Goal: Transaction & Acquisition: Purchase product/service

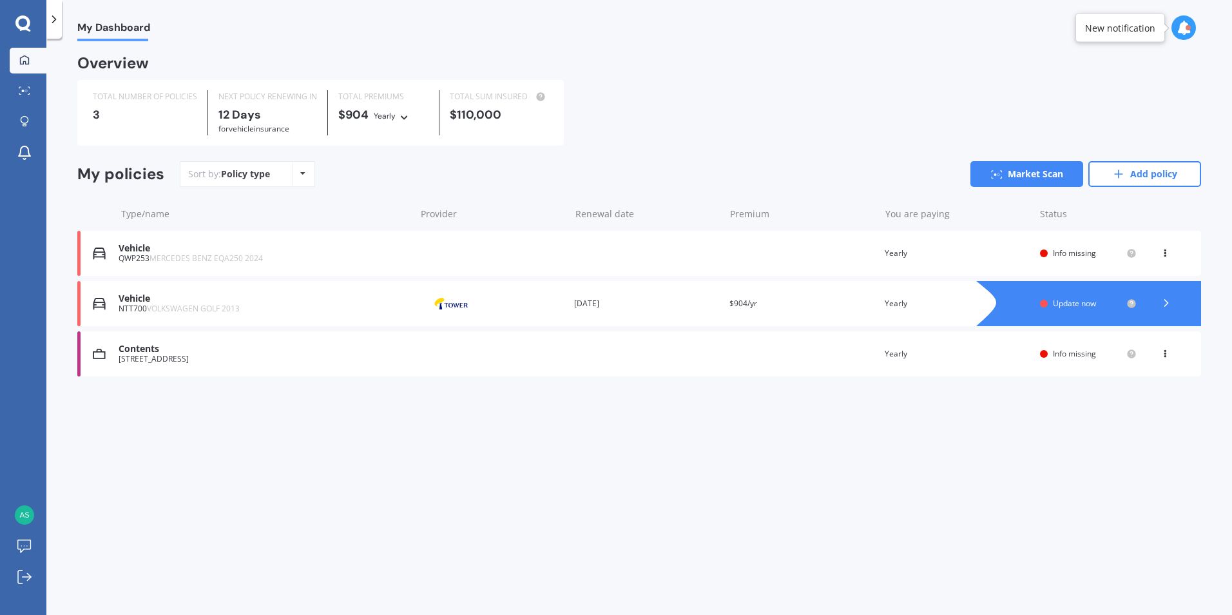
click at [1096, 302] on span "Update now" at bounding box center [1074, 303] width 43 height 11
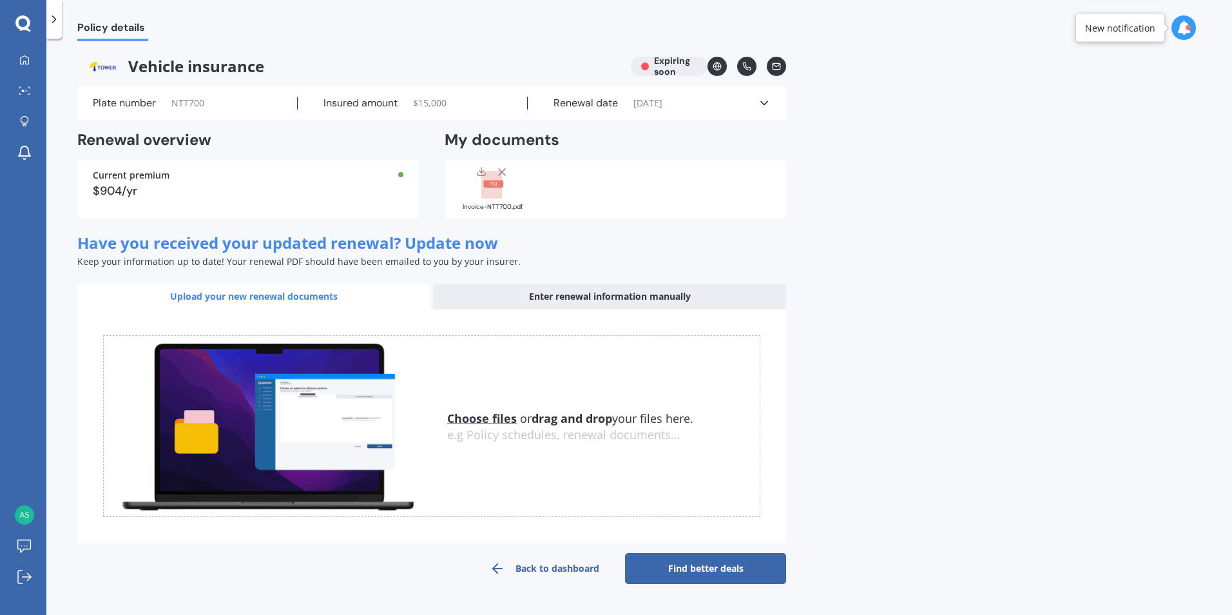
click at [611, 294] on div "Enter renewal information manually" at bounding box center [609, 296] width 353 height 26
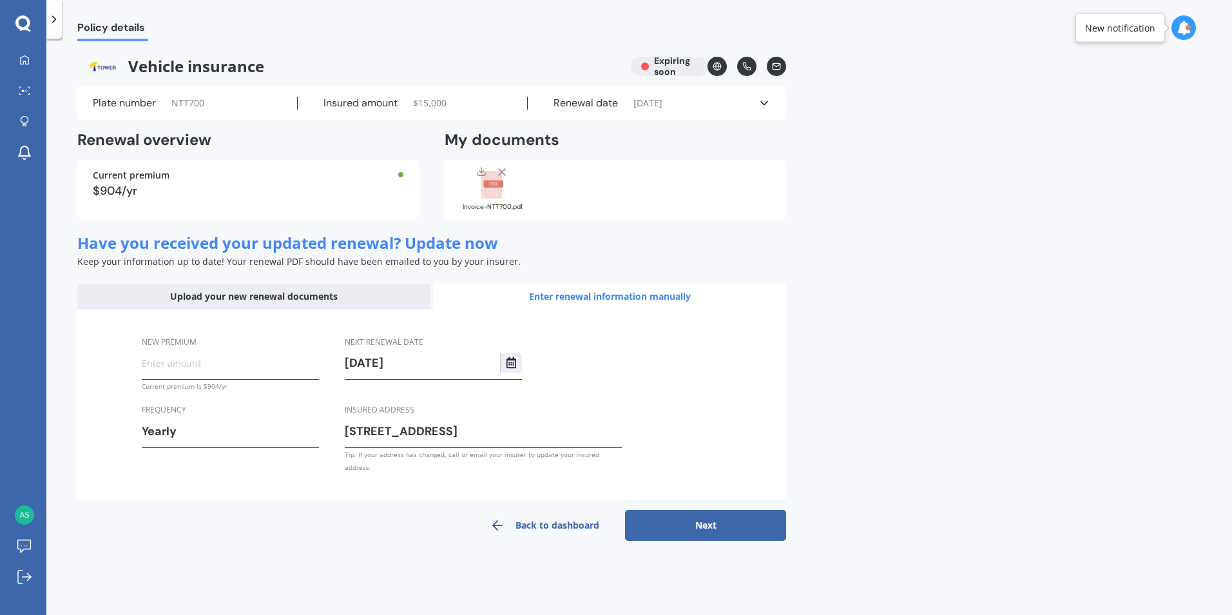
click at [167, 368] on input "New premium" at bounding box center [230, 362] width 177 height 19
drag, startPoint x: 230, startPoint y: 370, endPoint x: 145, endPoint y: 386, distance: 86.6
click at [145, 386] on div "New premium $20,000.00 Premium looks quite high, are you sure? Current premium …" at bounding box center [230, 364] width 177 height 58
drag, startPoint x: 212, startPoint y: 359, endPoint x: 117, endPoint y: 372, distance: 95.5
click at [117, 373] on div "New premium $16,000.00 Premium looks quite high, are you sure? Current premium …" at bounding box center [431, 404] width 709 height 191
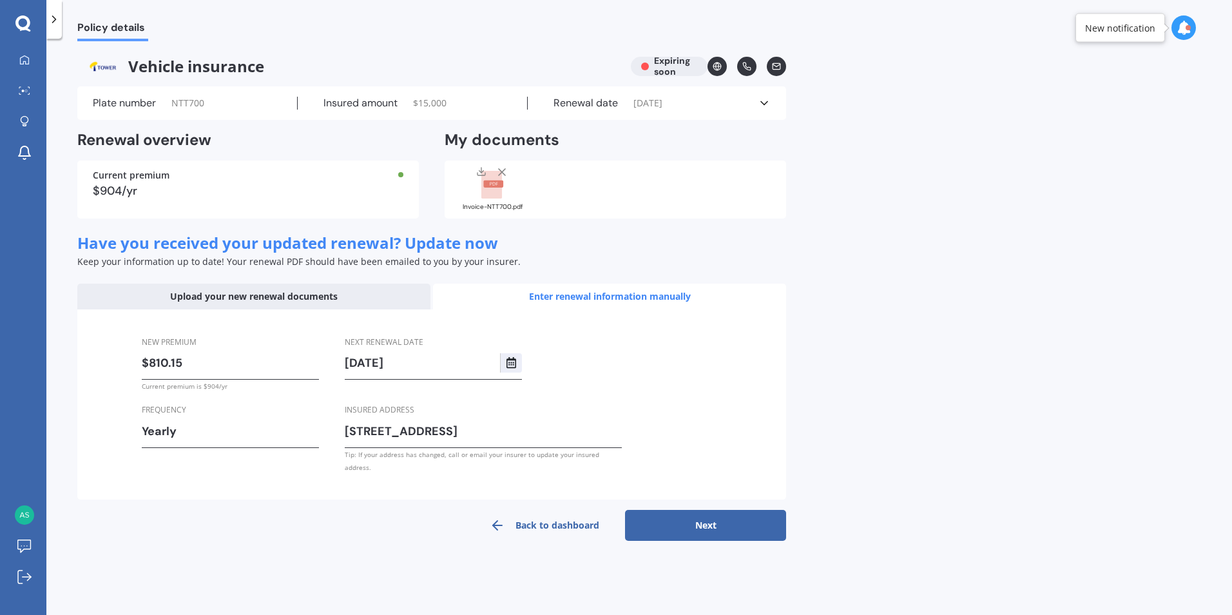
type input "$810.15"
click at [712, 510] on button "Next" at bounding box center [705, 525] width 161 height 31
select select "27"
select select "10"
select select "2026"
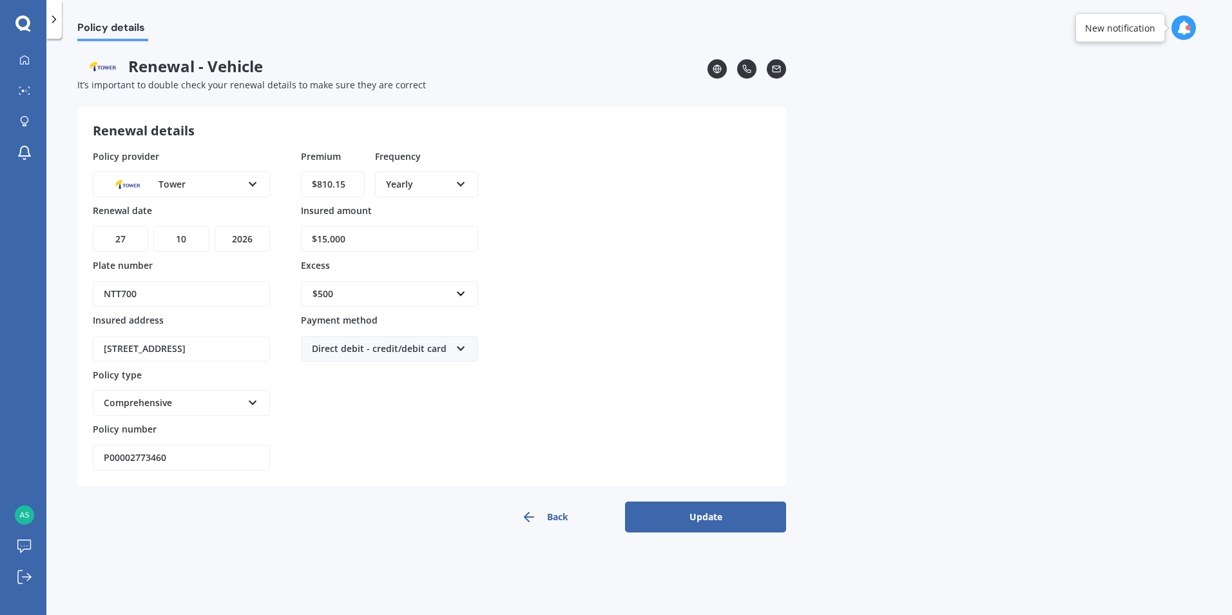
drag, startPoint x: 358, startPoint y: 241, endPoint x: 300, endPoint y: 262, distance: 61.8
click at [300, 262] on div "Policy provider Tower AA AMI AMP ANZ ASB Aioi Nissay Dowa Ando Assurant Autosur…" at bounding box center [432, 309] width 678 height 321
type input "$18,000"
drag, startPoint x: 348, startPoint y: 238, endPoint x: 288, endPoint y: 246, distance: 60.5
click at [294, 248] on div "Policy provider Tower AA AMI AMP ANZ ASB Aioi Nissay Dowa Ando Assurant Autosur…" at bounding box center [432, 309] width 678 height 321
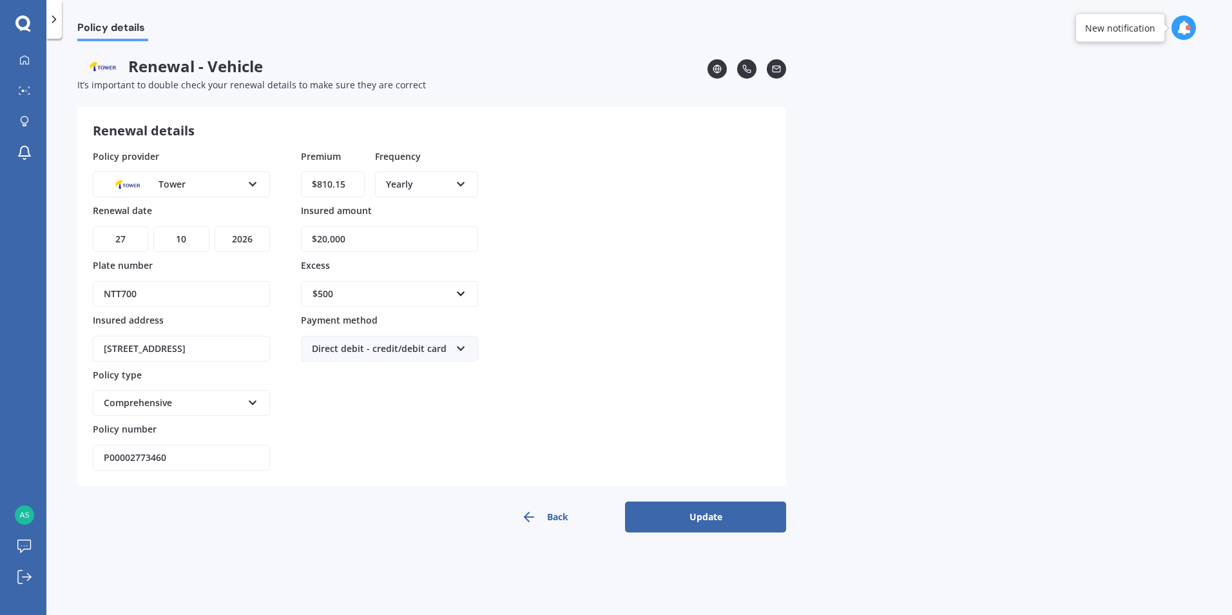
type input "$20,000"
click at [604, 314] on div "Policy provider Tower AA AMI AMP ANZ ASB Aioi Nissay Dowa Ando Assurant Autosur…" at bounding box center [432, 309] width 678 height 321
click at [703, 514] on button "Update" at bounding box center [705, 516] width 161 height 31
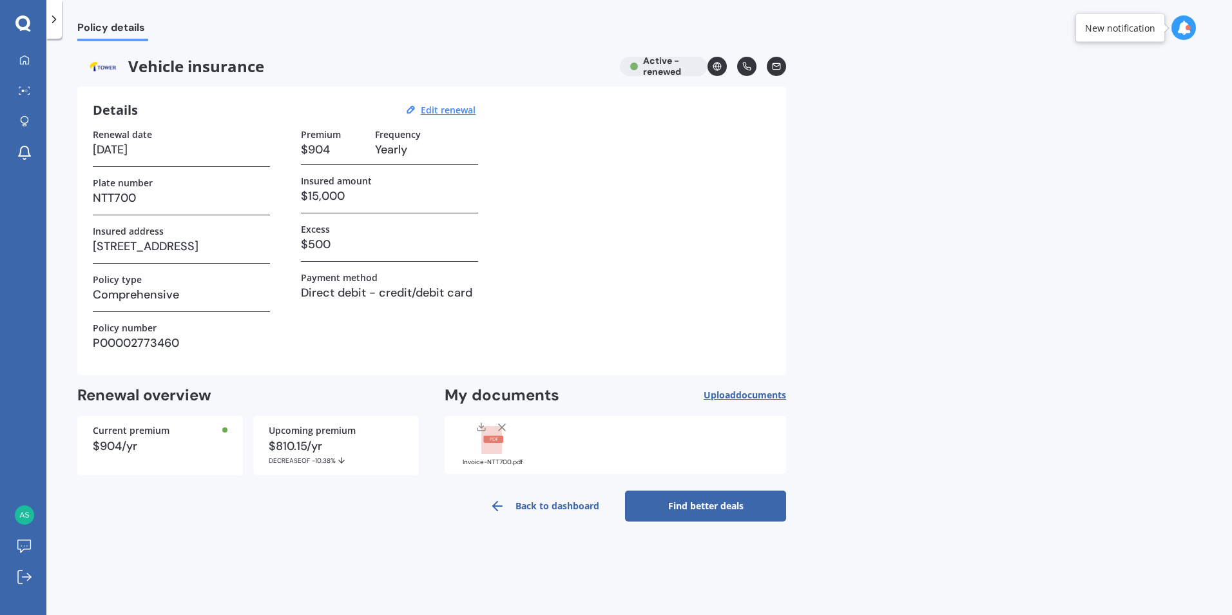
click at [709, 502] on link "Find better deals" at bounding box center [705, 505] width 161 height 31
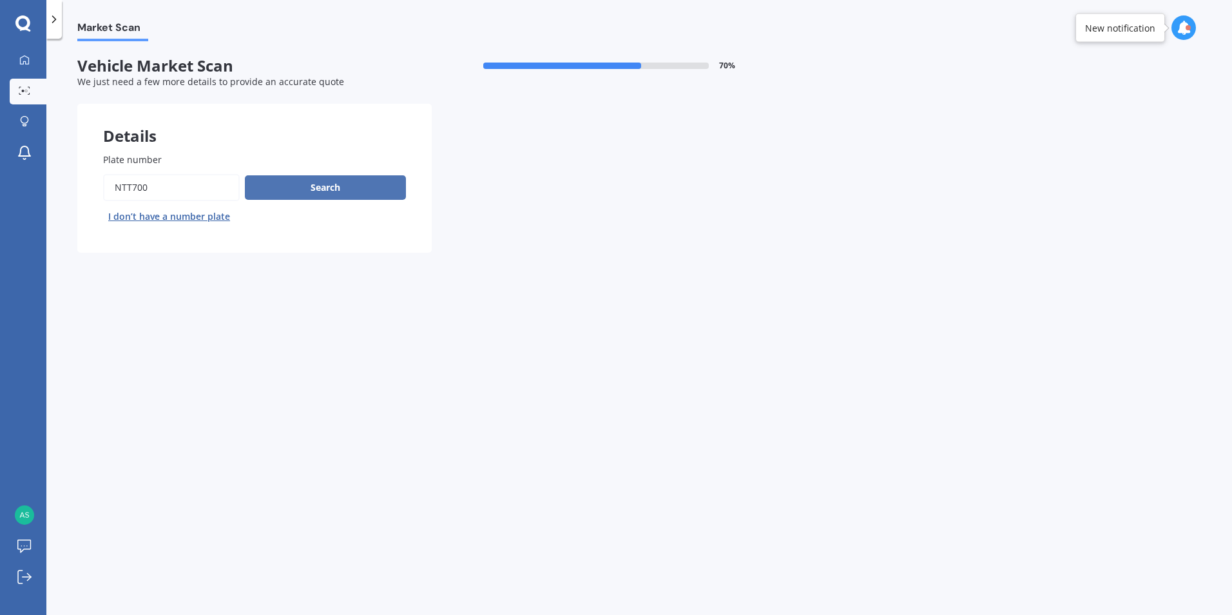
click at [316, 182] on button "Search" at bounding box center [325, 187] width 161 height 24
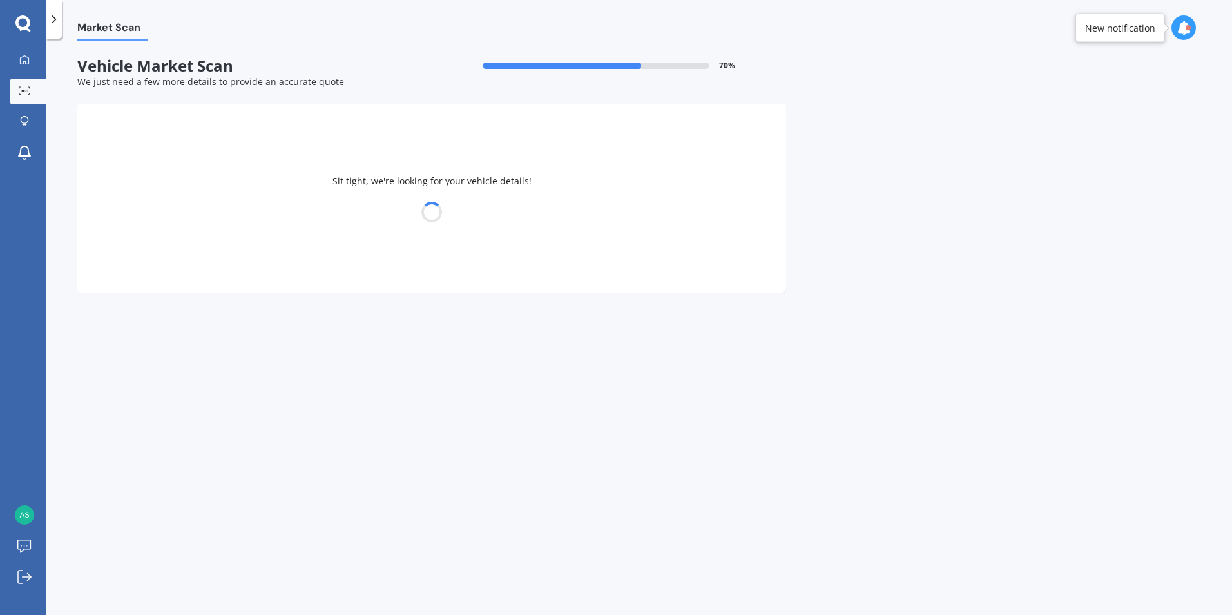
select select "VOLKSWAGEN"
select select "GOLF"
select select "18"
select select "02"
select select "1956"
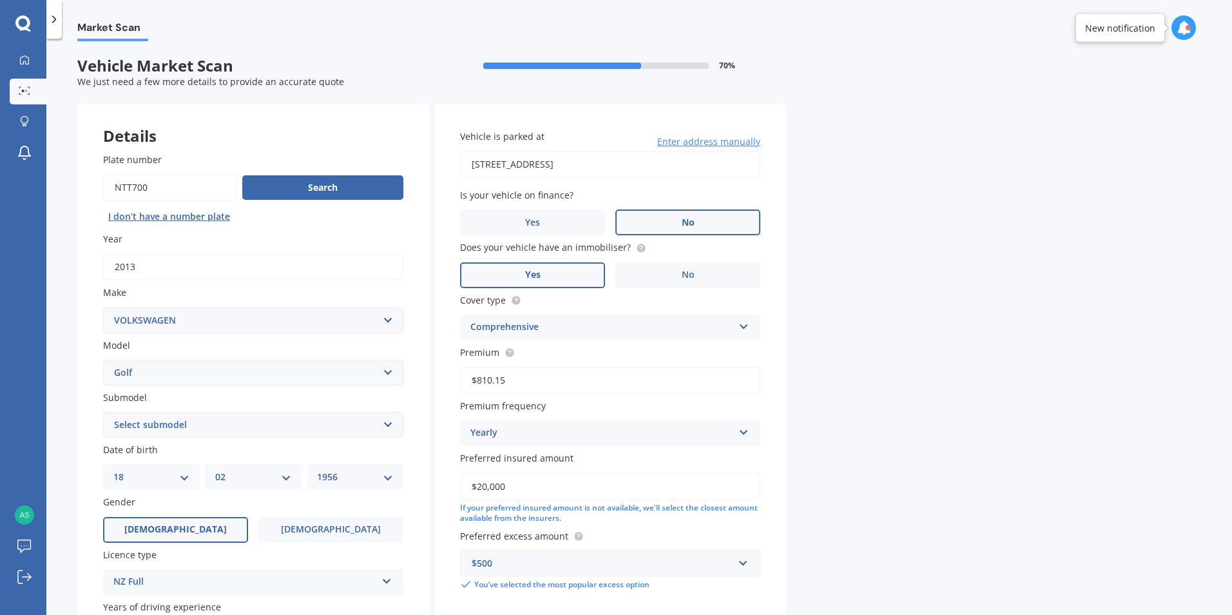
click at [689, 220] on span "No" at bounding box center [688, 222] width 13 height 11
click at [0, 0] on input "No" at bounding box center [0, 0] width 0 height 0
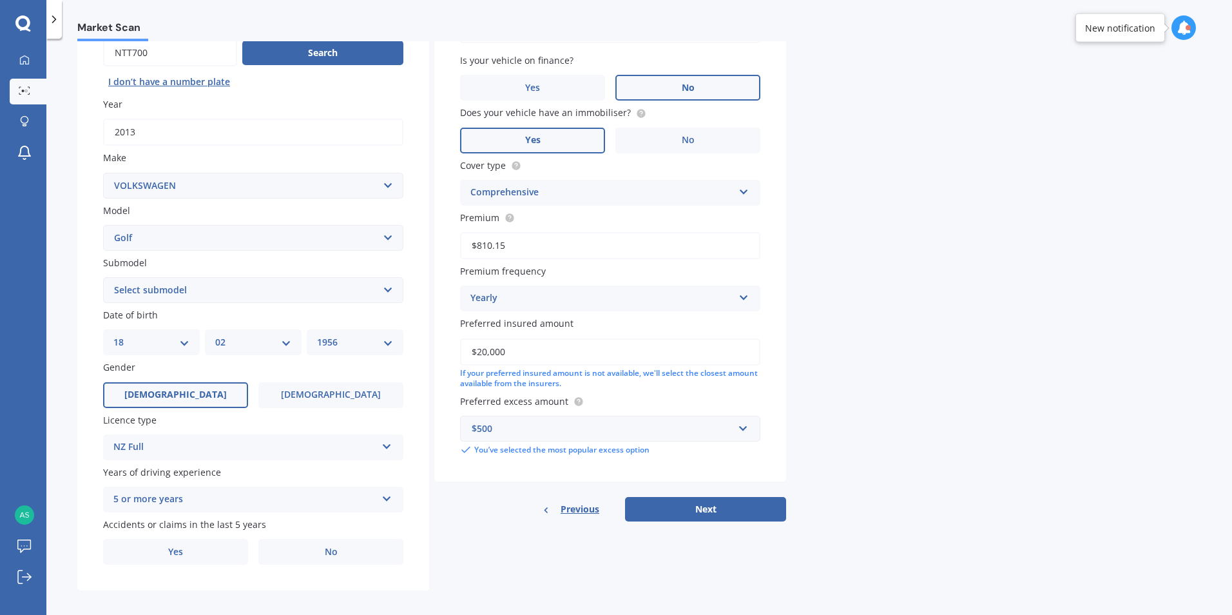
scroll to position [147, 0]
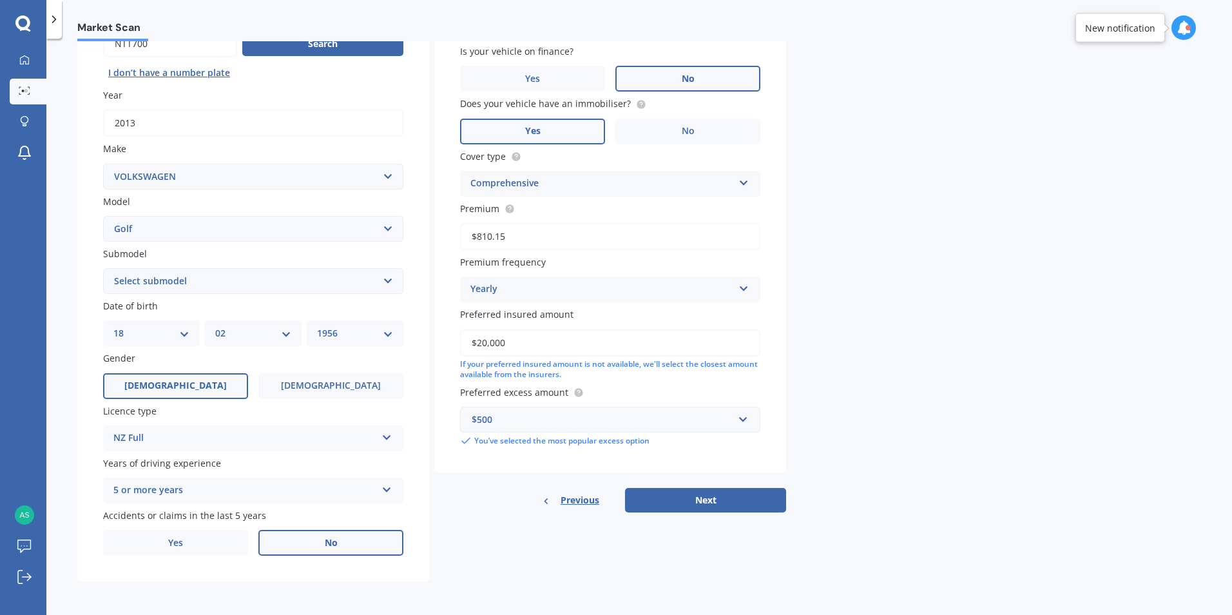
click at [341, 538] on label "No" at bounding box center [330, 543] width 145 height 26
click at [0, 0] on input "No" at bounding box center [0, 0] width 0 height 0
click at [714, 494] on button "Next" at bounding box center [705, 500] width 161 height 24
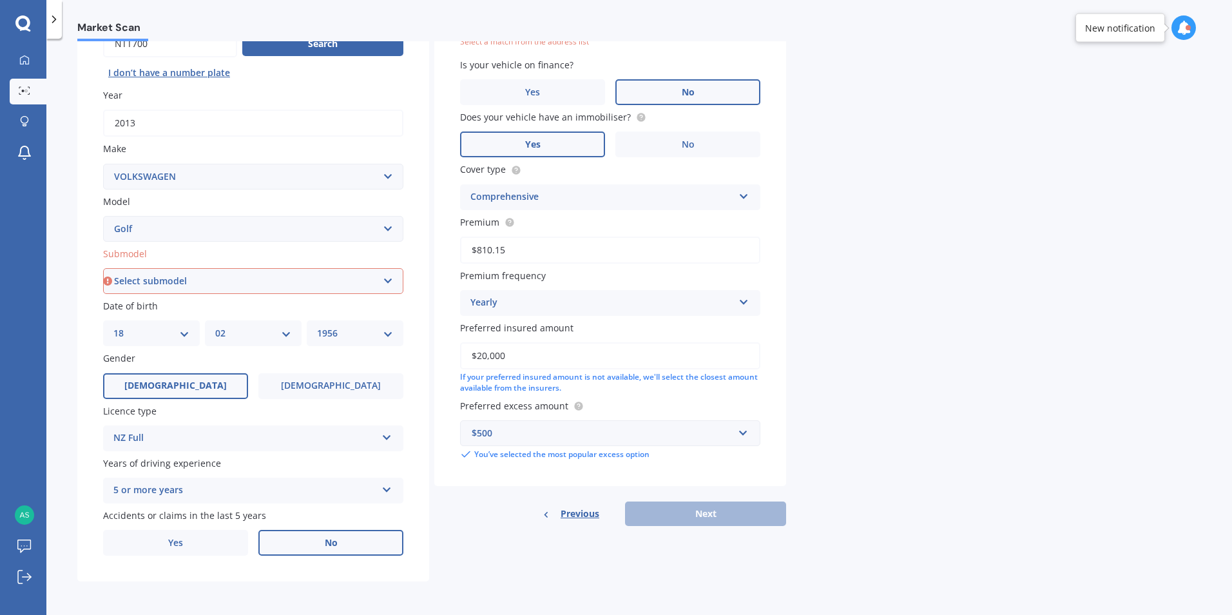
click at [387, 277] on select "Select submodel (All other) 1.4 GT TSI 1.4 TSI 1.6 1.6 FSI 1.6 TSI 1.8 1.9 TDI …" at bounding box center [253, 281] width 300 height 26
click at [383, 271] on select "Select submodel (All other) 1.4 GT TSI 1.4 TSI 1.6 1.6 FSI 1.6 TSI 1.8 1.9 TDI …" at bounding box center [253, 281] width 300 height 26
select select "1.4 TSI"
click at [103, 268] on select "Select submodel (All other) 1.4 GT TSI 1.4 TSI 1.6 1.6 FSI 1.6 TSI 1.8 1.9 TDI …" at bounding box center [253, 281] width 300 height 26
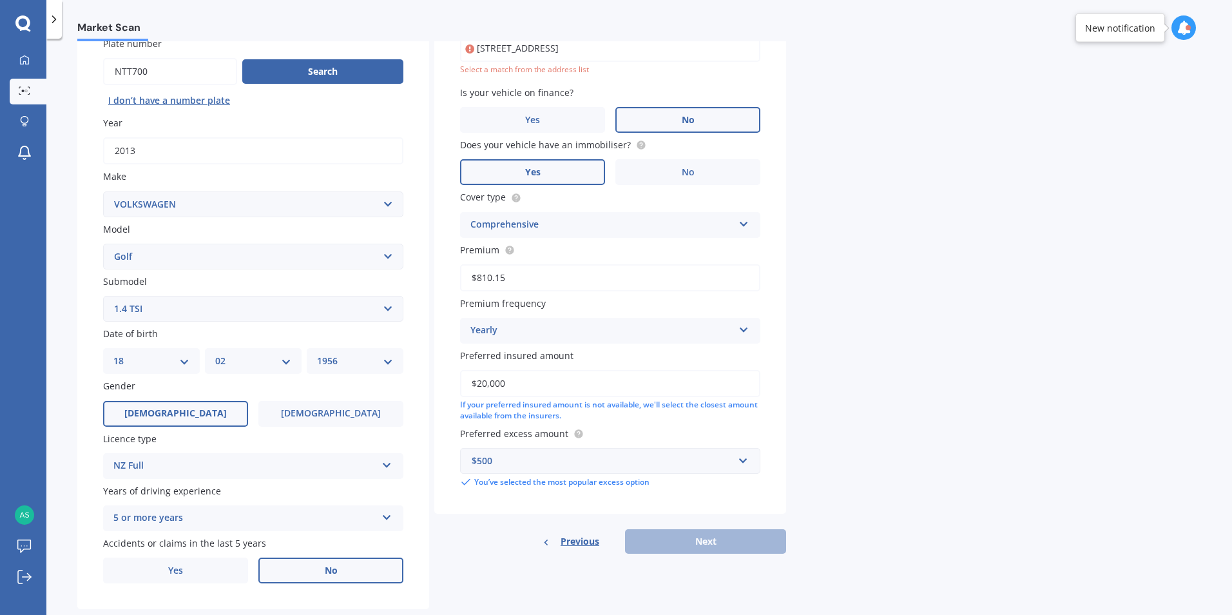
scroll to position [88, 0]
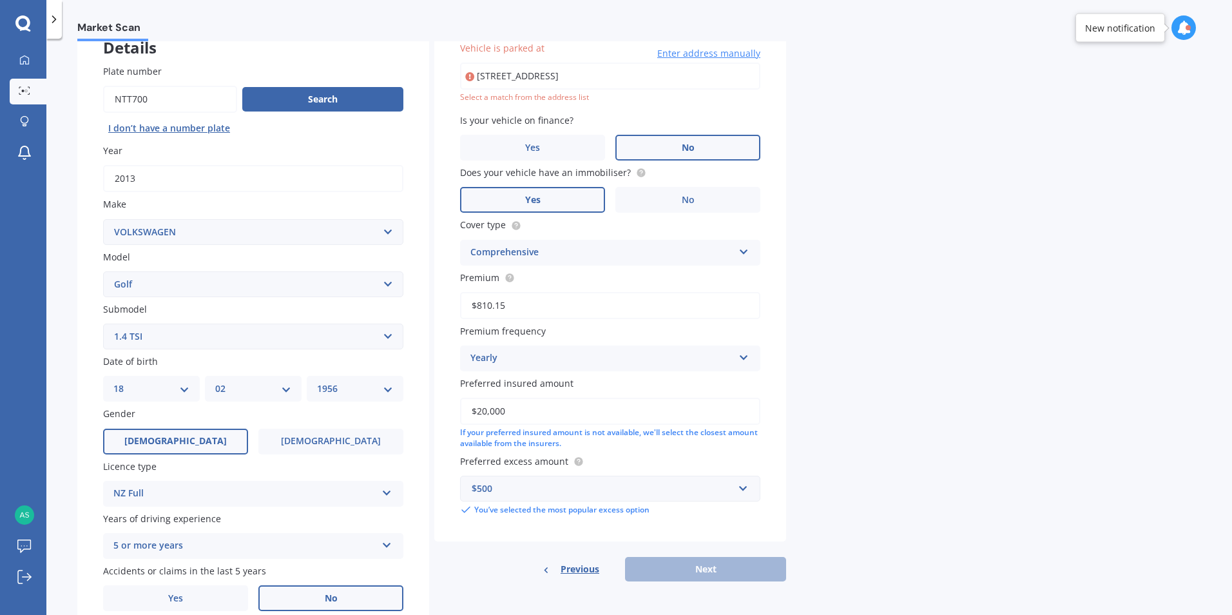
type input "[STREET_ADDRESS]"
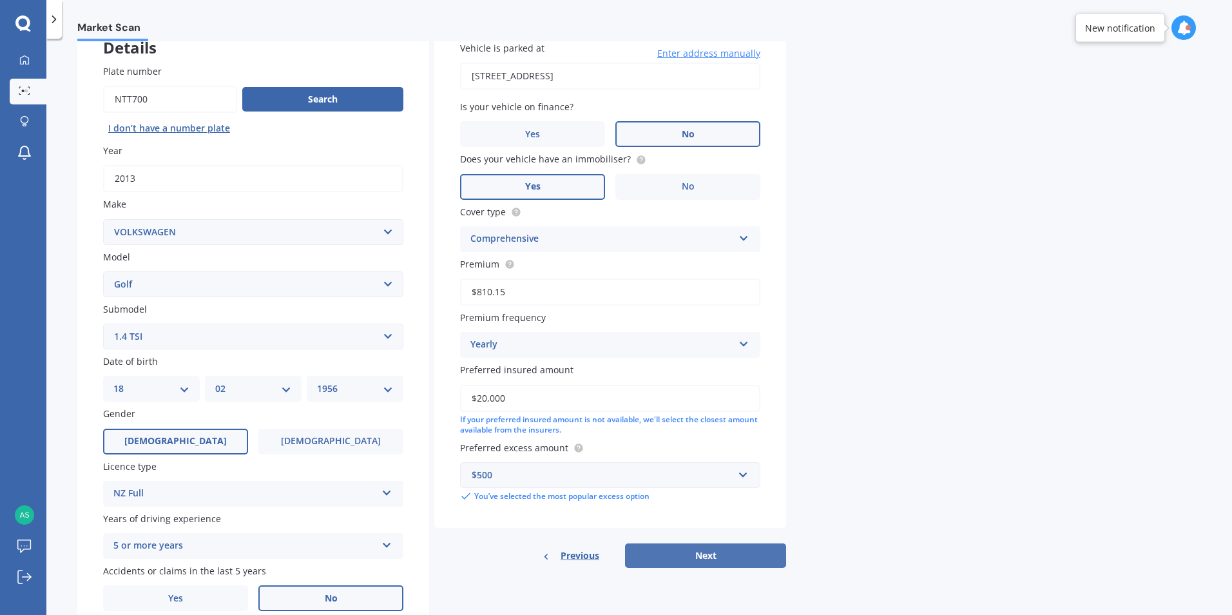
click at [712, 550] on button "Next" at bounding box center [705, 555] width 161 height 24
select select "18"
select select "02"
select select "1956"
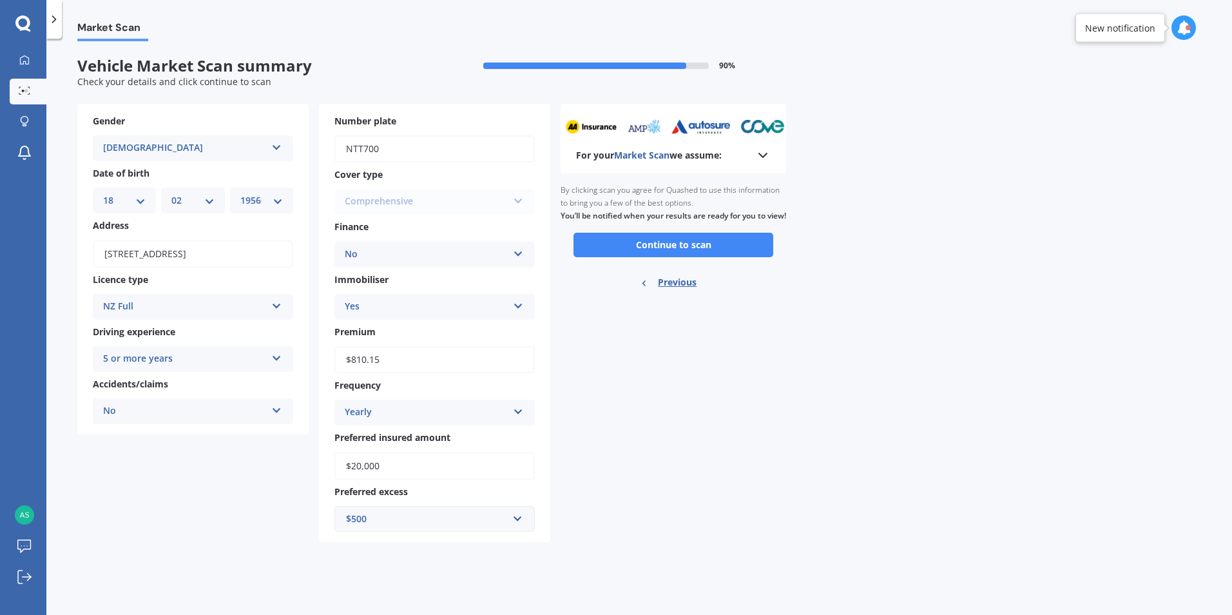
scroll to position [0, 0]
click at [687, 254] on button "Continue to scan" at bounding box center [673, 245] width 200 height 24
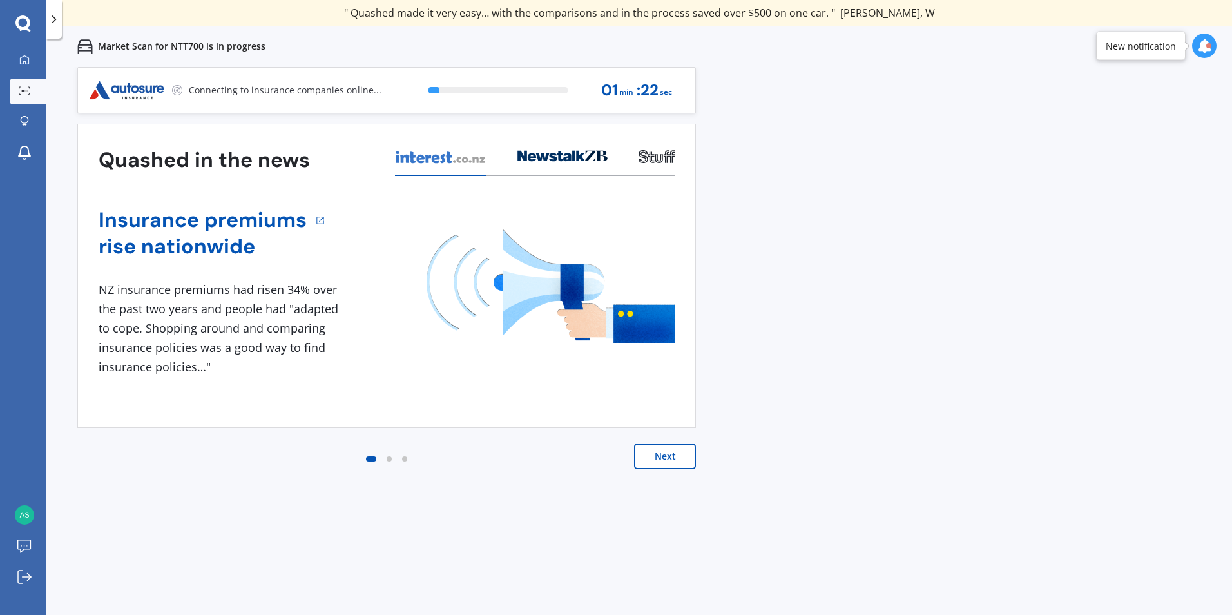
click at [679, 458] on button "Next" at bounding box center [665, 456] width 62 height 26
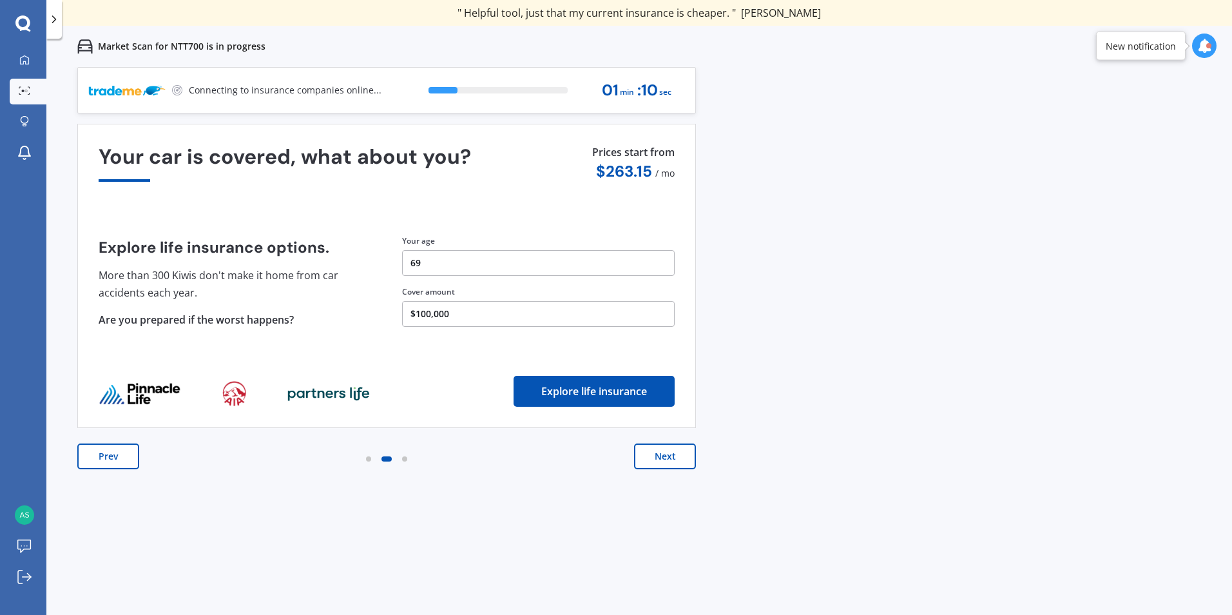
click at [665, 456] on button "Next" at bounding box center [665, 456] width 62 height 26
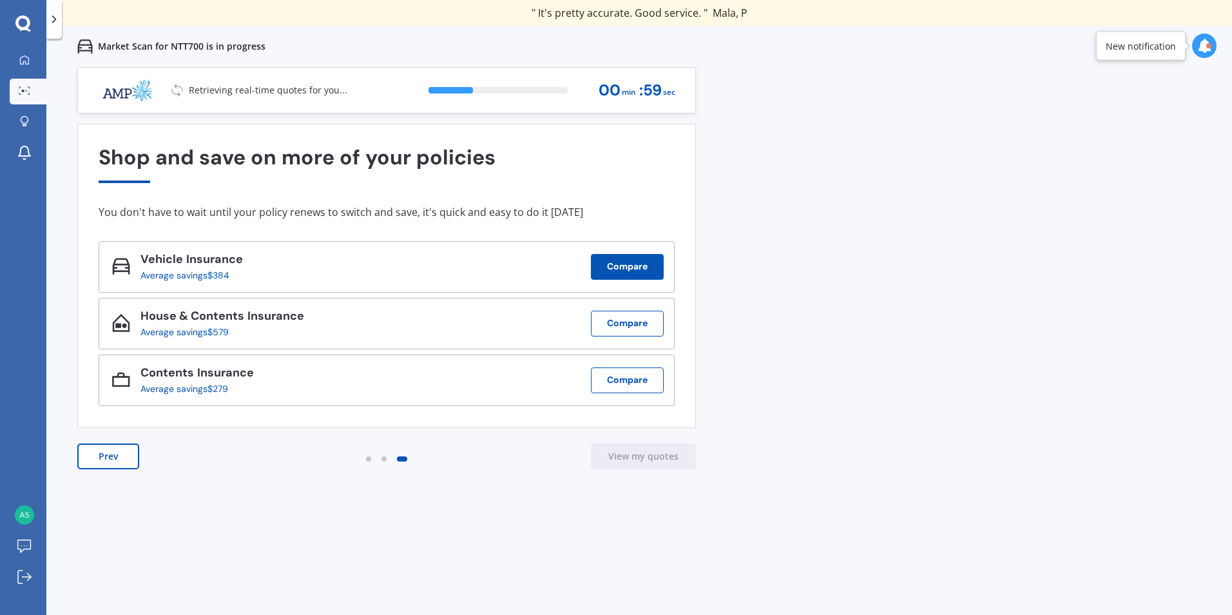
click at [635, 260] on button "Compare" at bounding box center [627, 267] width 73 height 26
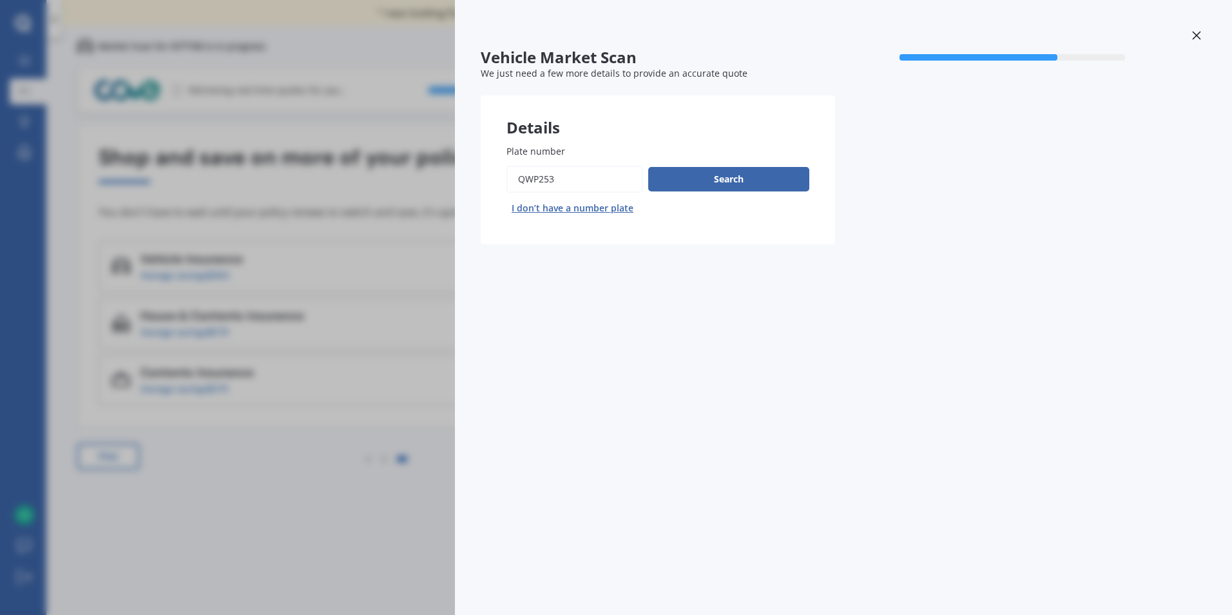
drag, startPoint x: 565, startPoint y: 175, endPoint x: 483, endPoint y: 188, distance: 83.6
click at [483, 188] on div "Plate number Search I don’t have a number plate" at bounding box center [658, 182] width 354 height 126
type input "NTT700"
click at [733, 172] on button "Search" at bounding box center [728, 179] width 161 height 24
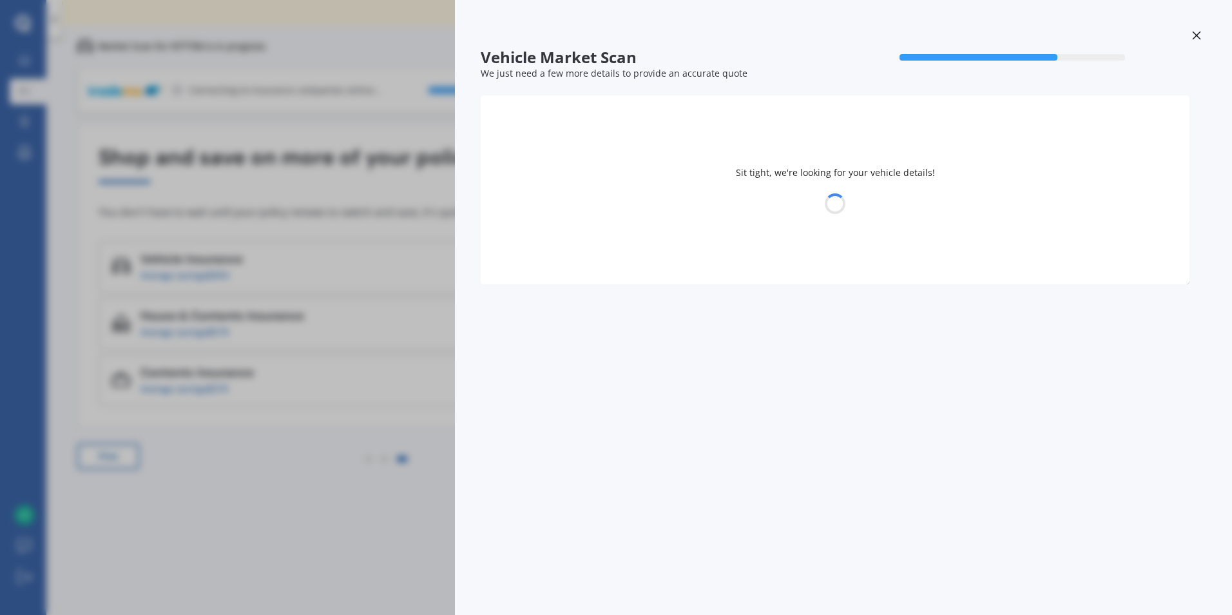
select select "VOLKSWAGEN"
select select "GOLF"
select select "18"
select select "02"
select select "1956"
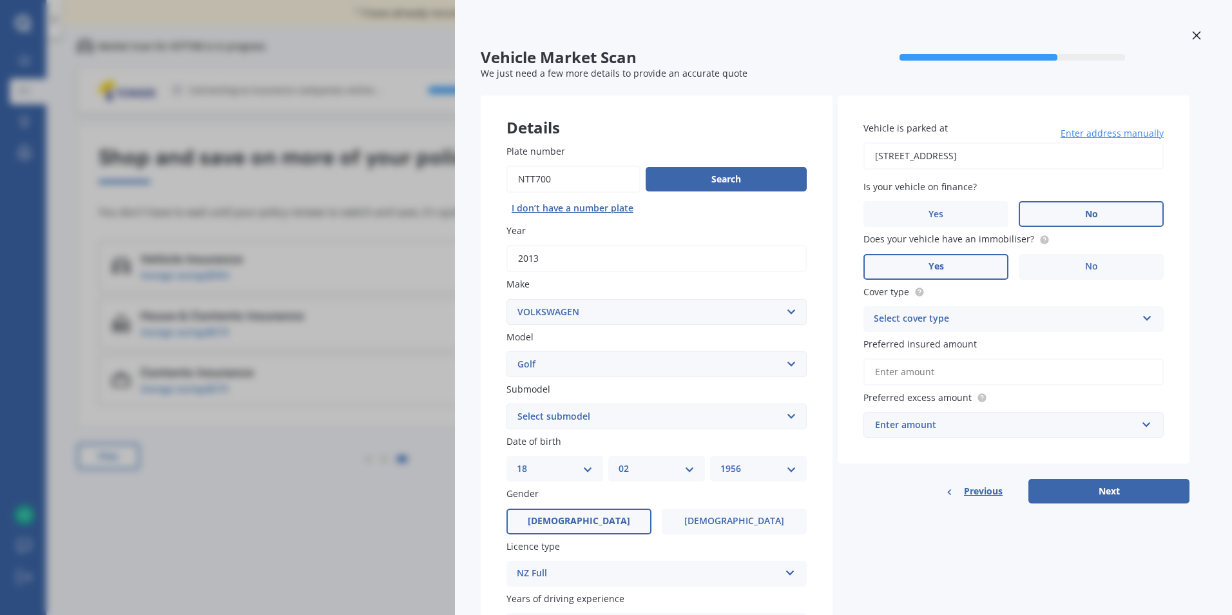
click at [1151, 314] on icon at bounding box center [1147, 315] width 11 height 9
click at [939, 343] on span "Comprehensive" at bounding box center [908, 344] width 68 height 12
click at [950, 368] on input "Preferred insured amount" at bounding box center [1013, 371] width 300 height 27
type input "$20,000"
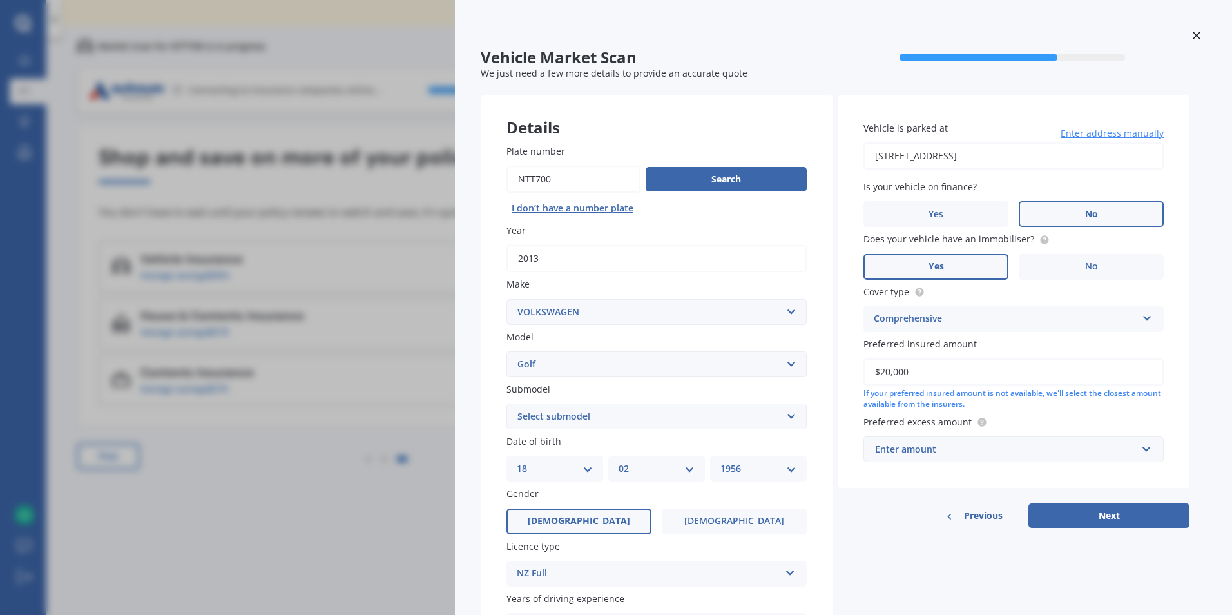
click at [946, 454] on div "Enter amount" at bounding box center [1006, 449] width 262 height 14
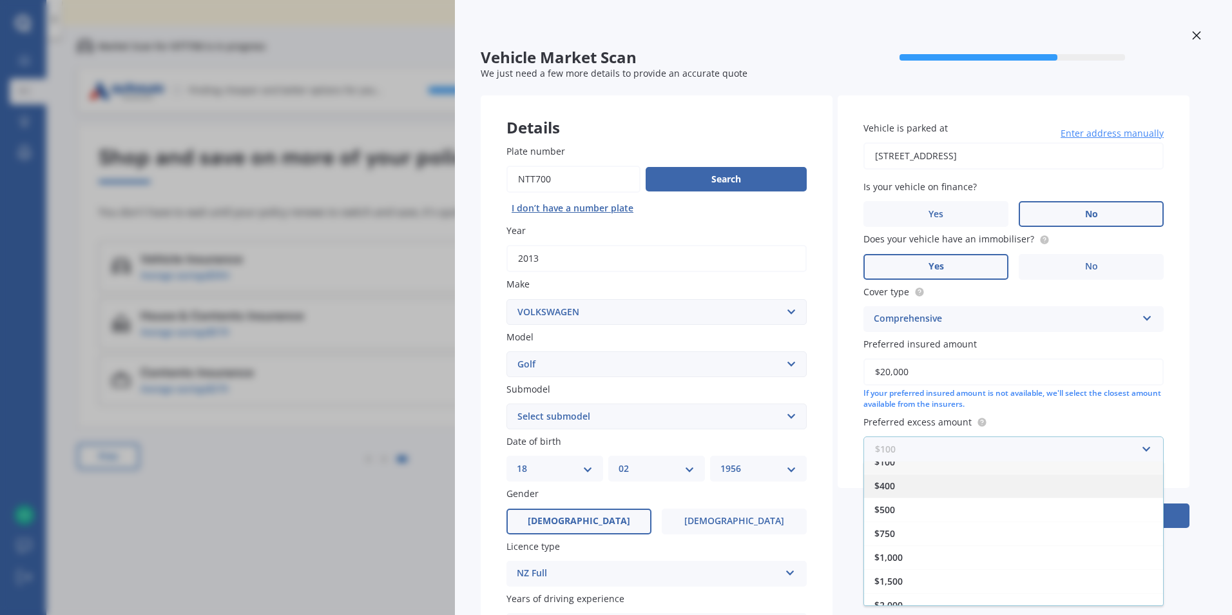
scroll to position [23, 0]
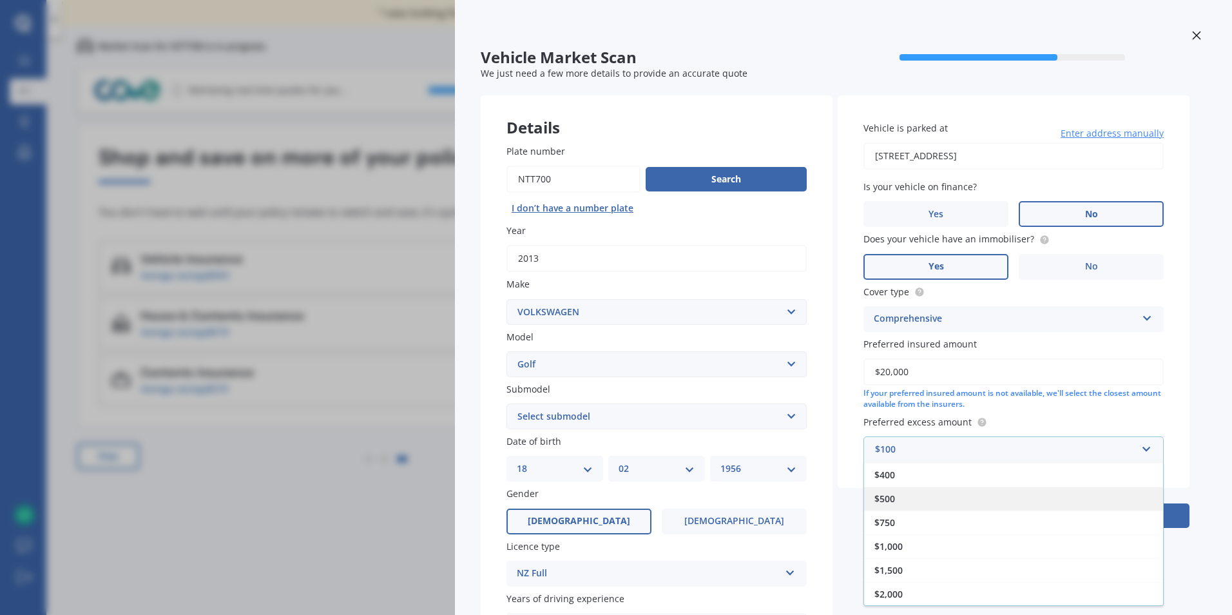
click at [913, 497] on div "$500" at bounding box center [1013, 498] width 299 height 24
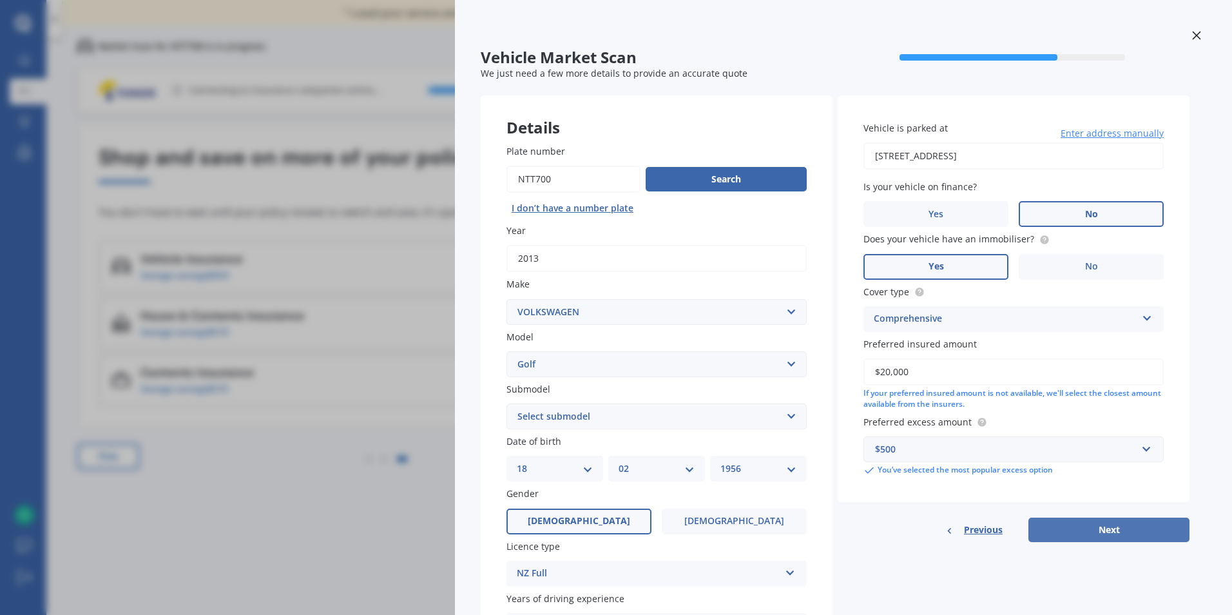
click at [1111, 530] on button "Next" at bounding box center [1108, 529] width 161 height 24
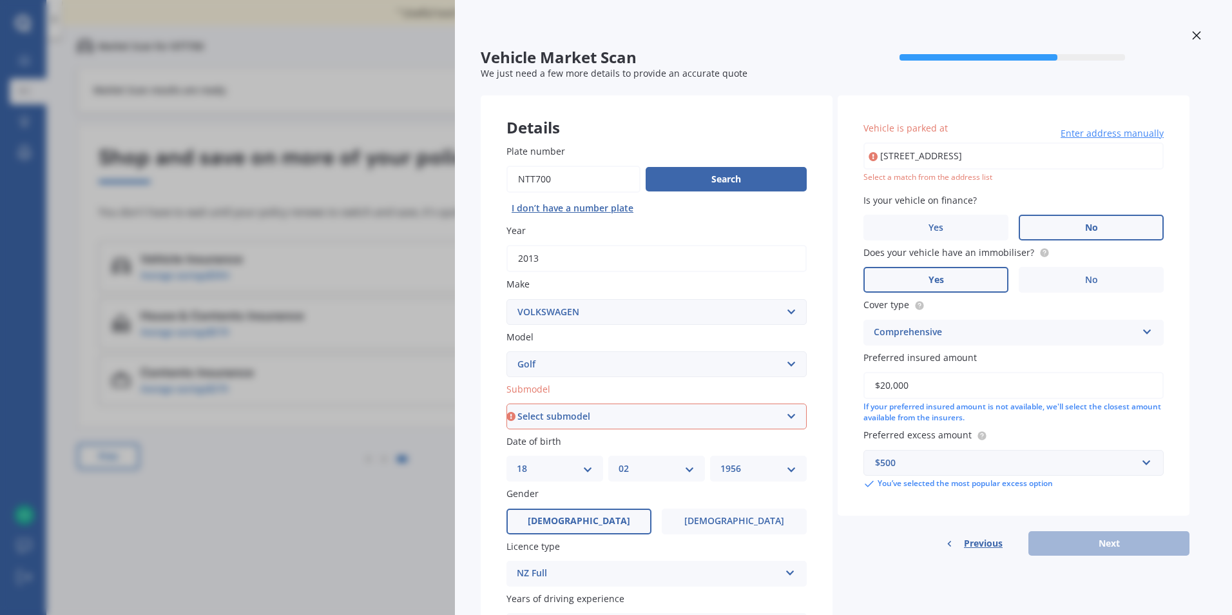
click at [1017, 155] on input "[STREET_ADDRESS]" at bounding box center [1013, 155] width 300 height 27
type input "[STREET_ADDRESS]"
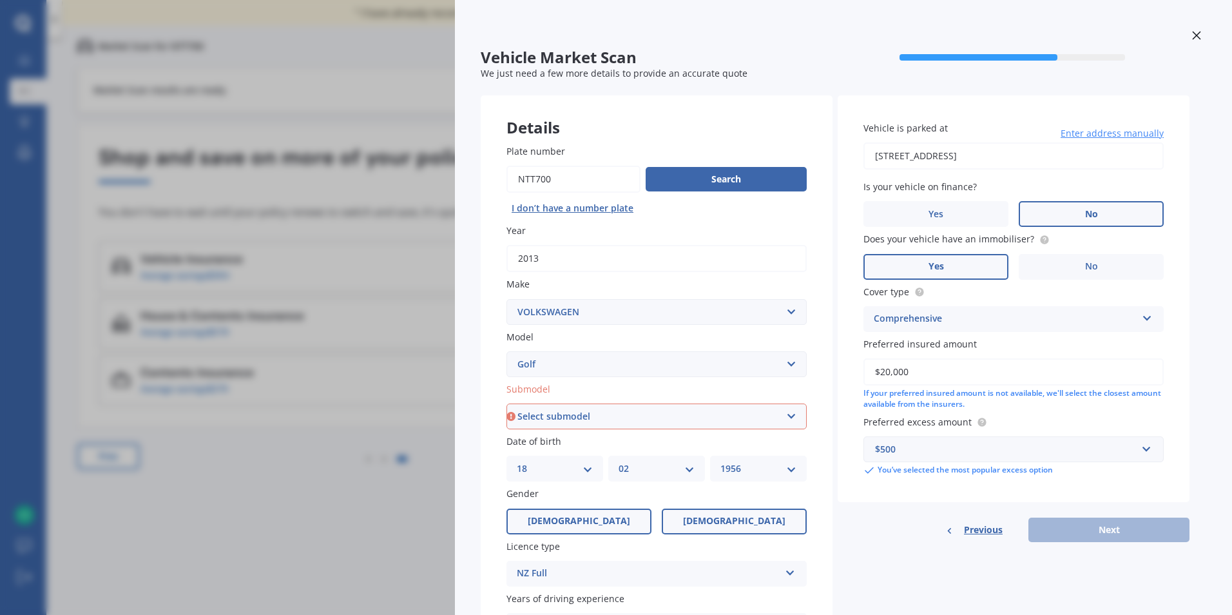
scroll to position [141, 0]
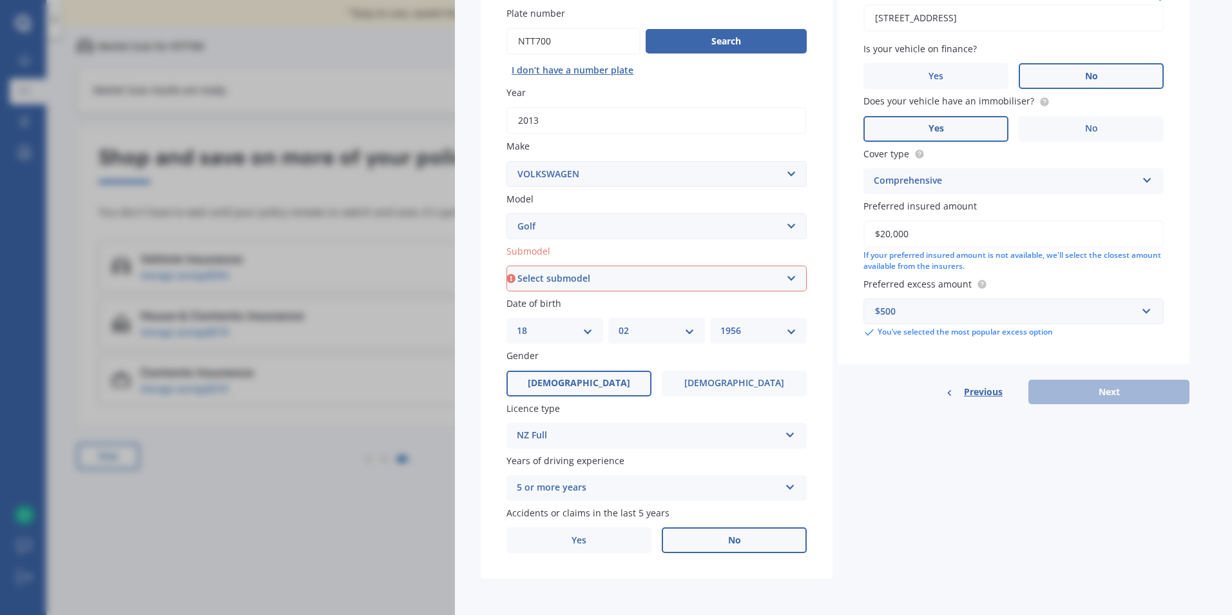
click at [791, 270] on select "Select submodel (All other) 1.4 GT TSI 1.4 TSI 1.6 1.6 FSI 1.6 TSI 1.8 1.9 TDI …" at bounding box center [656, 278] width 300 height 26
select select "1.4 TSI"
click at [506, 265] on select "Select submodel (All other) 1.4 GT TSI 1.4 TSI 1.6 1.6 FSI 1.6 TSI 1.8 1.9 TDI …" at bounding box center [656, 278] width 300 height 26
click at [1121, 385] on button "Next" at bounding box center [1108, 391] width 161 height 24
select select "18"
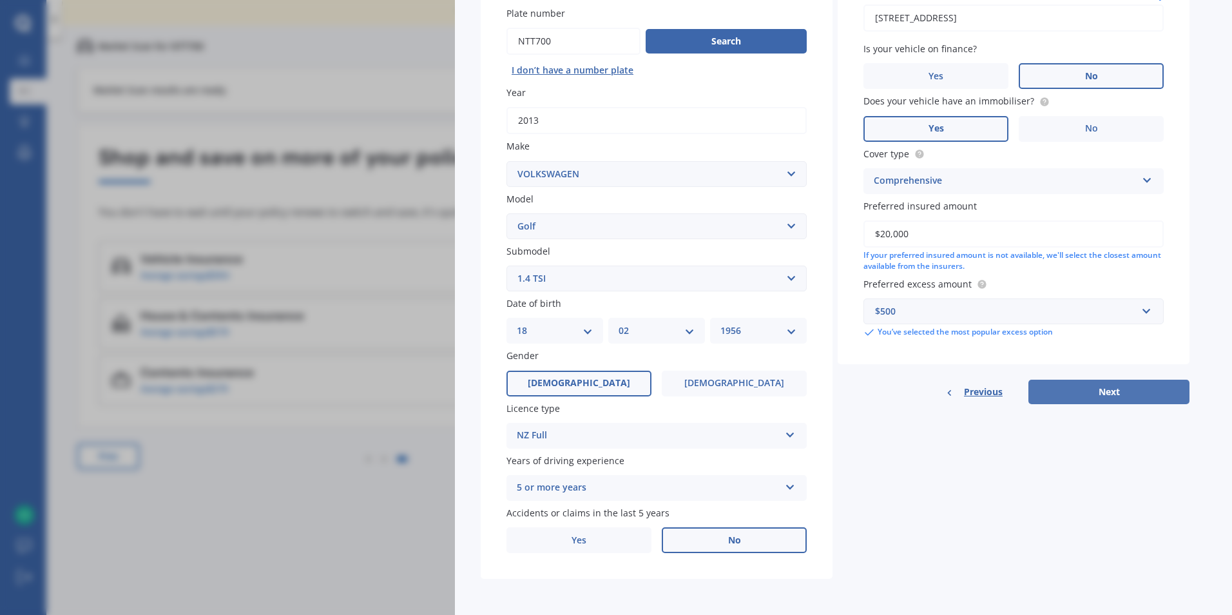
select select "02"
select select "1956"
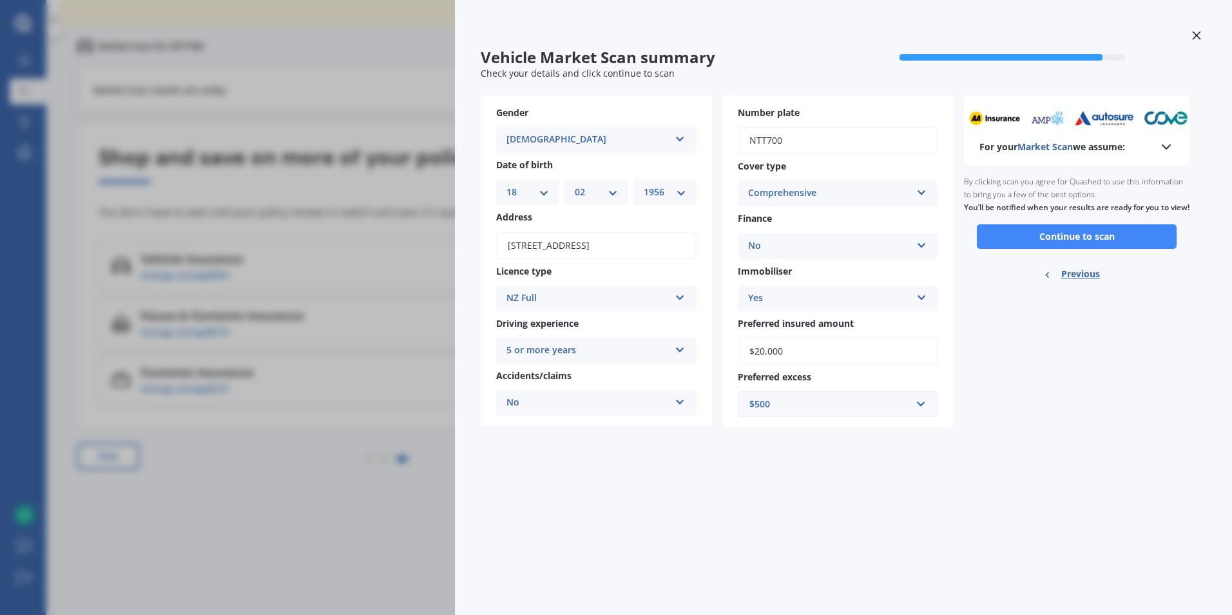
scroll to position [0, 0]
click at [1086, 240] on button "Continue to scan" at bounding box center [1077, 236] width 200 height 24
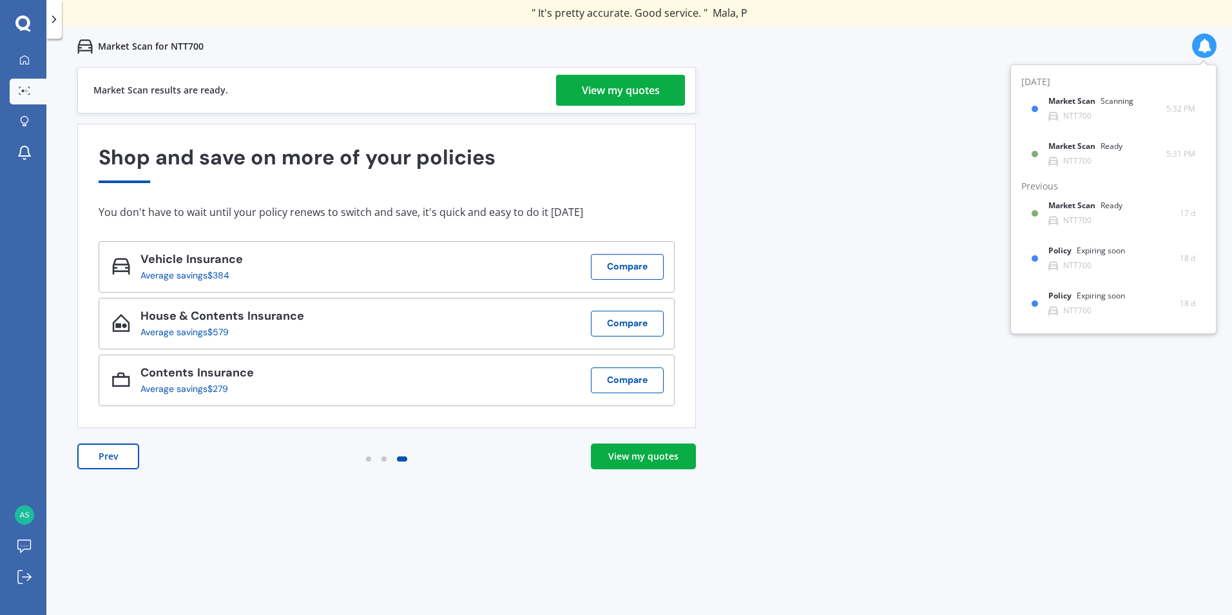
click at [649, 455] on div "View my quotes" at bounding box center [643, 456] width 70 height 13
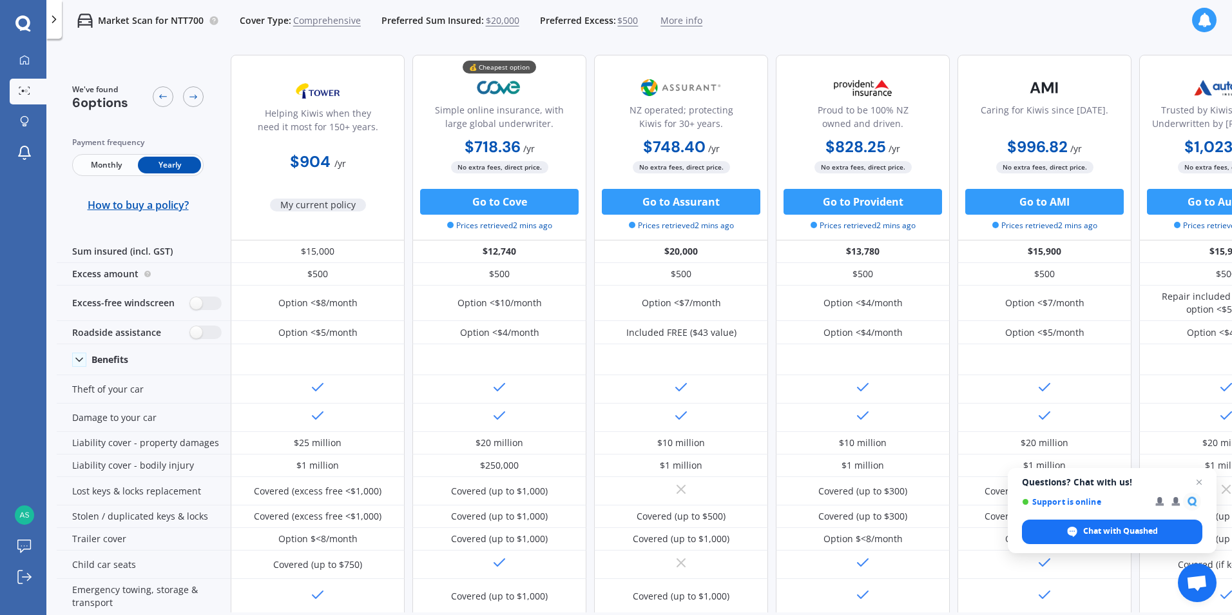
drag, startPoint x: 1033, startPoint y: 603, endPoint x: 1182, endPoint y: 591, distance: 149.3
click at [1182, 591] on body "We are experiencing high volume of Market Scans . Just a heads up we will have …" at bounding box center [616, 307] width 1232 height 615
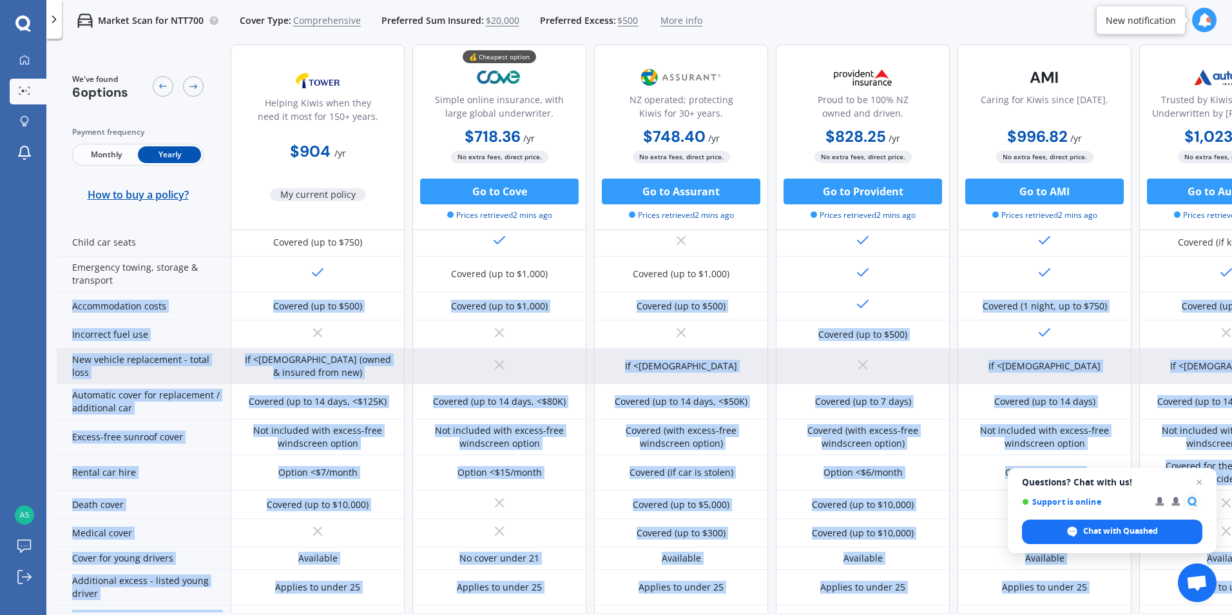
scroll to position [387, 0]
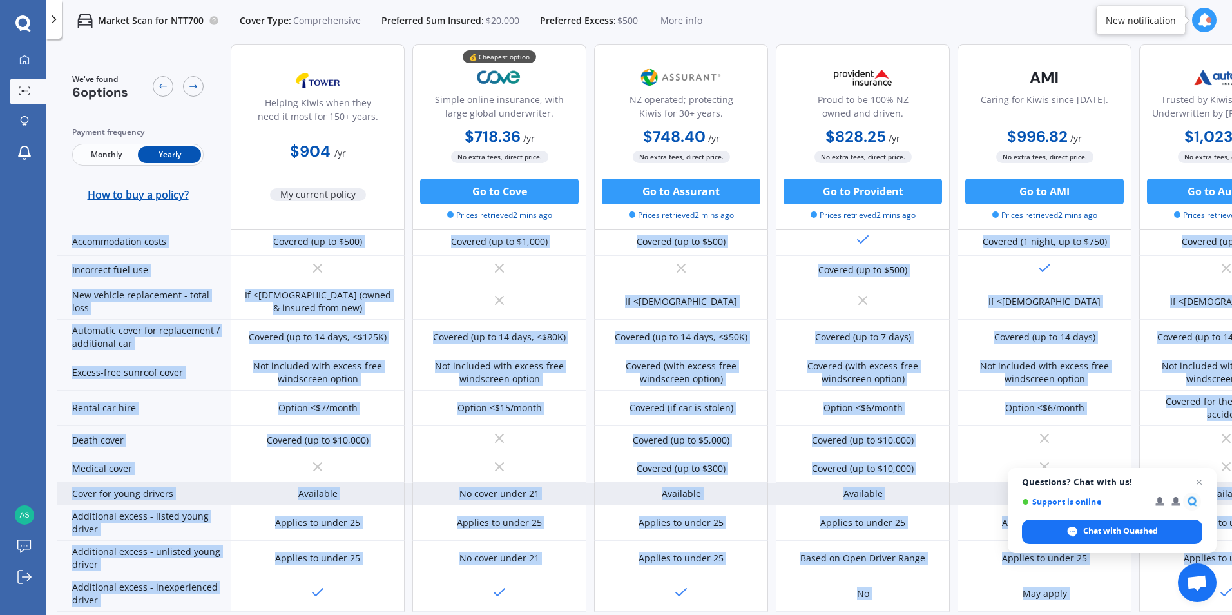
click at [688, 490] on div "Available" at bounding box center [681, 493] width 39 height 13
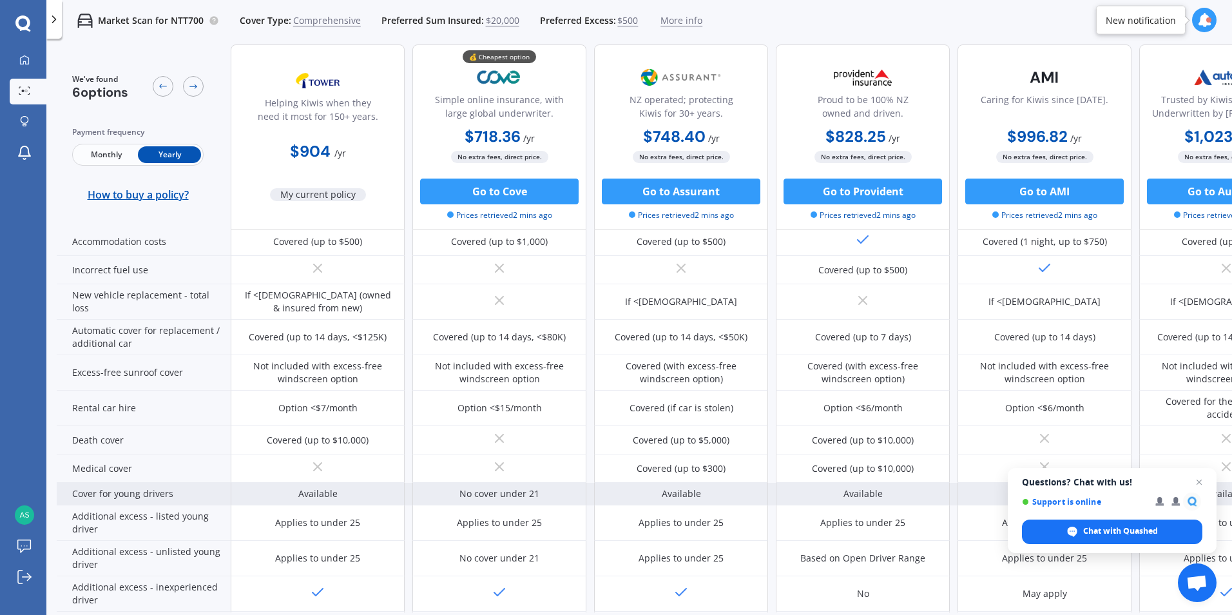
click at [688, 490] on div "Available" at bounding box center [681, 493] width 39 height 13
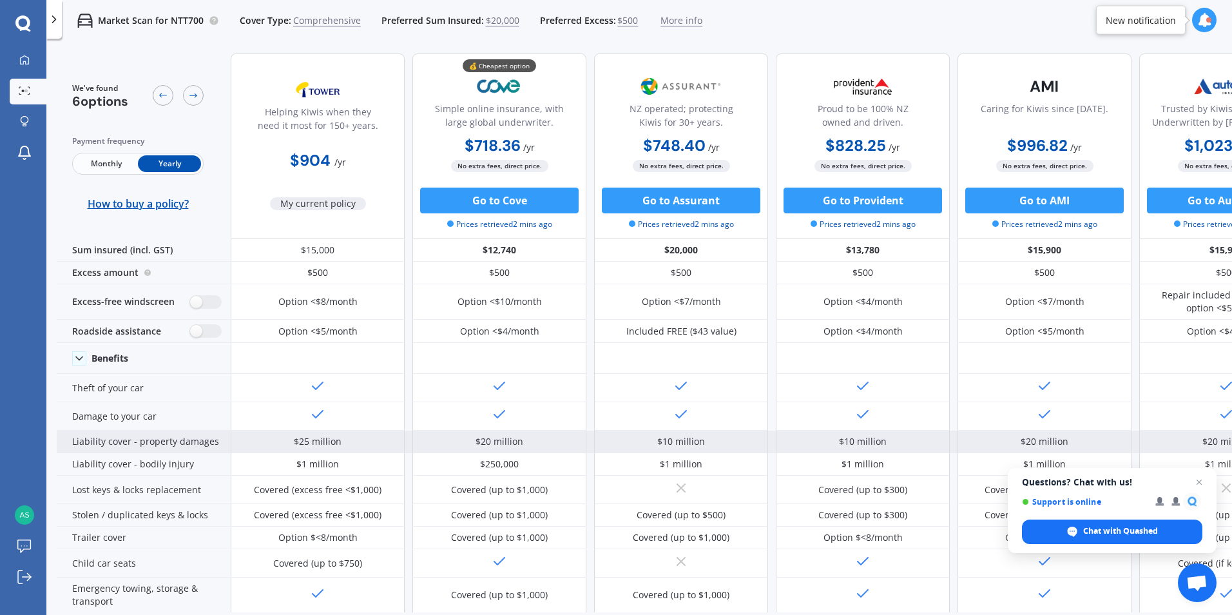
scroll to position [0, 0]
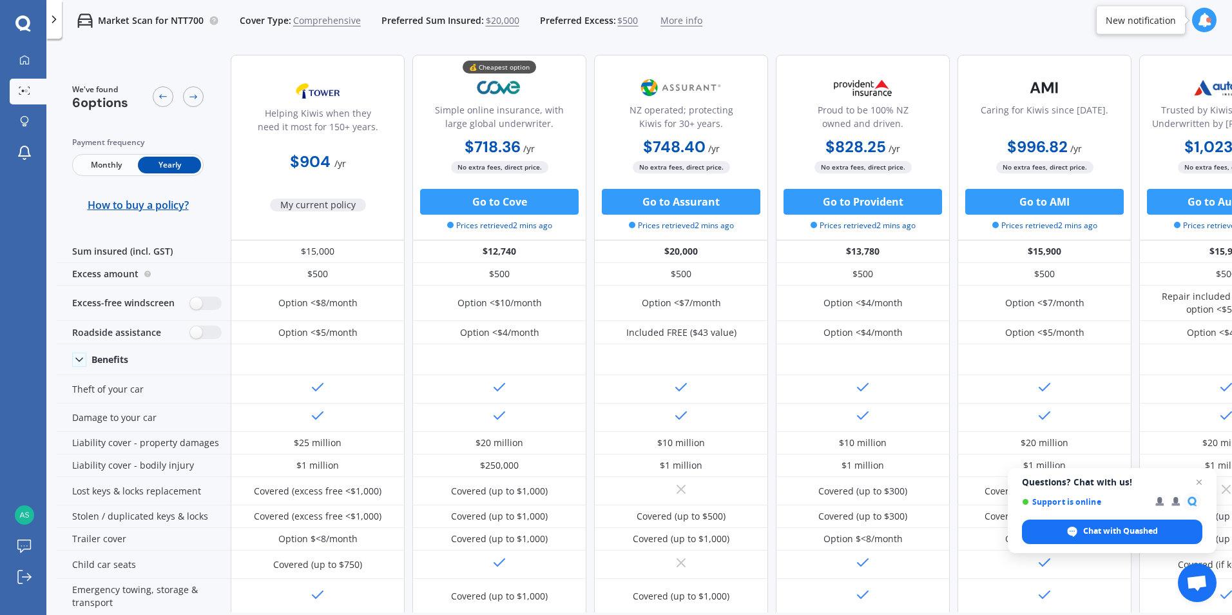
click at [494, 17] on span "$20,000" at bounding box center [503, 20] width 34 height 13
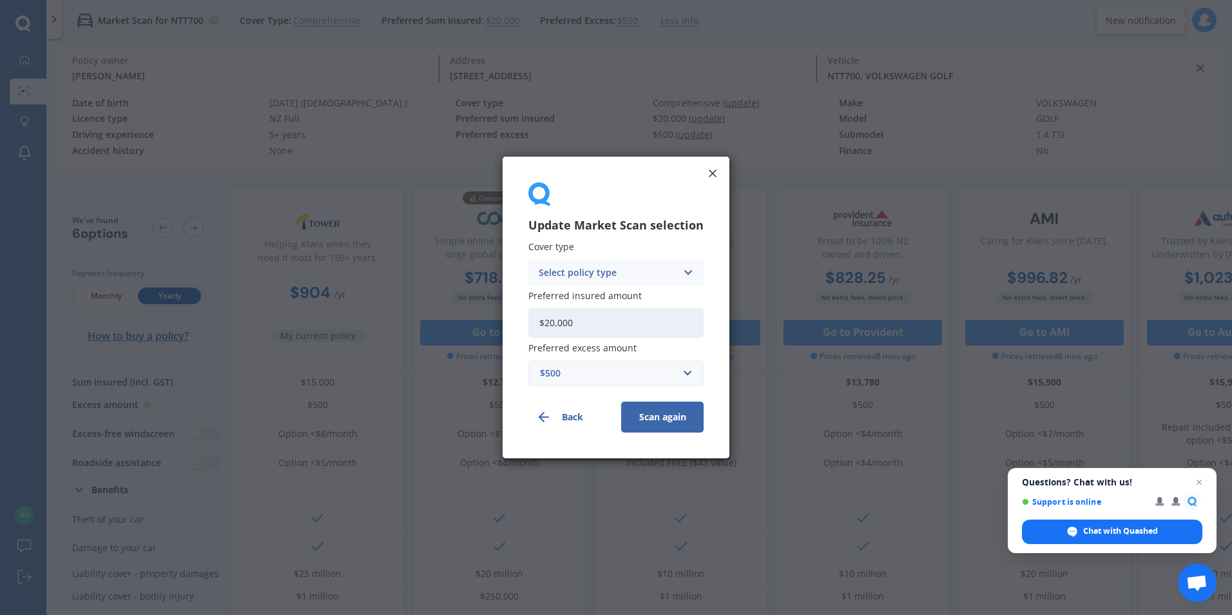
drag, startPoint x: 579, startPoint y: 325, endPoint x: 528, endPoint y: 336, distance: 51.4
click at [528, 336] on div "Update Market Scan selection Cover type Select policy type Comprehensive Third …" at bounding box center [616, 308] width 227 height 302
type input "$17,000"
click at [662, 417] on button "Scan again" at bounding box center [662, 416] width 82 height 31
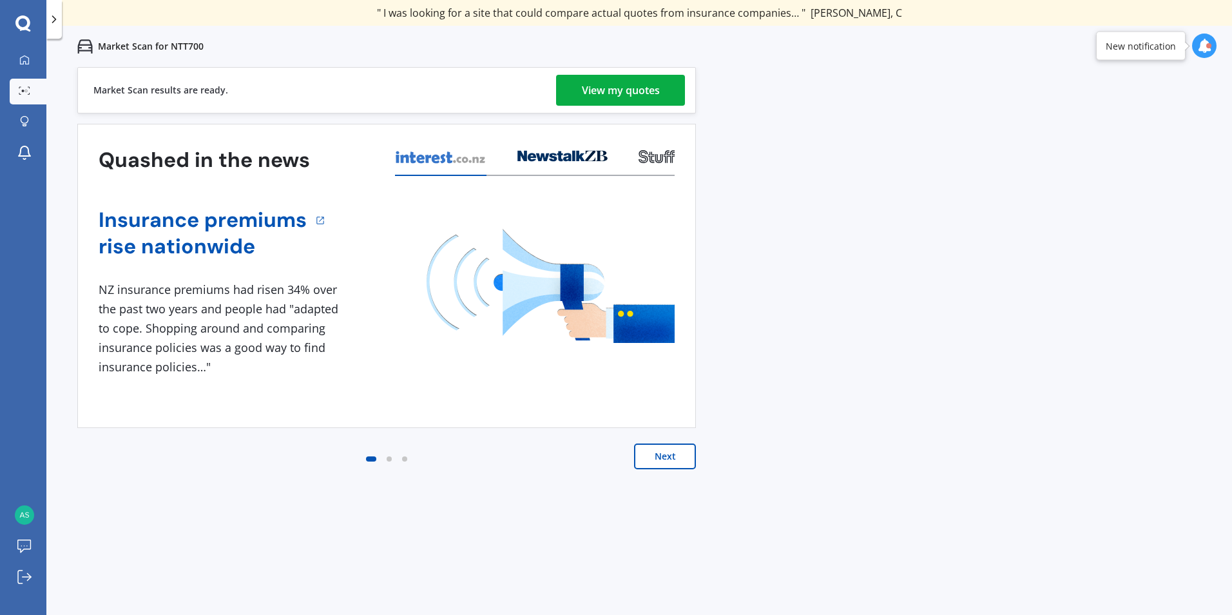
click at [617, 87] on div "View my quotes" at bounding box center [621, 90] width 78 height 31
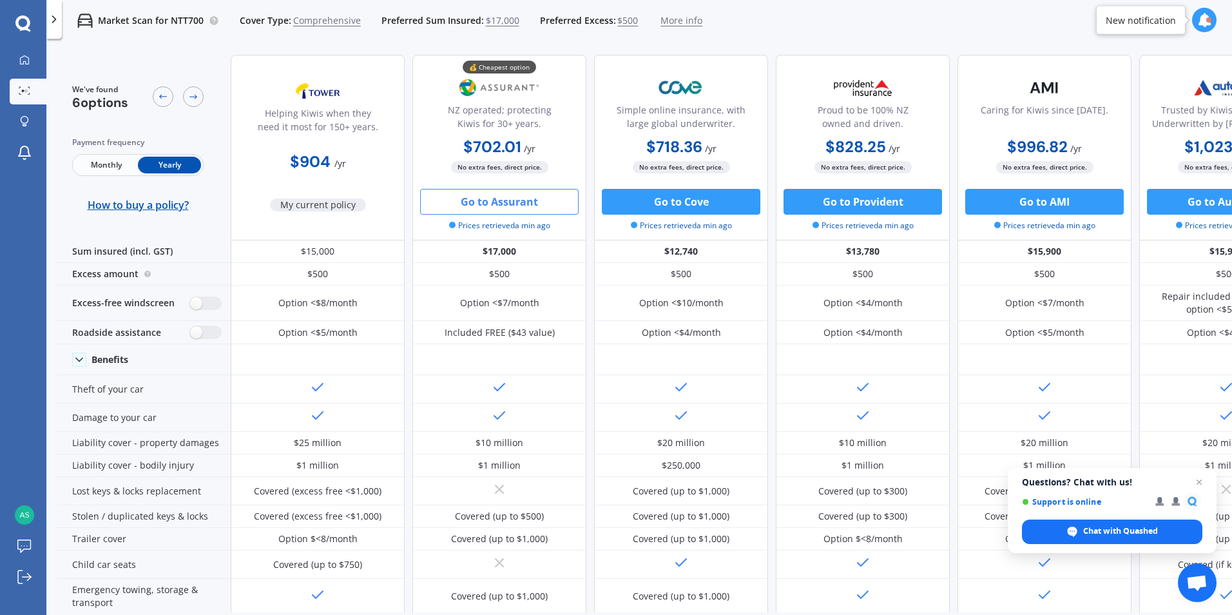
click at [512, 196] on button "Go to Assurant" at bounding box center [499, 202] width 158 height 26
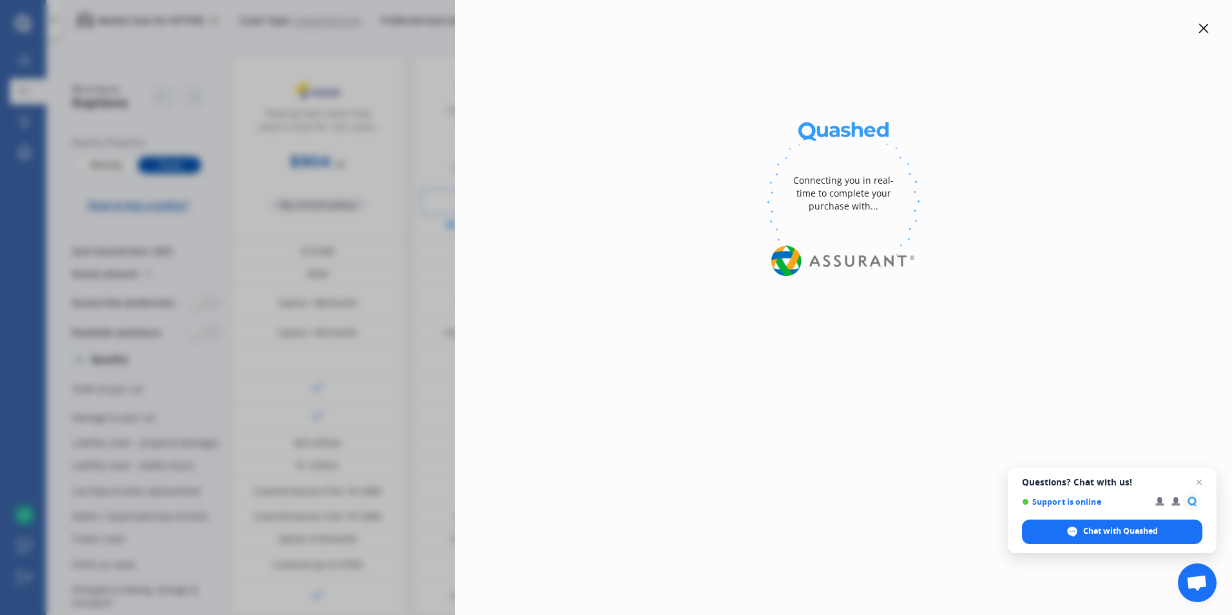
select select "Yearly"
select select "full"
select select "0"
select select "[GEOGRAPHIC_DATA]"
select select "VOLKSWAGEN"
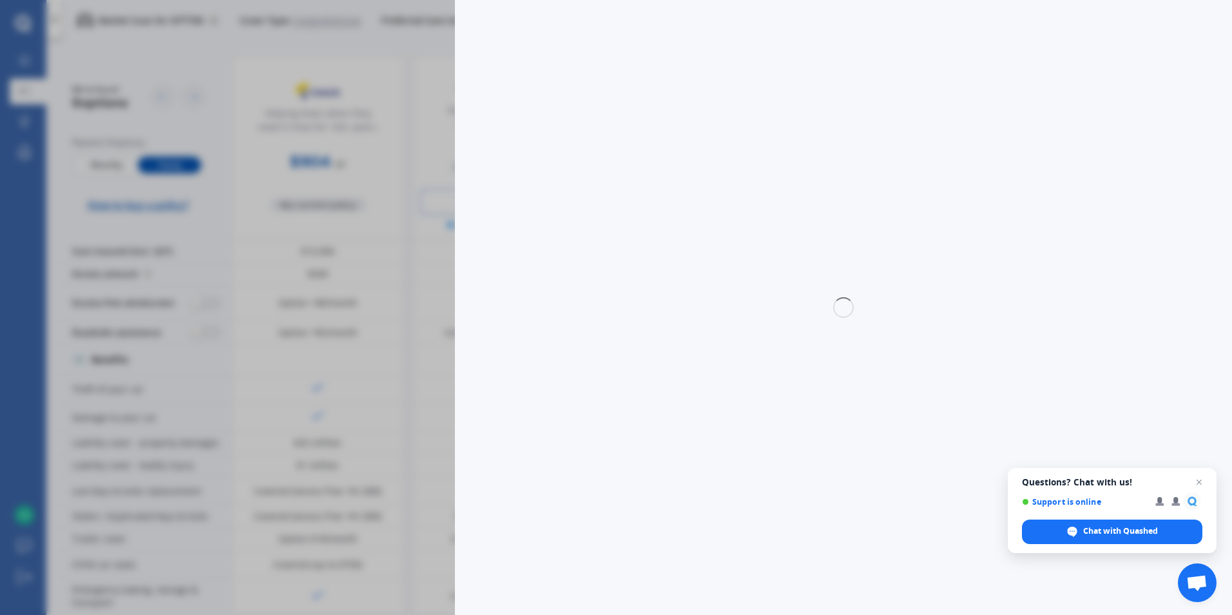
select select "GOLF"
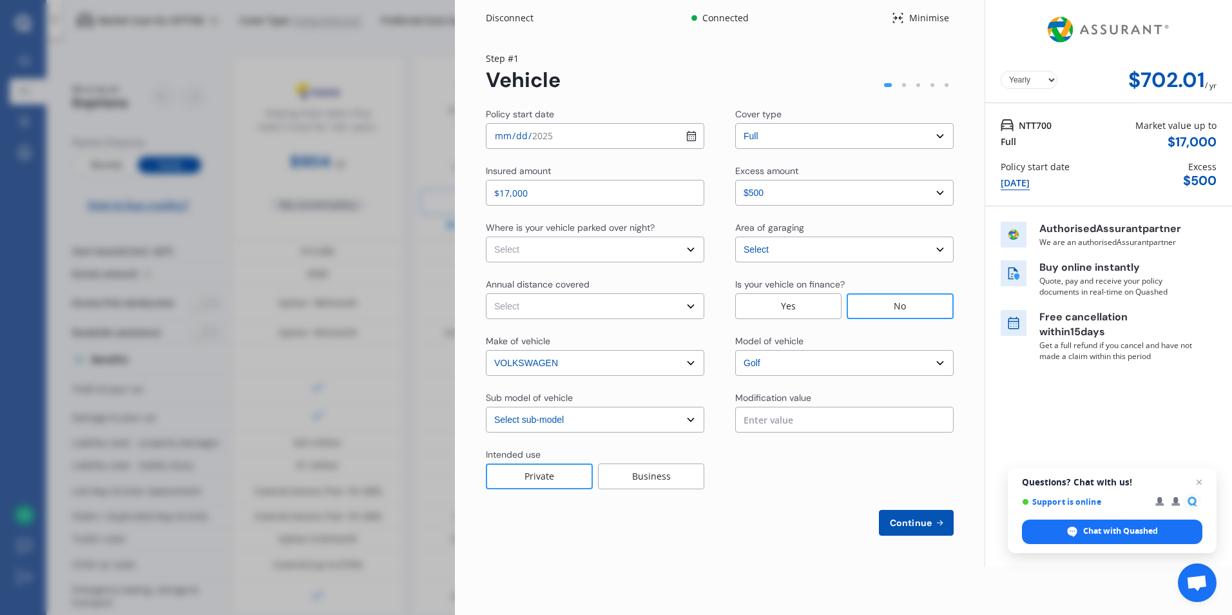
select select "1.4 TSI"
click at [689, 134] on input "[DATE]" at bounding box center [595, 136] width 218 height 26
type input "[DATE]"
click at [691, 245] on select "Select In a garage On own property On street or road" at bounding box center [595, 249] width 218 height 26
select select "In a garage"
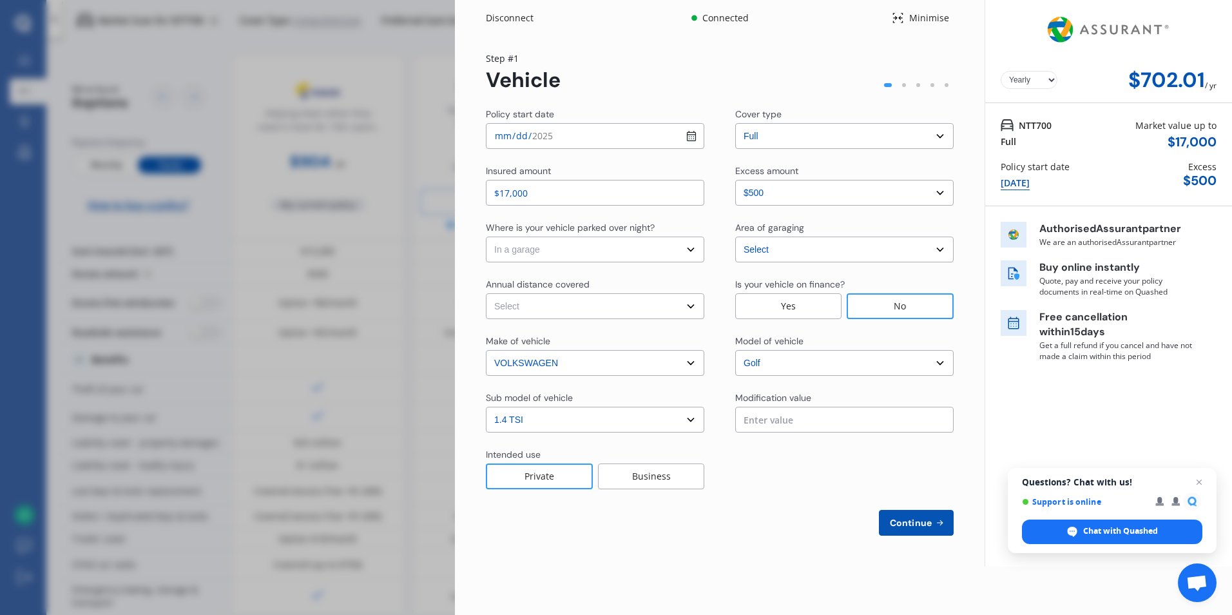
click at [486, 236] on select "Select In a garage On own property On street or road" at bounding box center [595, 249] width 218 height 26
click at [693, 302] on select "Select Low (less than 15,000km per year) Average (15,000-30,000km per year) Hig…" at bounding box center [595, 306] width 218 height 26
select select "15000"
click at [486, 293] on select "Select Low (less than 15,000km per year) Average (15,000-30,000km per year) Hig…" at bounding box center [595, 306] width 218 height 26
click at [543, 466] on div "Private" at bounding box center [539, 476] width 107 height 26
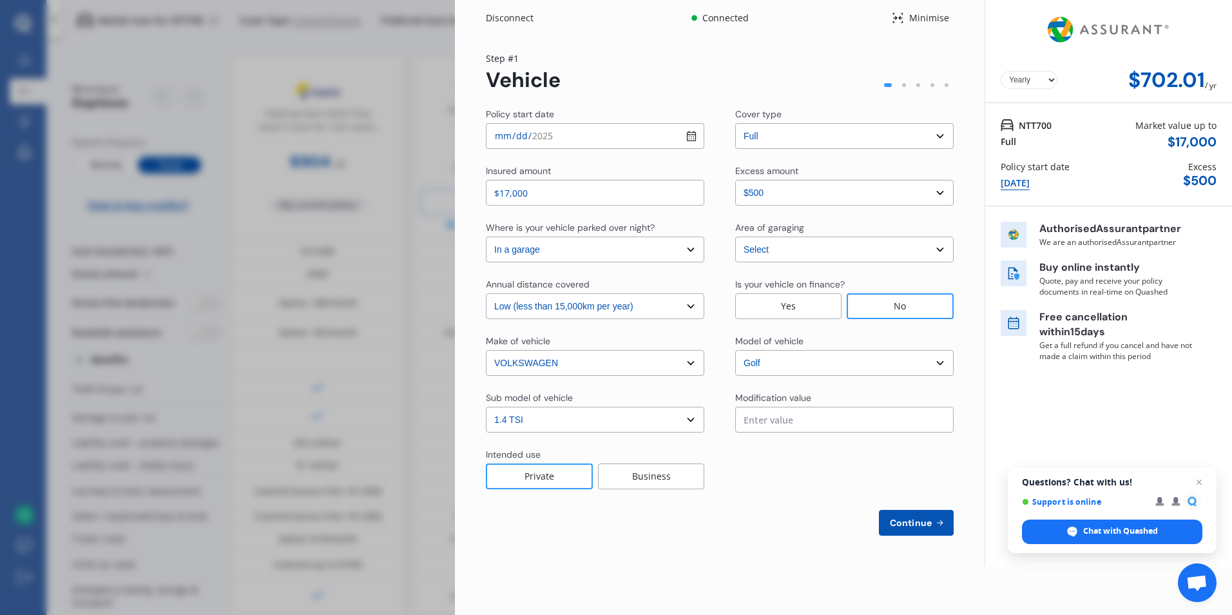
click at [910, 300] on div "No" at bounding box center [900, 306] width 107 height 26
click at [939, 361] on select "Select model Amarok Arteon Beetle Bora Caddy [US_STATE] Caravelle [PERSON_NAME]…" at bounding box center [844, 363] width 218 height 26
click at [938, 361] on select "Select model Amarok Arteon Beetle Bora Caddy [US_STATE] Caravelle [PERSON_NAME]…" at bounding box center [844, 363] width 218 height 26
click at [912, 517] on span "Continue" at bounding box center [910, 522] width 47 height 10
select select "Mr"
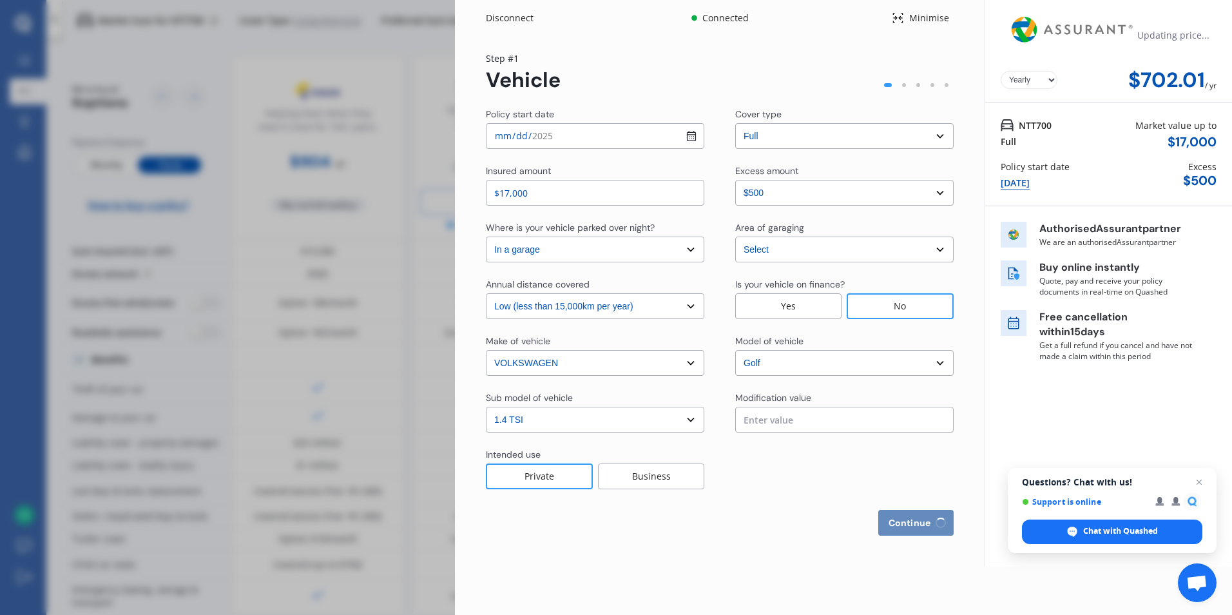
select select "18"
select select "02"
select select "1956"
select select "full"
select select "more than 4 years"
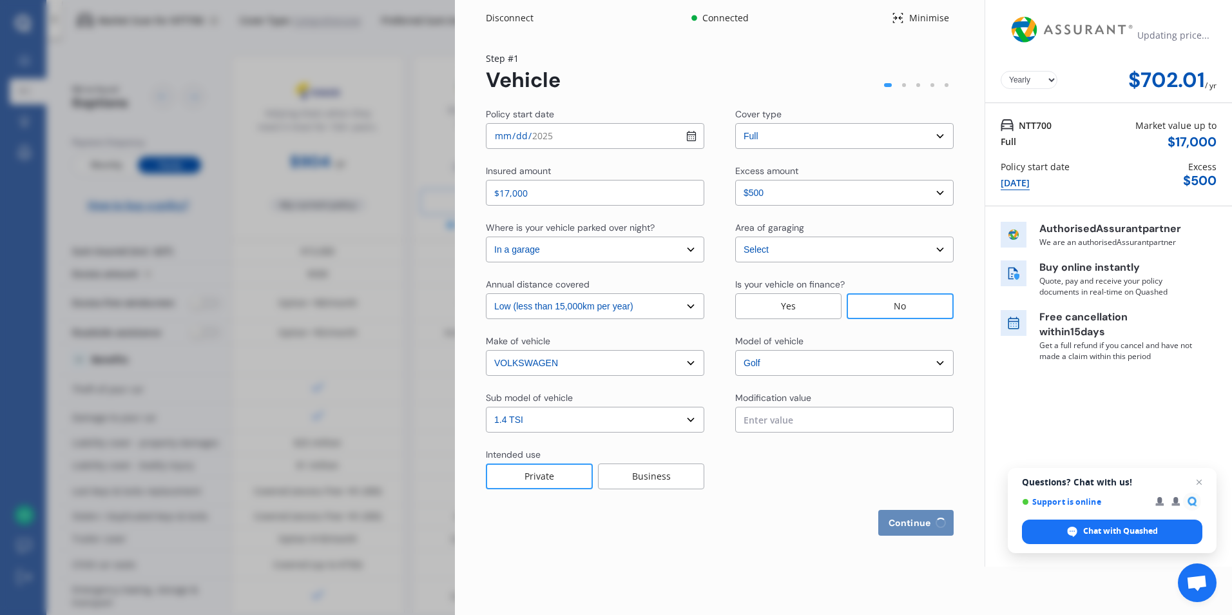
select select "[GEOGRAPHIC_DATA]"
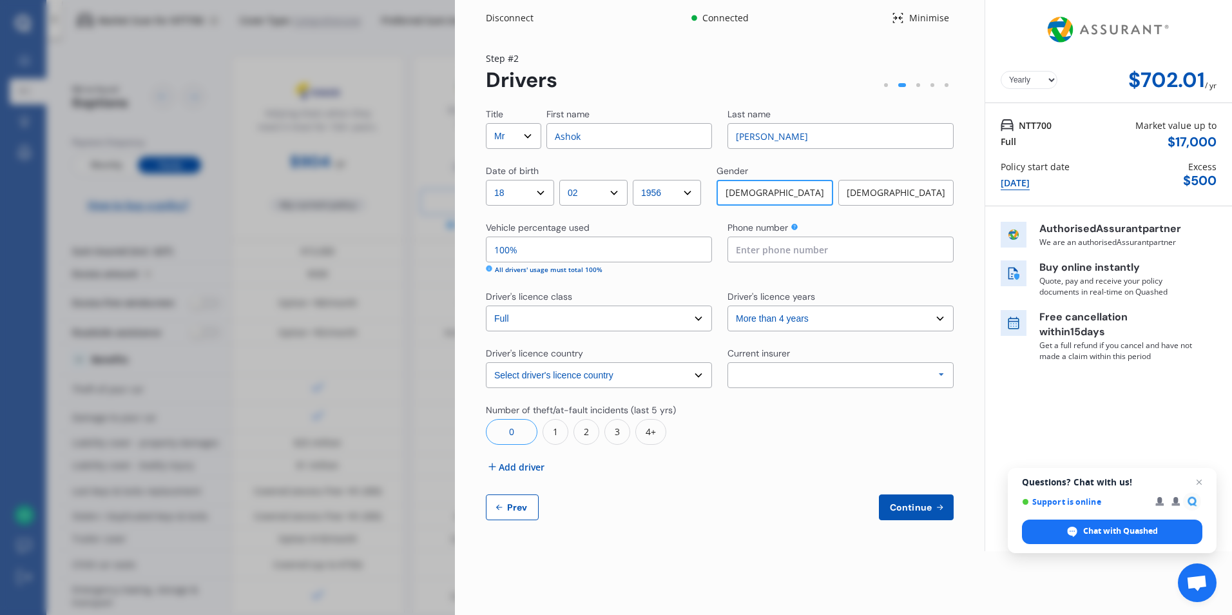
drag, startPoint x: 528, startPoint y: 254, endPoint x: 484, endPoint y: 258, distance: 44.0
click at [484, 258] on div "Yearly Monthly $702.01 / yr Step # 2 Drivers Title Select Mr Mrs Miss Ms Dr Fir…" at bounding box center [720, 293] width 530 height 515
type input "20%"
click at [746, 254] on input at bounding box center [840, 249] width 226 height 26
type input "021448317"
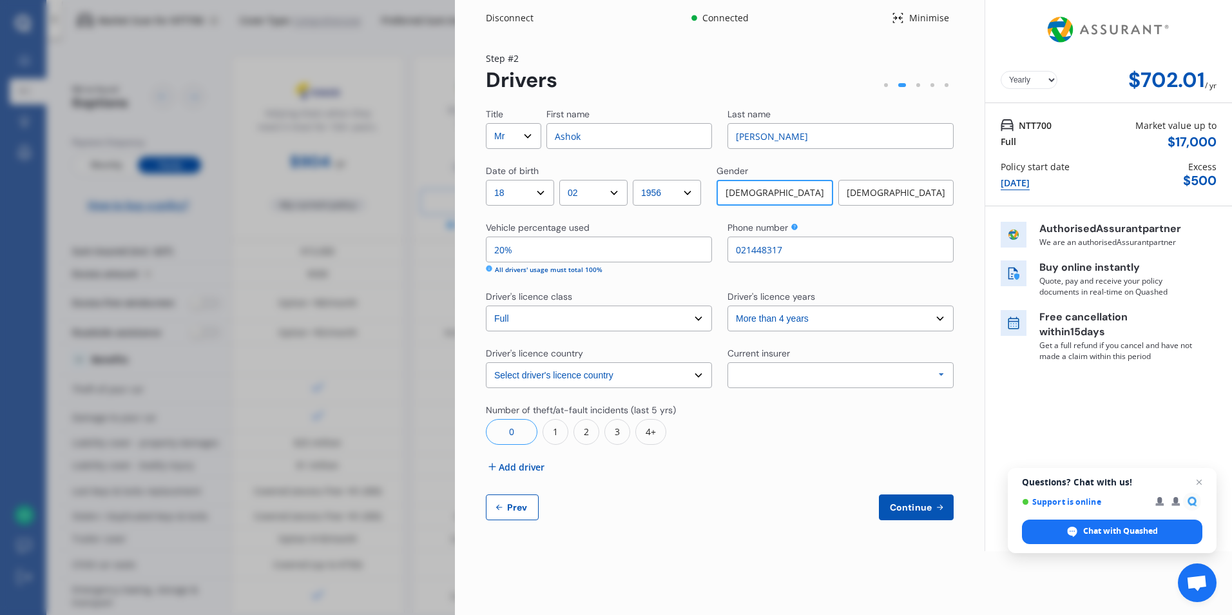
select select "06"
type input "021448317"
click at [941, 374] on icon at bounding box center [941, 375] width 19 height 24
click at [875, 341] on div "Title Select Mr Mrs Miss Ms Dr First name [PERSON_NAME] Last name [PERSON_NAME]…" at bounding box center [720, 314] width 468 height 412
click at [810, 374] on div at bounding box center [791, 375] width 52 height 3
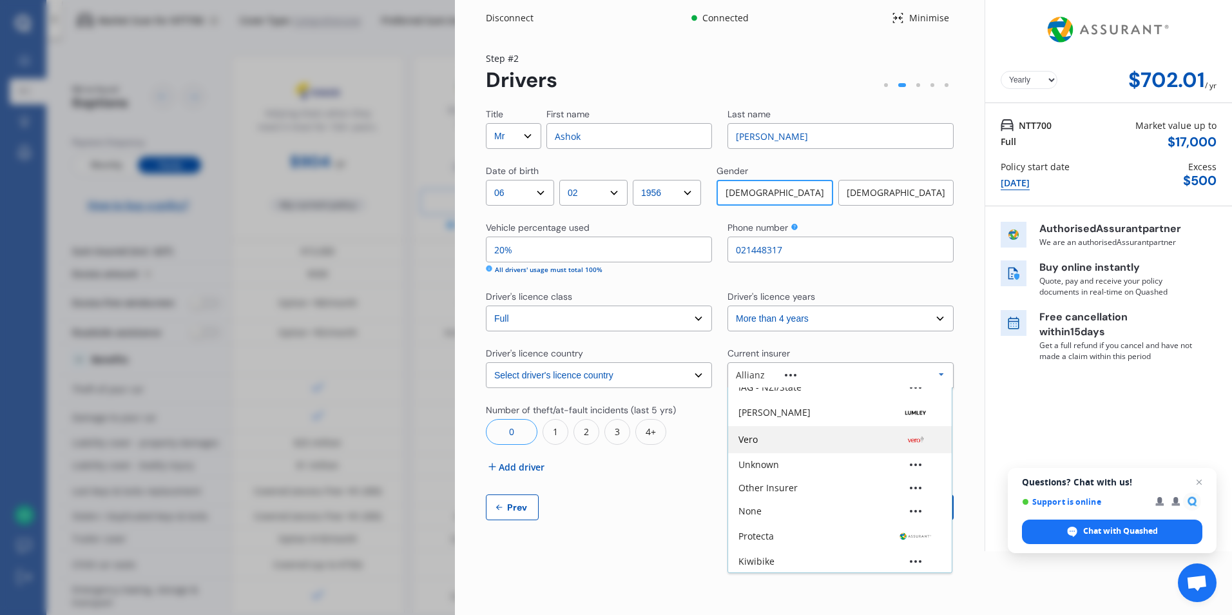
scroll to position [86, 0]
click at [767, 463] on div "Unknown" at bounding box center [758, 463] width 41 height 9
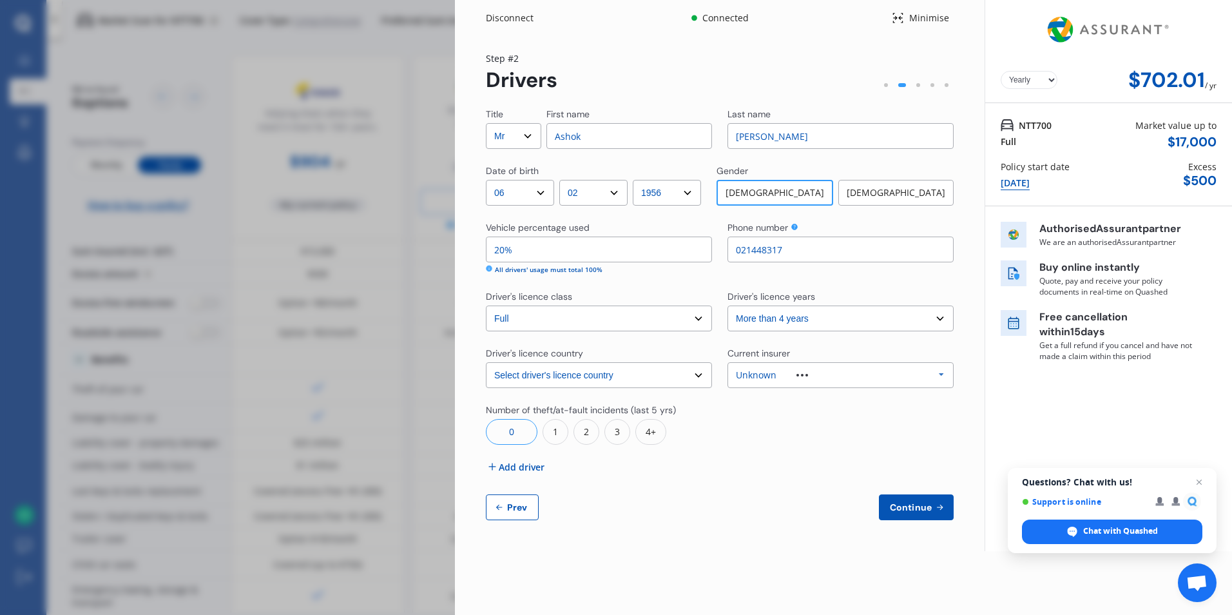
click at [501, 461] on span "Add driver" at bounding box center [522, 467] width 46 height 14
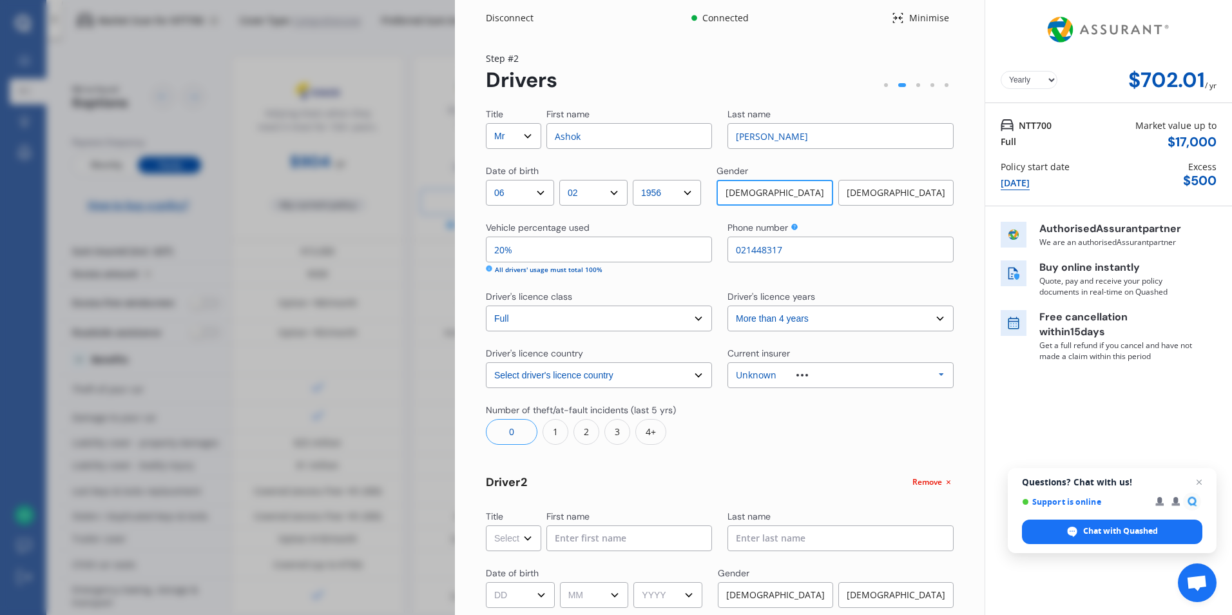
click at [527, 535] on select "Select Mr Mrs Miss Ms Dr" at bounding box center [513, 538] width 55 height 26
select select "Mrs"
click at [486, 525] on select "Select Mr Mrs Miss Ms Dr" at bounding box center [513, 538] width 55 height 26
click at [550, 542] on input at bounding box center [629, 538] width 166 height 26
type input "[PERSON_NAME]"
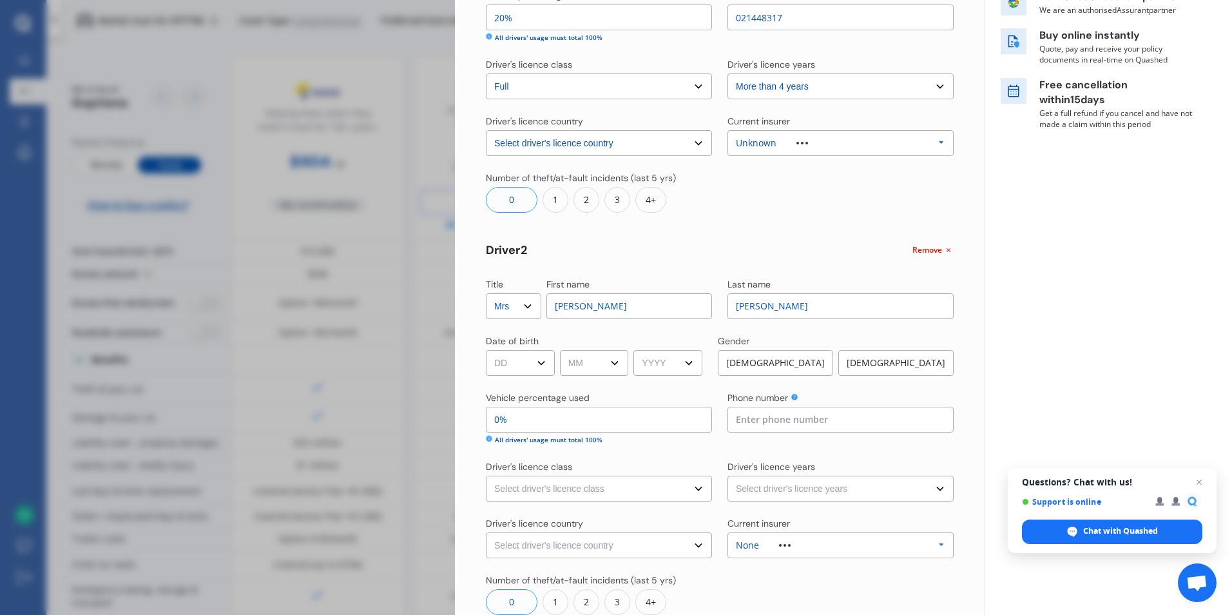
scroll to position [258, 0]
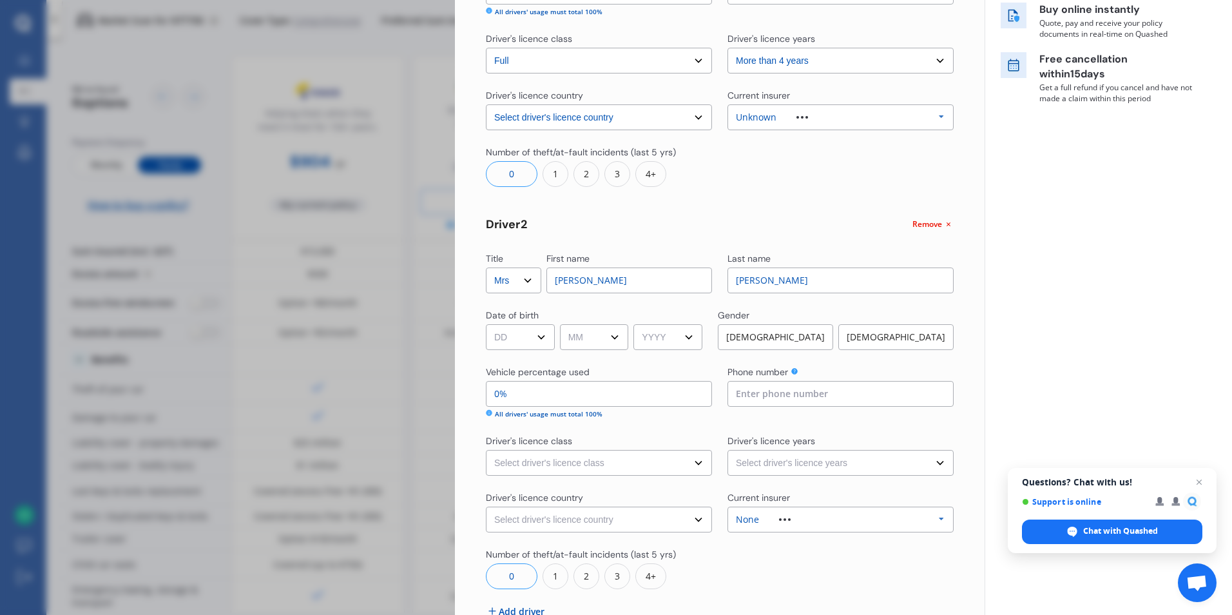
type input "[PERSON_NAME]"
click at [543, 335] on select "DD 01 02 03 04 05 06 07 08 09 10 11 12 13 14 15 16 17 18 19 20 21 22 23 24 25 2…" at bounding box center [520, 337] width 69 height 26
select select "11"
click at [486, 324] on select "DD 01 02 03 04 05 06 07 08 09 10 11 12 13 14 15 16 17 18 19 20 21 22 23 24 25 2…" at bounding box center [520, 337] width 69 height 26
click at [617, 335] on select "MM 01 02 03 04 05 06 07 08 09 10 11 12" at bounding box center [594, 337] width 69 height 26
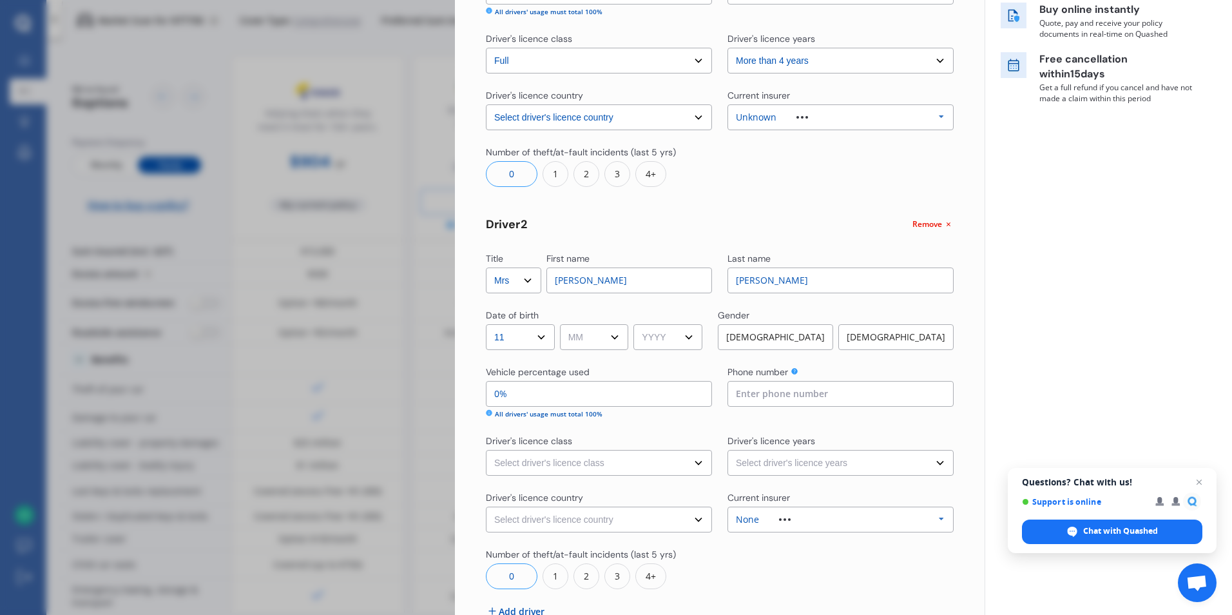
select select "05"
click at [562, 324] on select "MM 01 02 03 04 05 06 07 08 09 10 11 12" at bounding box center [594, 337] width 69 height 26
click at [694, 336] on select "YYYY 2009 2008 2007 2006 2005 2004 2003 2002 2001 2000 1999 1998 1997 1996 1995…" at bounding box center [667, 337] width 69 height 26
select select "1998"
click at [638, 324] on select "YYYY 2009 2008 2007 2006 2005 2004 2003 2002 2001 2000 1999 1998 1997 1996 1995…" at bounding box center [667, 337] width 69 height 26
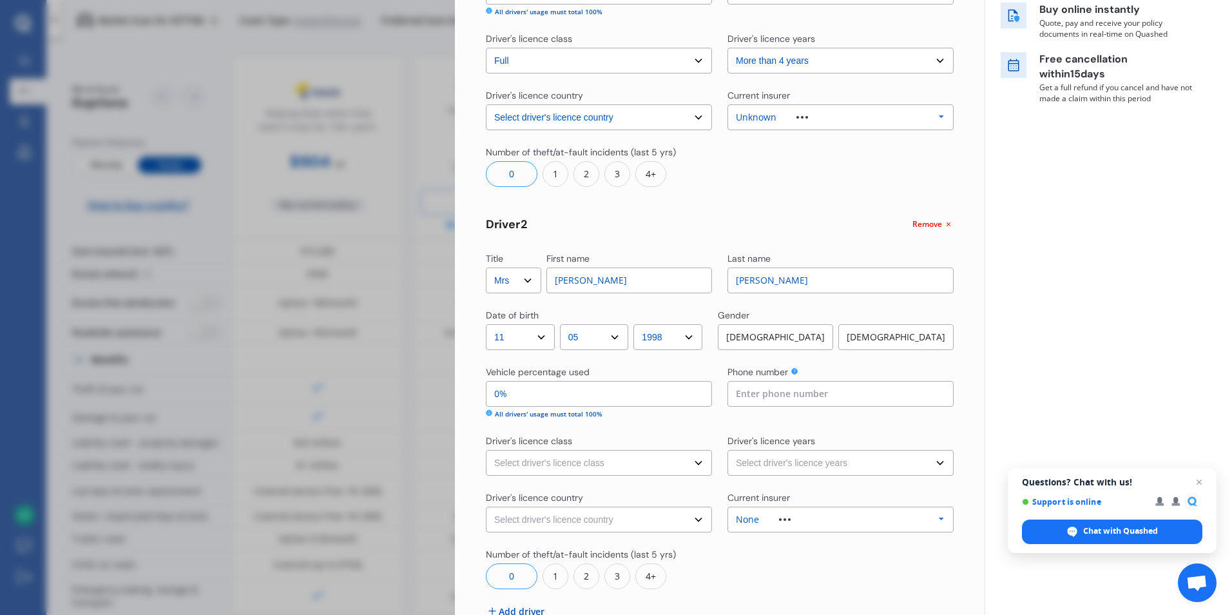
click at [885, 330] on div "[DEMOGRAPHIC_DATA]" at bounding box center [895, 337] width 115 height 26
drag, startPoint x: 522, startPoint y: 399, endPoint x: 472, endPoint y: 407, distance: 50.7
click at [472, 407] on div "Yearly Monthly $702.01 / yr Step # 2 Drivers Title Select Mr Mrs Miss Ms Dr Fir…" at bounding box center [720, 236] width 530 height 917
type input "93%"
type input "7%"
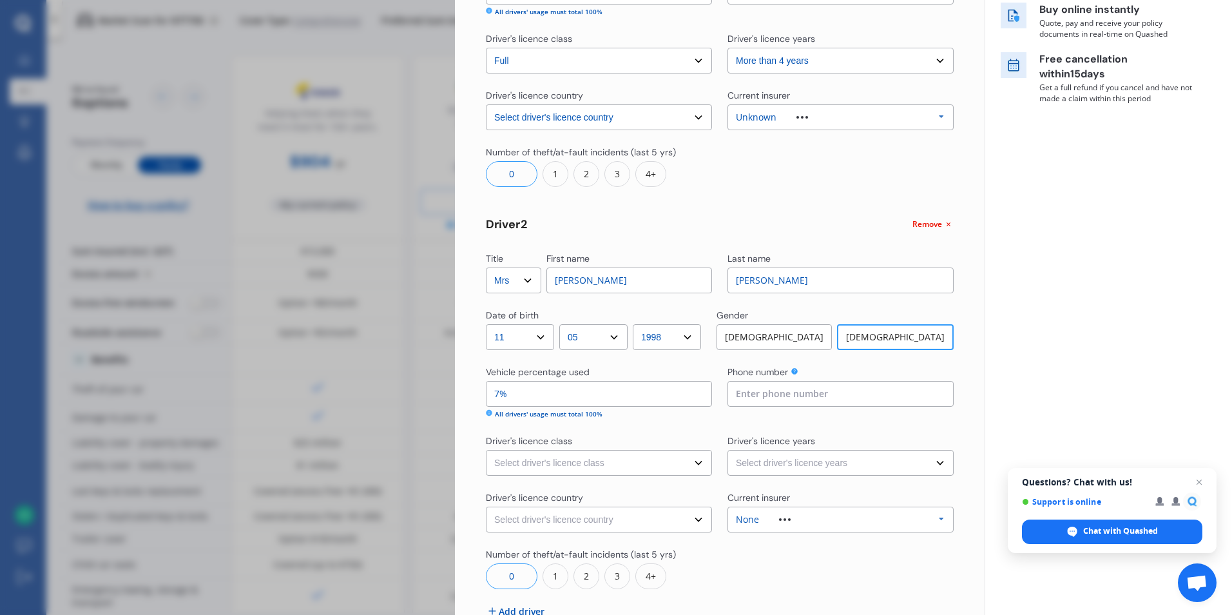
type input "30%"
type input "70%"
click at [731, 395] on input at bounding box center [840, 394] width 226 height 26
type input "0211084484"
click at [691, 461] on select "Select driver's licence class None Learner Restricted Full" at bounding box center [599, 463] width 226 height 26
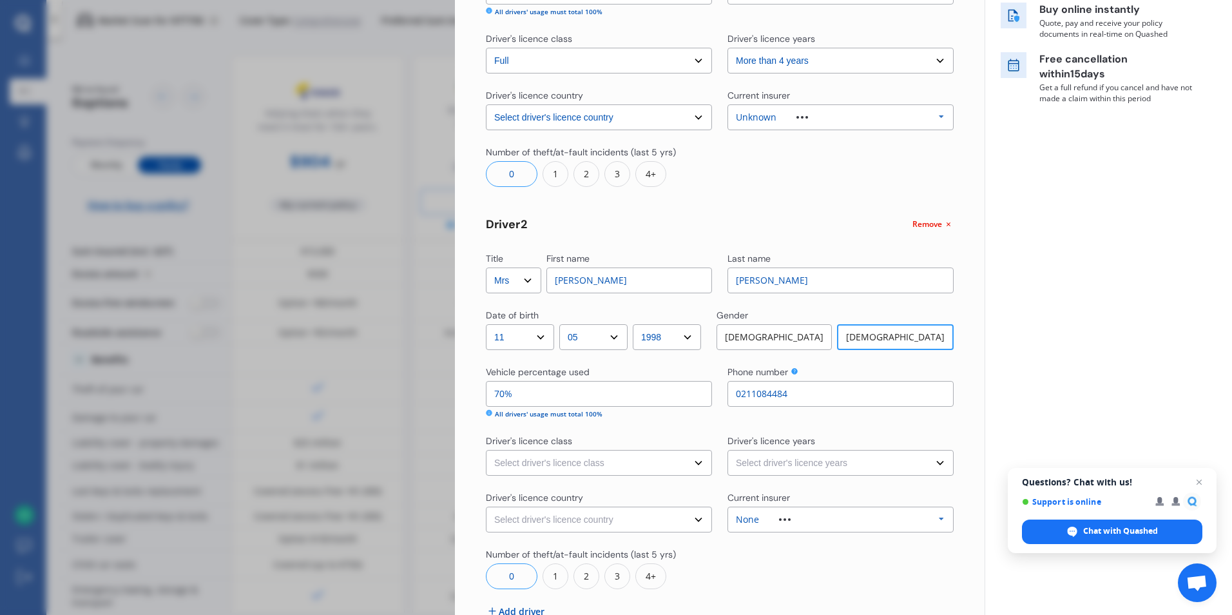
select select "full"
click at [486, 450] on select "Select driver's licence class None Learner Restricted Full" at bounding box center [599, 463] width 226 height 26
click at [928, 459] on select "Select driver's licence years Less than 1 year 1-2 years 2-4 years More than 4 …" at bounding box center [840, 463] width 226 height 26
select select "more than 4 years"
click at [727, 450] on select "Select driver's licence years Less than 1 year 1-2 years 2-4 years More than 4 …" at bounding box center [840, 463] width 226 height 26
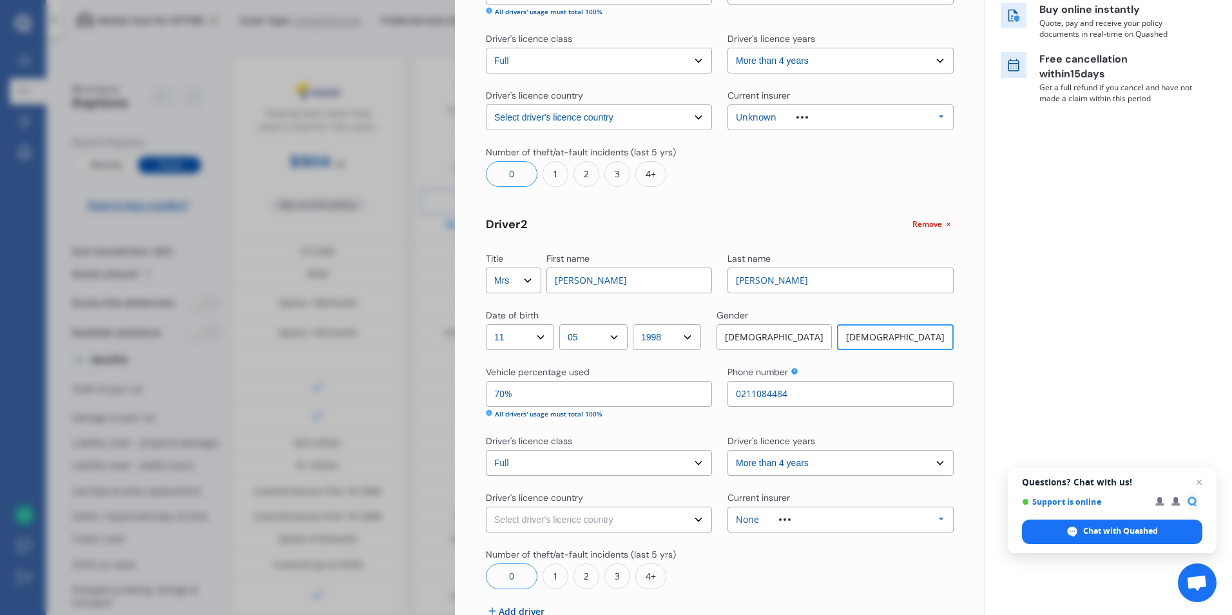
click at [691, 516] on select "Select driver's licence country [GEOGRAPHIC_DATA] [GEOGRAPHIC_DATA] [GEOGRAPHIC…" at bounding box center [599, 519] width 226 height 26
select select "[GEOGRAPHIC_DATA]"
click at [486, 506] on select "Select driver's licence country [GEOGRAPHIC_DATA] [GEOGRAPHIC_DATA] [GEOGRAPHIC…" at bounding box center [599, 519] width 226 height 26
click at [934, 518] on icon at bounding box center [941, 519] width 19 height 24
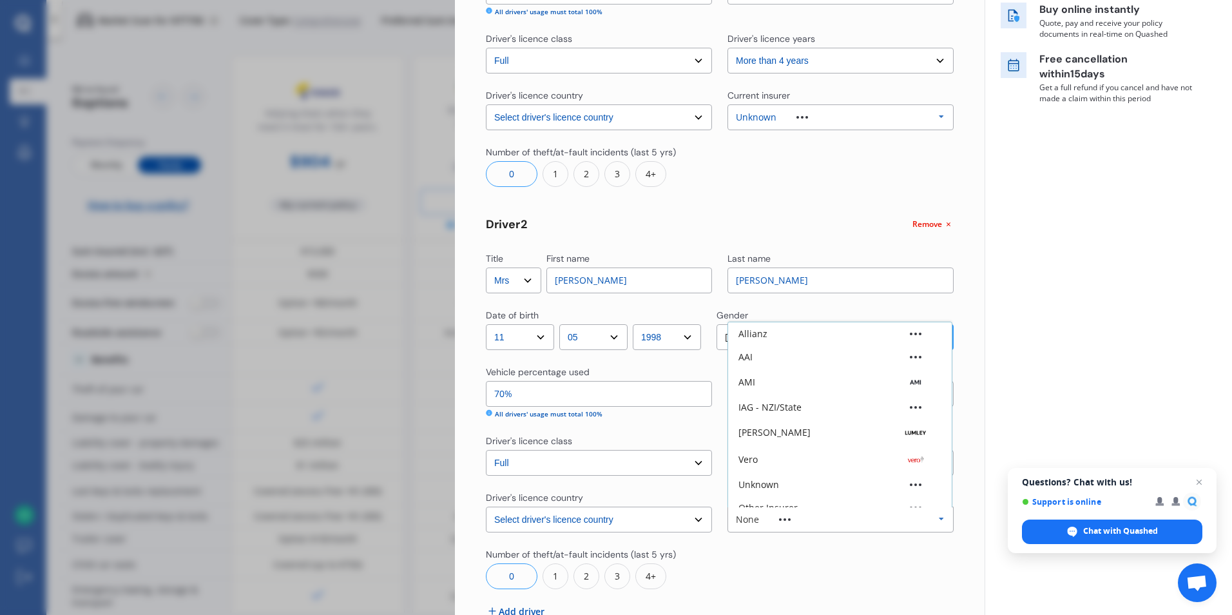
scroll to position [35, 0]
click at [788, 448] on div "Unknown" at bounding box center [839, 449] width 203 height 9
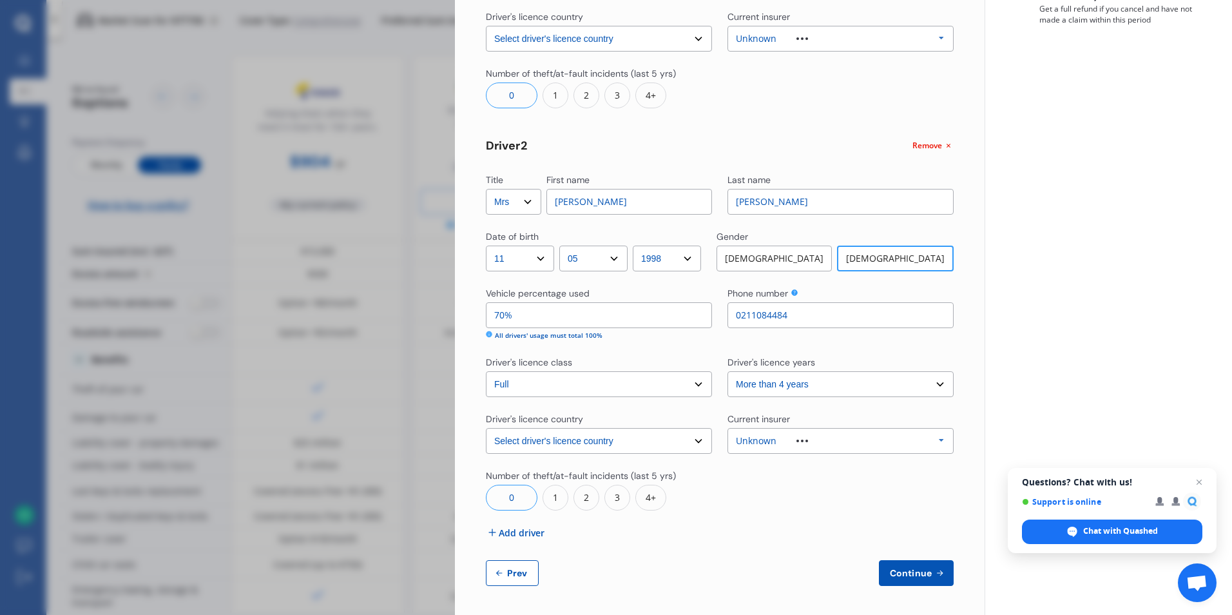
scroll to position [338, 0]
click at [518, 527] on span "Add driver" at bounding box center [522, 531] width 46 height 14
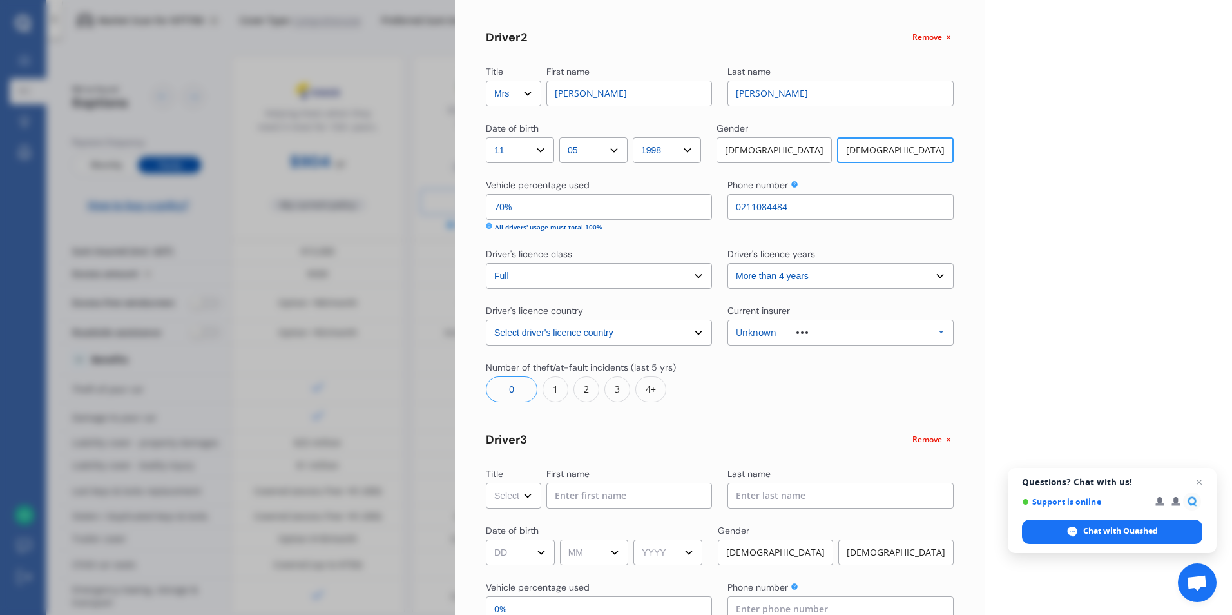
scroll to position [596, 0]
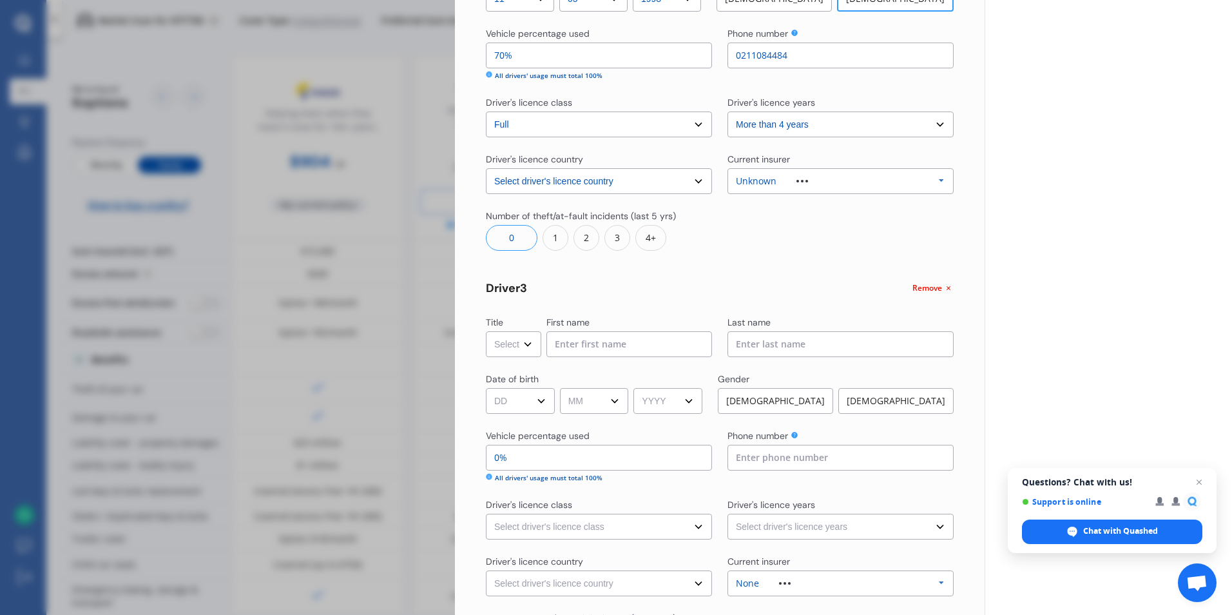
click at [526, 341] on select "Select Mr Mrs Miss Ms Dr" at bounding box center [513, 344] width 55 height 26
select select "Mrs"
click at [486, 331] on select "Select Mr Mrs Miss Ms Dr" at bounding box center [513, 344] width 55 height 26
click at [595, 343] on input at bounding box center [629, 344] width 166 height 26
type input "[PERSON_NAME]"
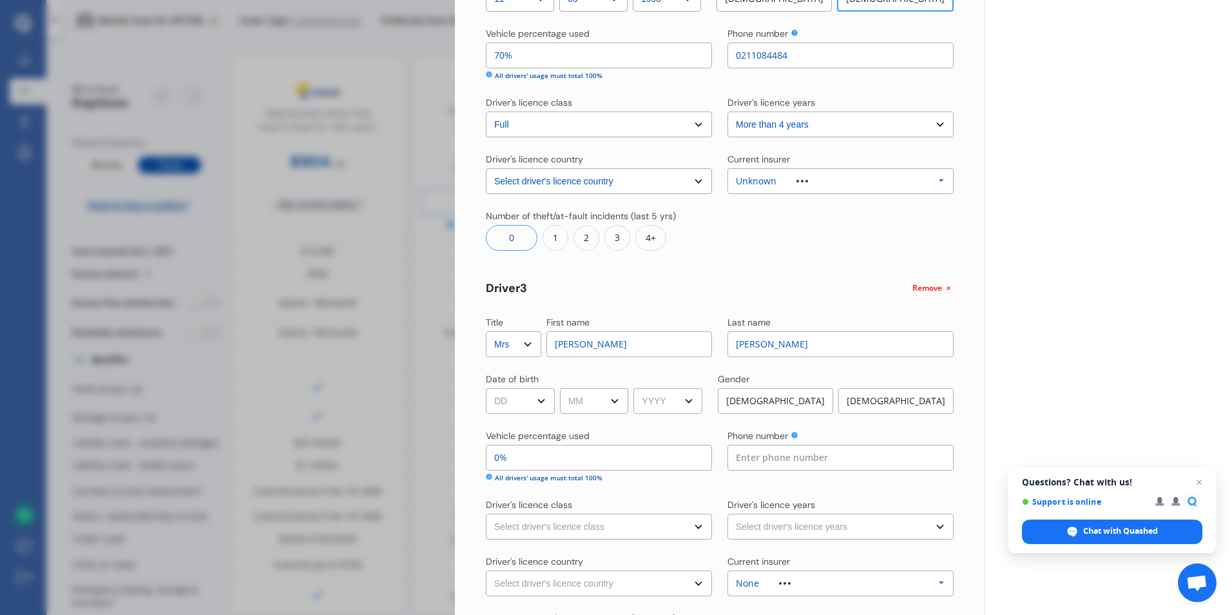
type input "[PERSON_NAME]"
click at [544, 399] on select "DD 01 02 03 04 05 06 07 08 09 10 11 12 13 14 15 16 17 18 19 20 21 22 23 24 25 2…" at bounding box center [520, 401] width 69 height 26
select select "06"
click at [486, 388] on select "DD 01 02 03 04 05 06 07 08 09 10 11 12 13 14 15 16 17 18 19 20 21 22 23 24 25 2…" at bounding box center [520, 401] width 69 height 26
click at [620, 398] on select "MM 01 02 03 04 05 06 07 08 09 10 11 12" at bounding box center [594, 401] width 69 height 26
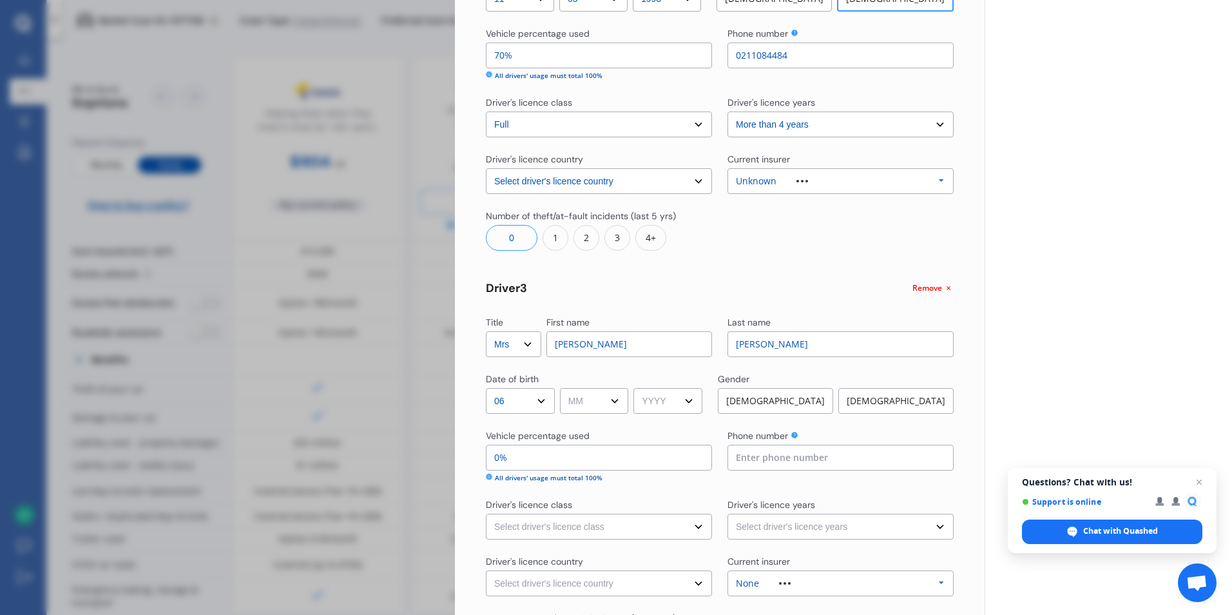
select select "12"
click at [562, 388] on select "MM 01 02 03 04 05 06 07 08 09 10 11 12" at bounding box center [594, 401] width 69 height 26
click at [694, 399] on select "YYYY 2009 2008 2007 2006 2005 2004 2003 2002 2001 2000 1999 1998 1997 1996 1995…" at bounding box center [667, 401] width 69 height 26
select select "1962"
click at [638, 388] on select "YYYY 2009 2008 2007 2006 2005 2004 2003 2002 2001 2000 1999 1998 1997 1996 1995…" at bounding box center [667, 401] width 69 height 26
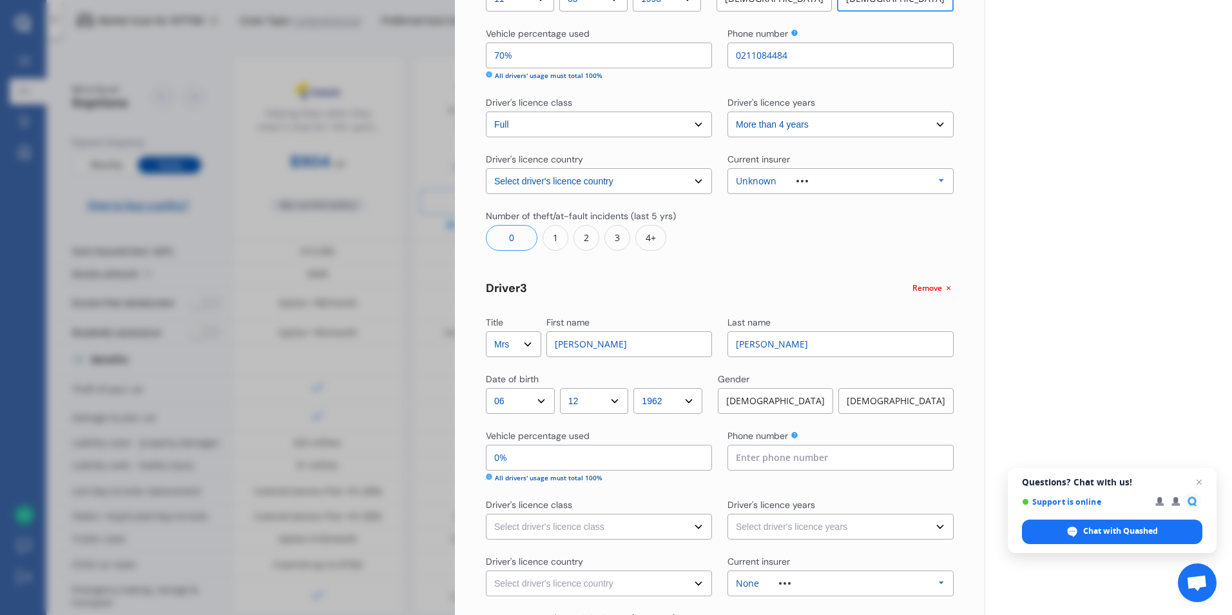
click at [888, 397] on div "[DEMOGRAPHIC_DATA]" at bounding box center [895, 401] width 115 height 26
drag, startPoint x: 530, startPoint y: 459, endPoint x: 477, endPoint y: 466, distance: 52.6
click at [477, 466] on div "Yearly Monthly $702.01 / yr Step # 2 Drivers Title Select Mr Mrs Miss Ms Dr Fir…" at bounding box center [720, 99] width 530 height 1319
type input "10%"
click at [846, 462] on input at bounding box center [840, 458] width 226 height 26
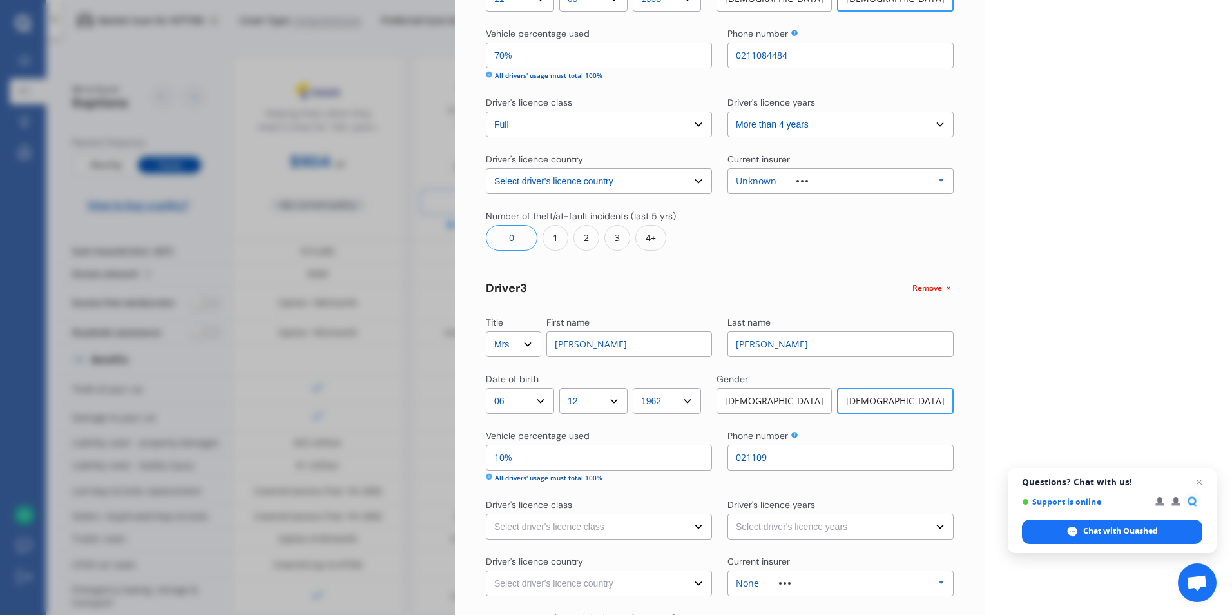
type input "0211098144"
select select "[GEOGRAPHIC_DATA]"
click at [697, 527] on select "Select driver's licence class None Learner Restricted Full" at bounding box center [599, 526] width 226 height 26
select select "full"
click at [486, 513] on select "Select driver's licence class None Learner Restricted Full" at bounding box center [599, 526] width 226 height 26
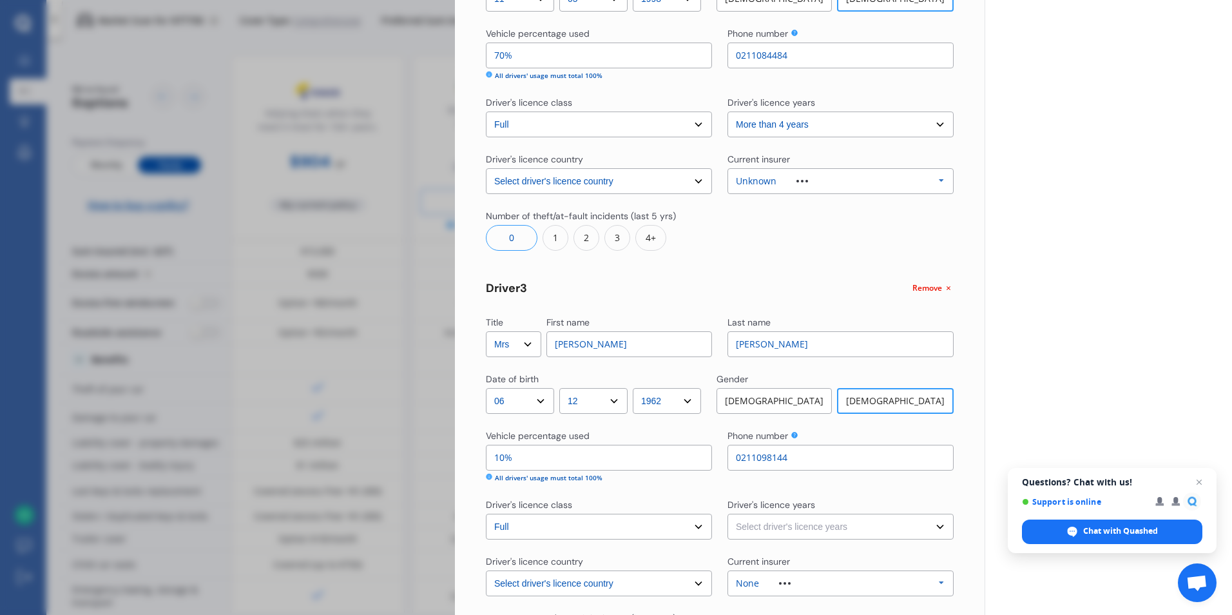
click at [932, 522] on select "Select driver's licence years Less than 1 year 1-2 years 2-4 years More than 4 …" at bounding box center [840, 526] width 226 height 26
select select "more than 4 years"
click at [727, 513] on select "Select driver's licence years Less than 1 year 1-2 years 2-4 years More than 4 …" at bounding box center [840, 526] width 226 height 26
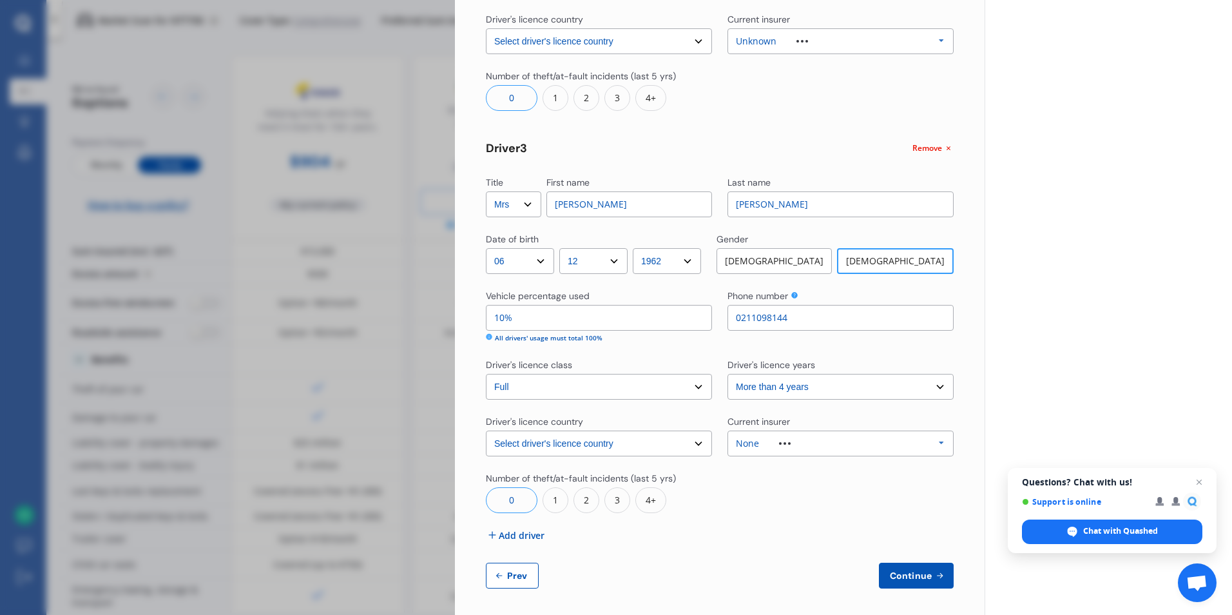
scroll to position [740, 0]
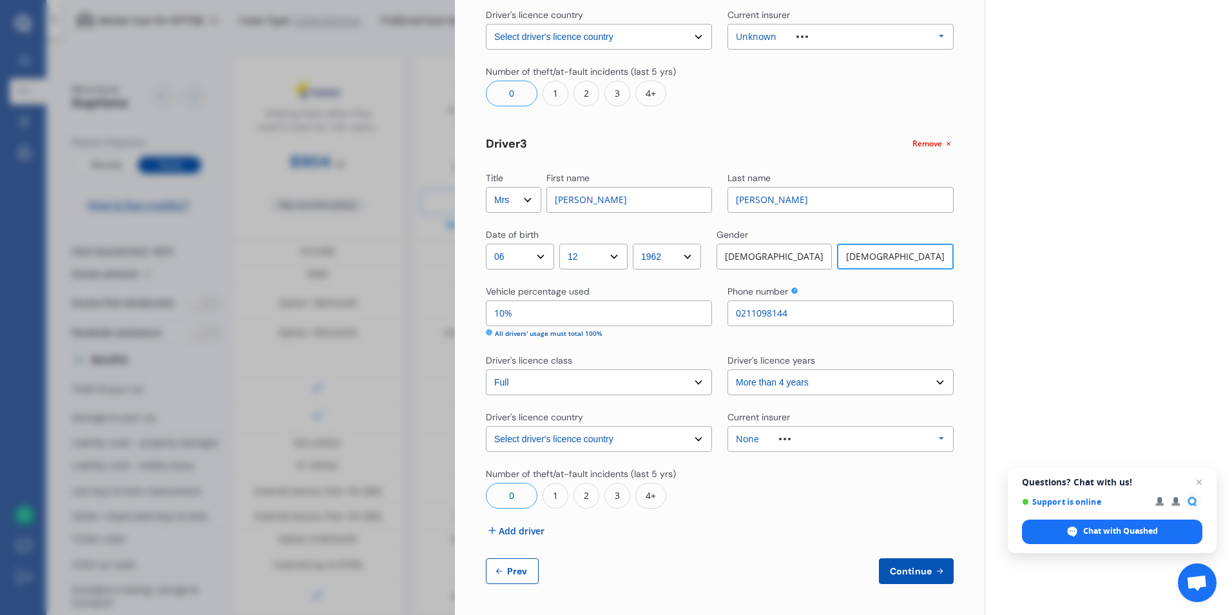
click at [933, 438] on icon at bounding box center [941, 438] width 19 height 24
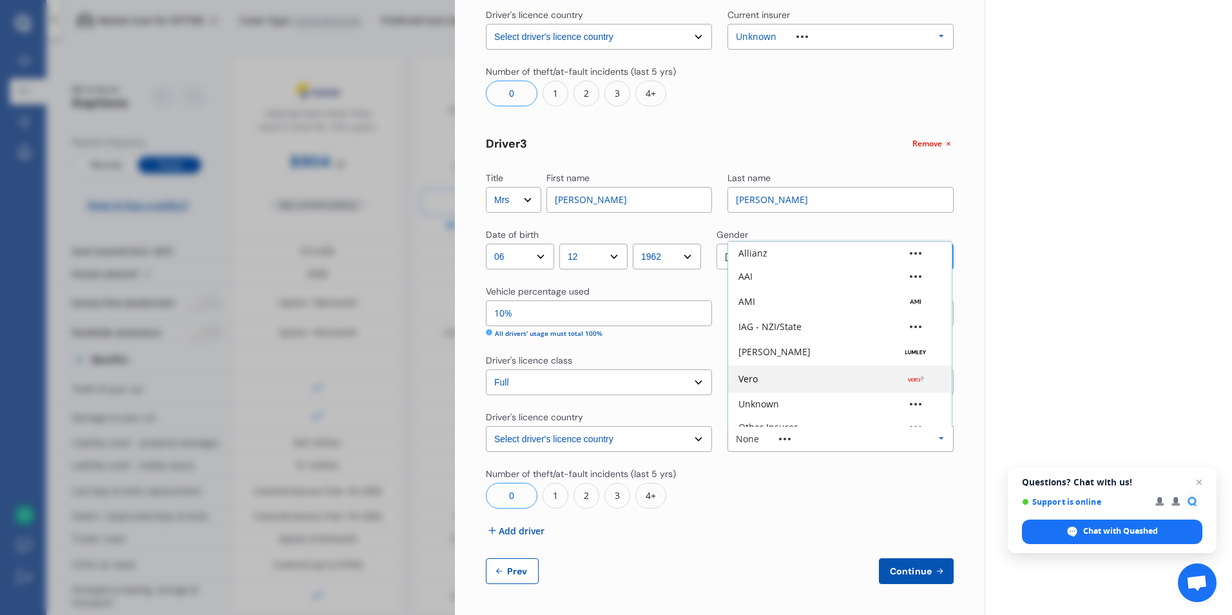
scroll to position [86, 0]
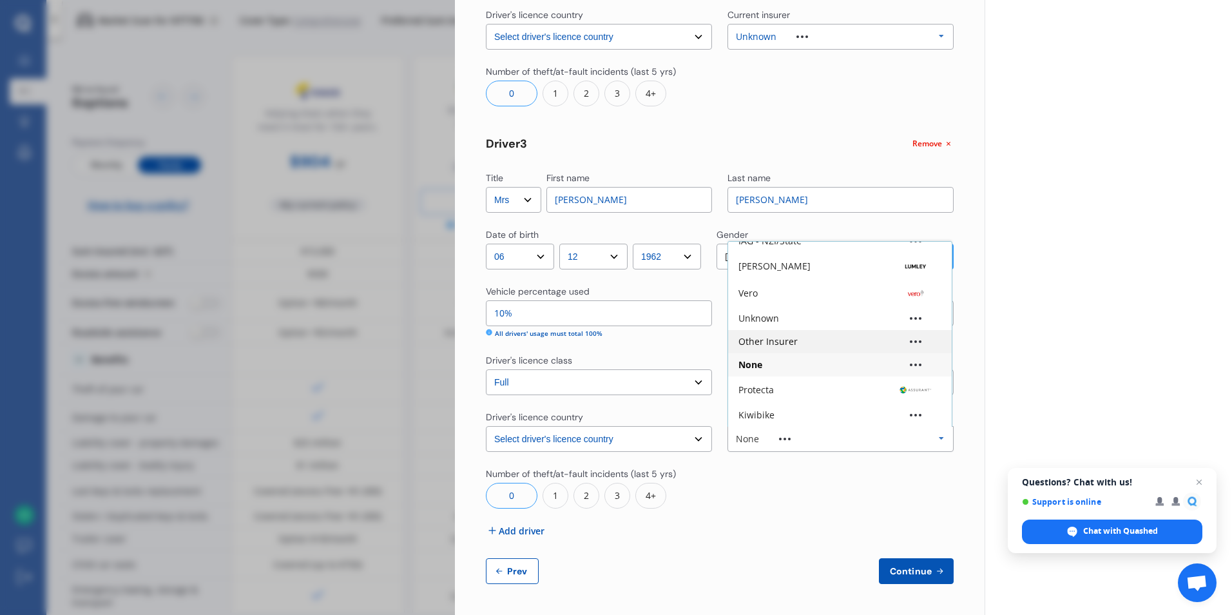
click at [765, 340] on div "Other Insurer" at bounding box center [767, 341] width 59 height 9
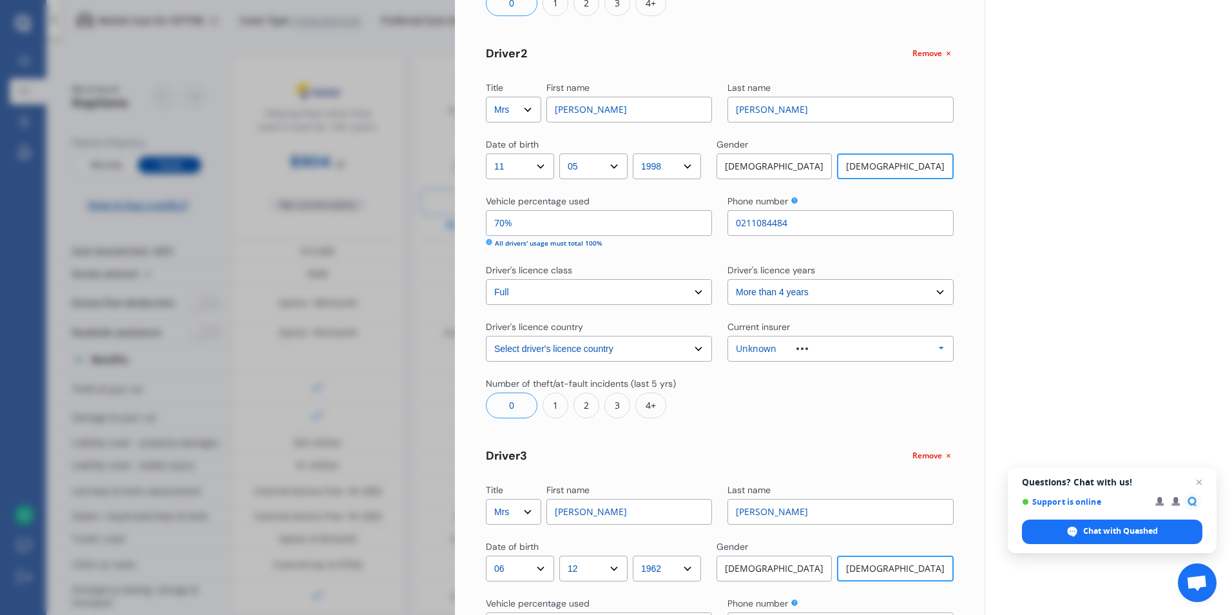
scroll to position [418, 0]
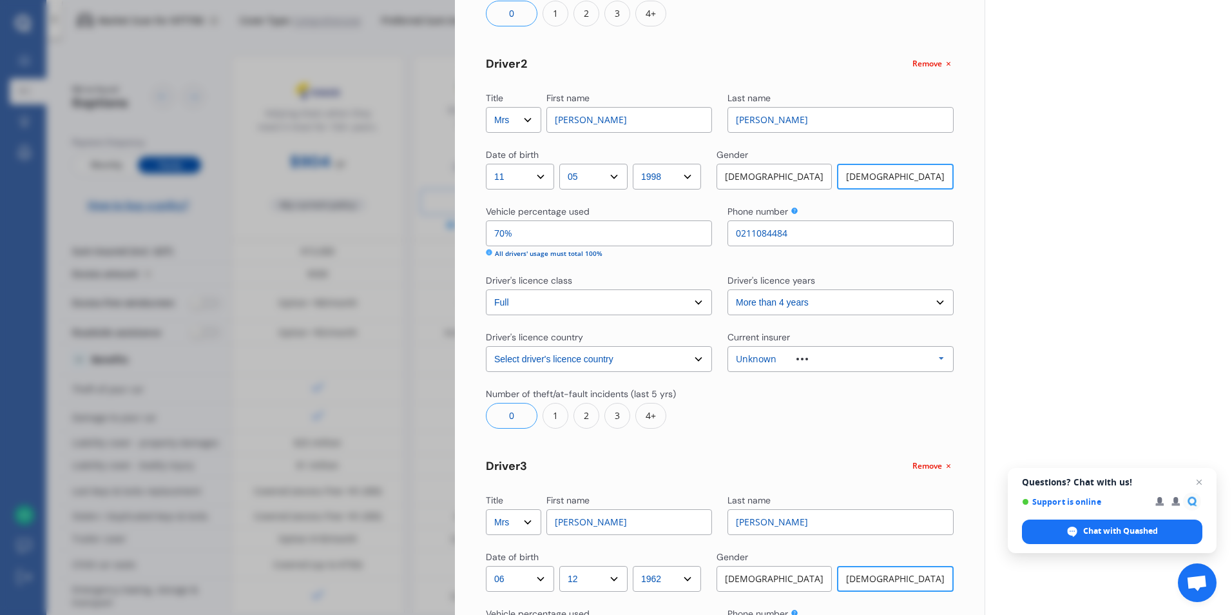
click at [826, 353] on div "Unknown Allianz AAI AMI IAG - NZI/State [PERSON_NAME] Vero Unknown Other Insure…" at bounding box center [840, 359] width 226 height 26
click at [764, 518] on div "Other Insurer" at bounding box center [767, 521] width 59 height 9
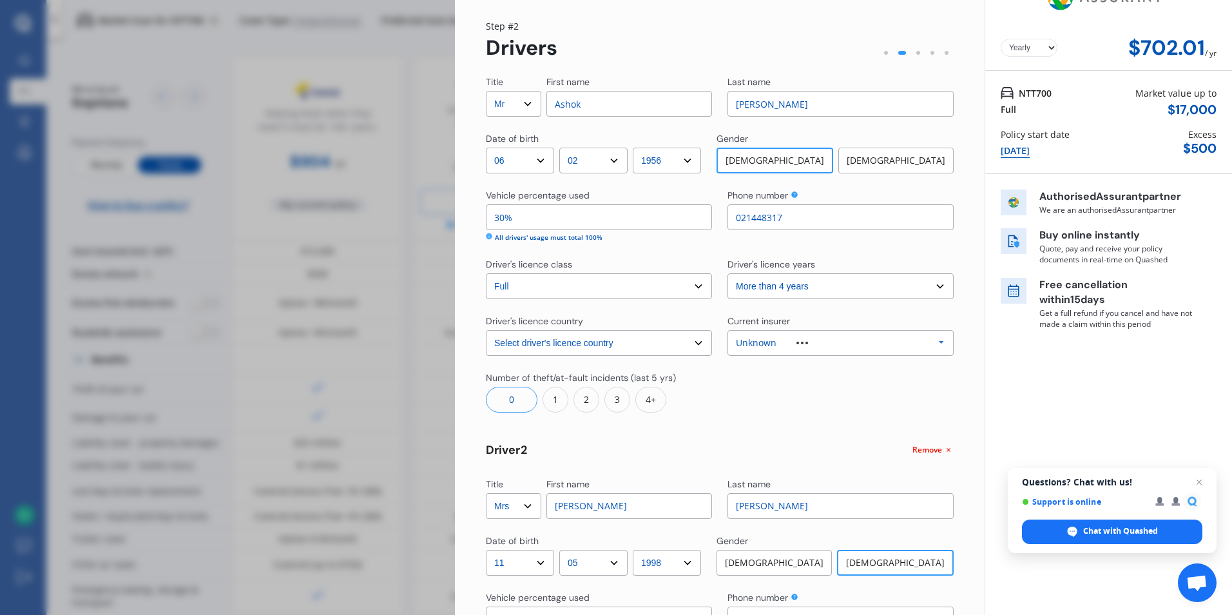
scroll to position [32, 0]
click at [808, 334] on div "Unknown Allianz AAI AMI IAG - NZI/State [PERSON_NAME] Vero Unknown Other Insure…" at bounding box center [840, 343] width 226 height 26
click at [789, 451] on div "Other Insurer" at bounding box center [767, 455] width 59 height 9
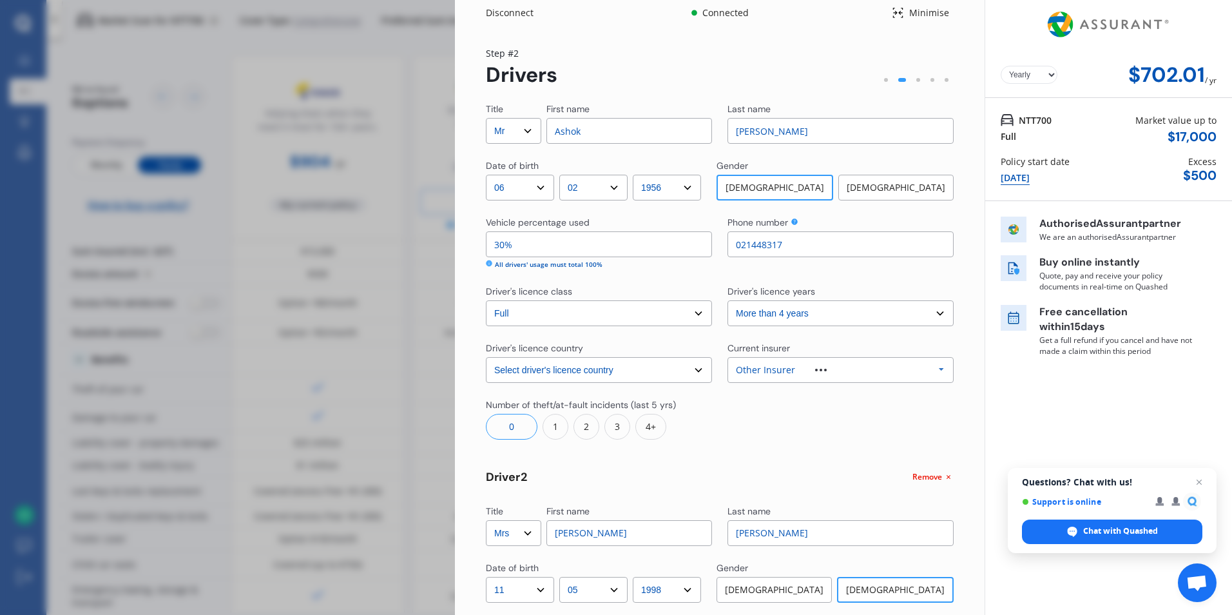
scroll to position [0, 0]
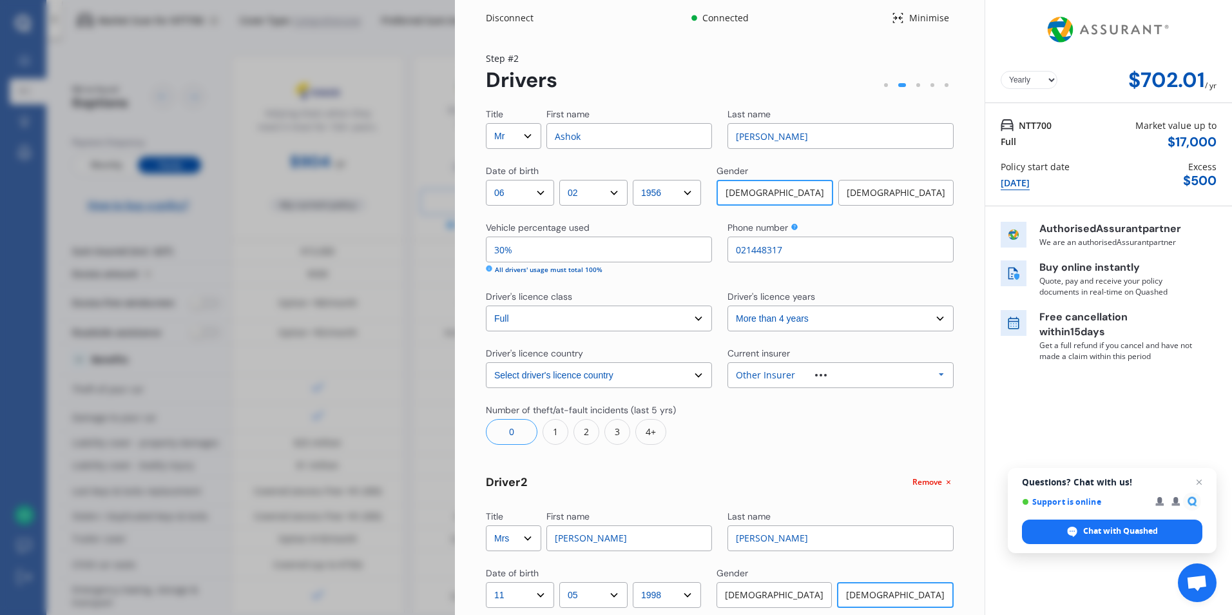
click at [514, 191] on select "DD 01 02 03 04 05 06 07 08 09 10 11 12 13 14 15 16 17 18 19 20 21 22 23 24 25 2…" at bounding box center [520, 193] width 68 height 26
select select "18"
click at [486, 180] on select "DD 01 02 03 04 05 06 07 08 09 10 11 12 13 14 15 16 17 18 19 20 21 22 23 24 25 2…" at bounding box center [520, 193] width 68 height 26
drag, startPoint x: 517, startPoint y: 255, endPoint x: 483, endPoint y: 259, distance: 35.0
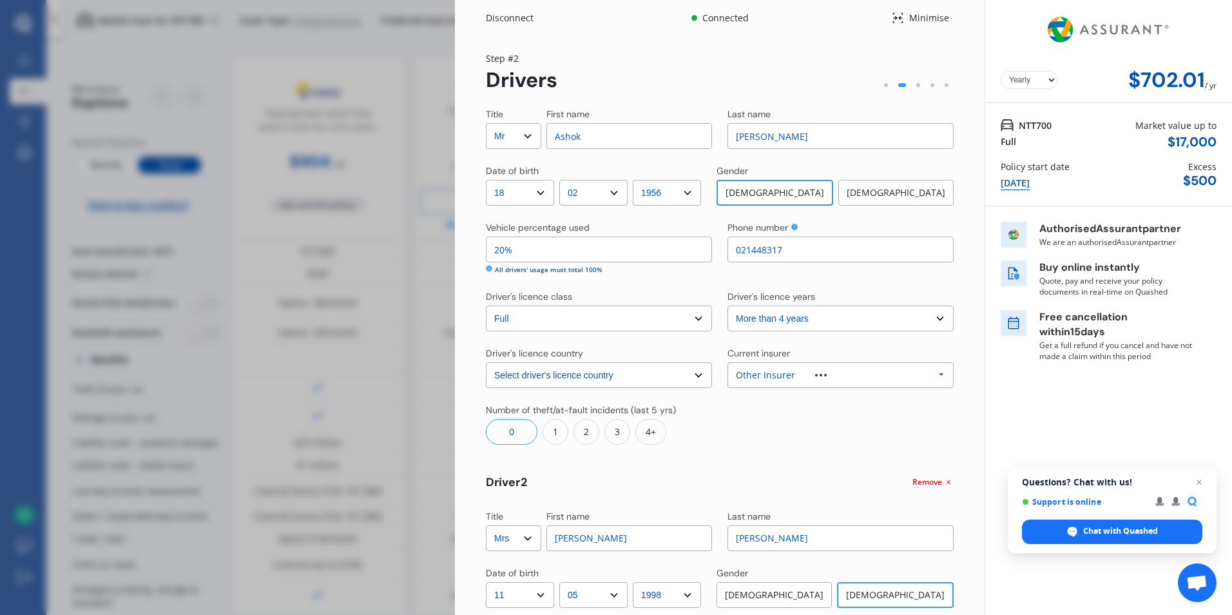
drag, startPoint x: 520, startPoint y: 251, endPoint x: 486, endPoint y: 260, distance: 35.2
type input "10%"
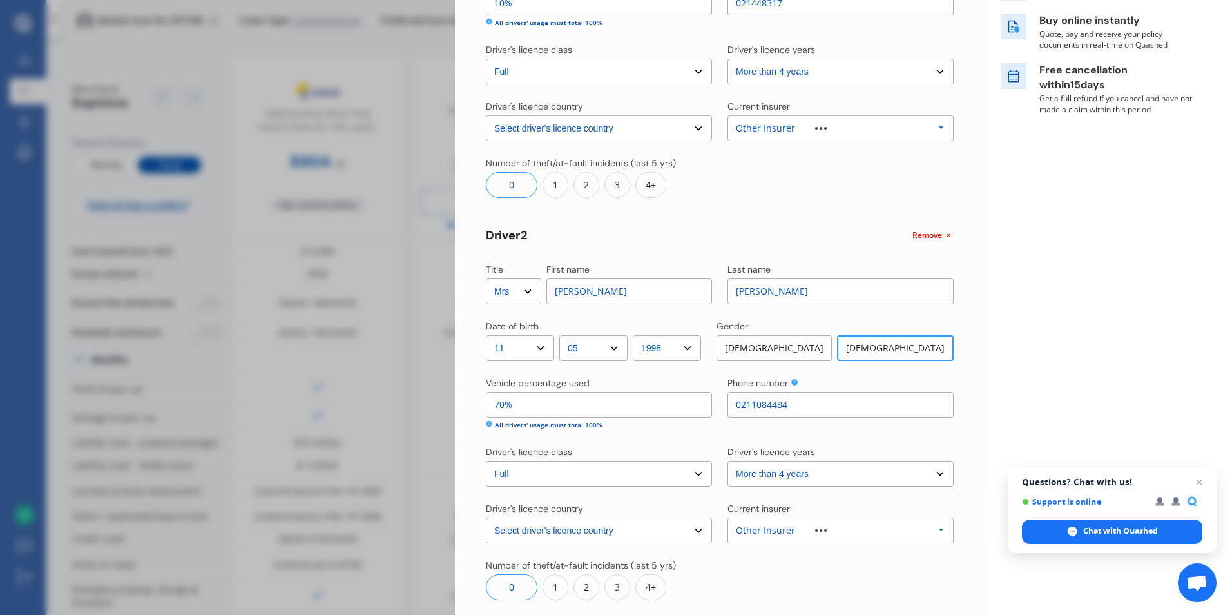
scroll to position [258, 0]
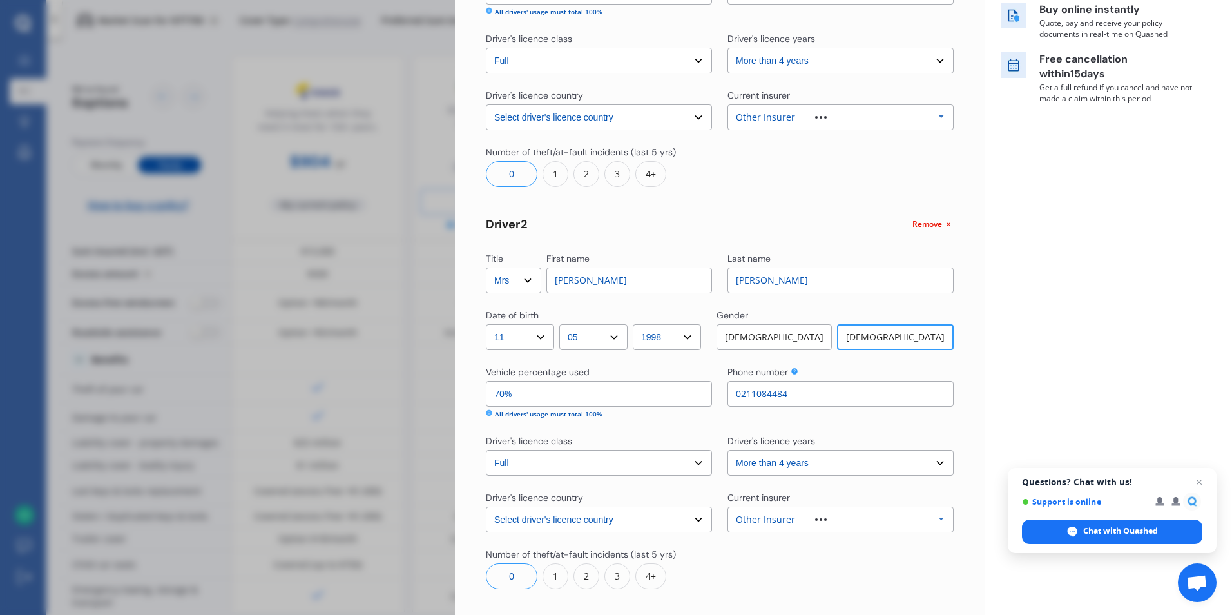
drag, startPoint x: 524, startPoint y: 399, endPoint x: 470, endPoint y: 407, distance: 54.7
click at [470, 407] on div "Yearly Monthly $702.01 / yr Step # 2 Drivers Title Select Mr Mrs Miss Ms Dr Fir…" at bounding box center [720, 437] width 530 height 1319
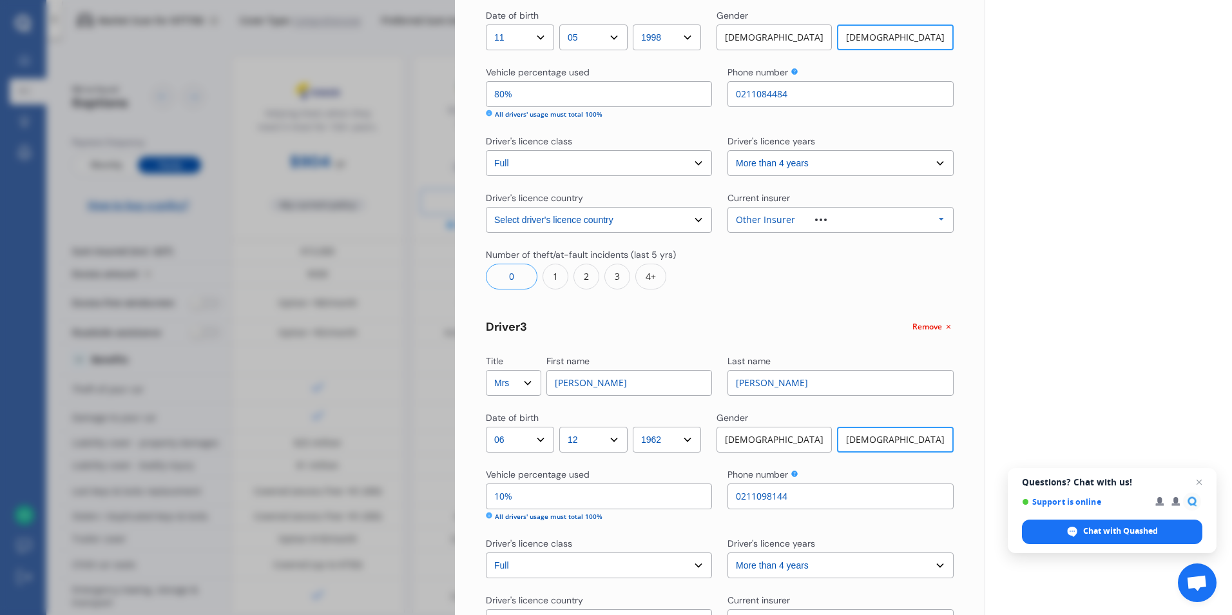
scroll to position [580, 0]
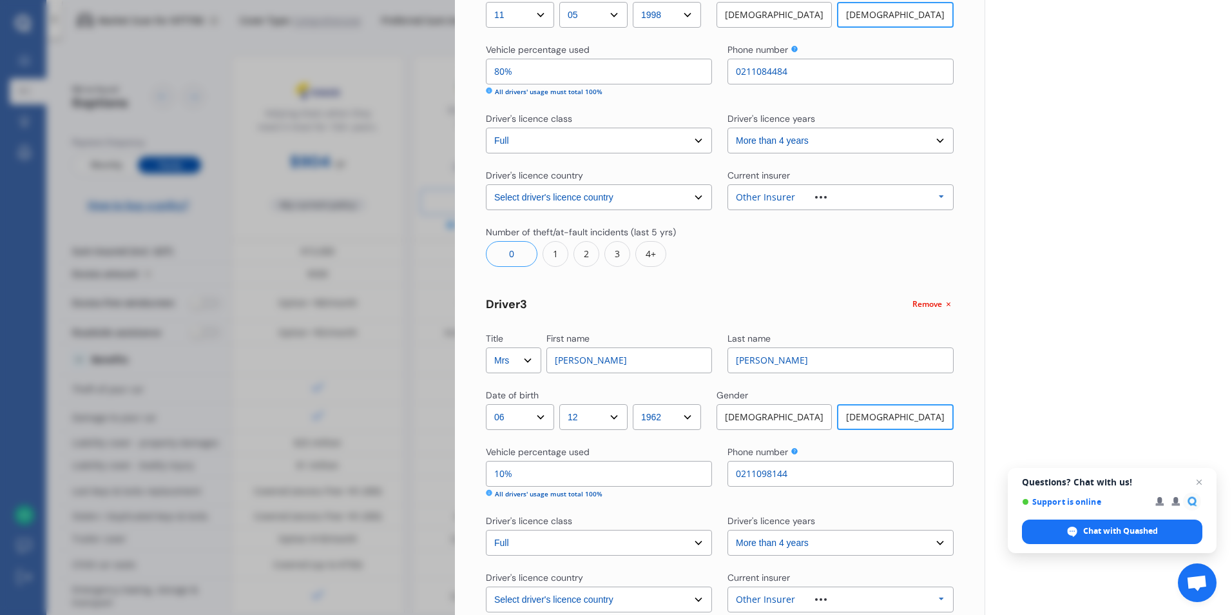
type input "80%"
click at [905, 415] on div "[DEMOGRAPHIC_DATA]" at bounding box center [895, 417] width 117 height 26
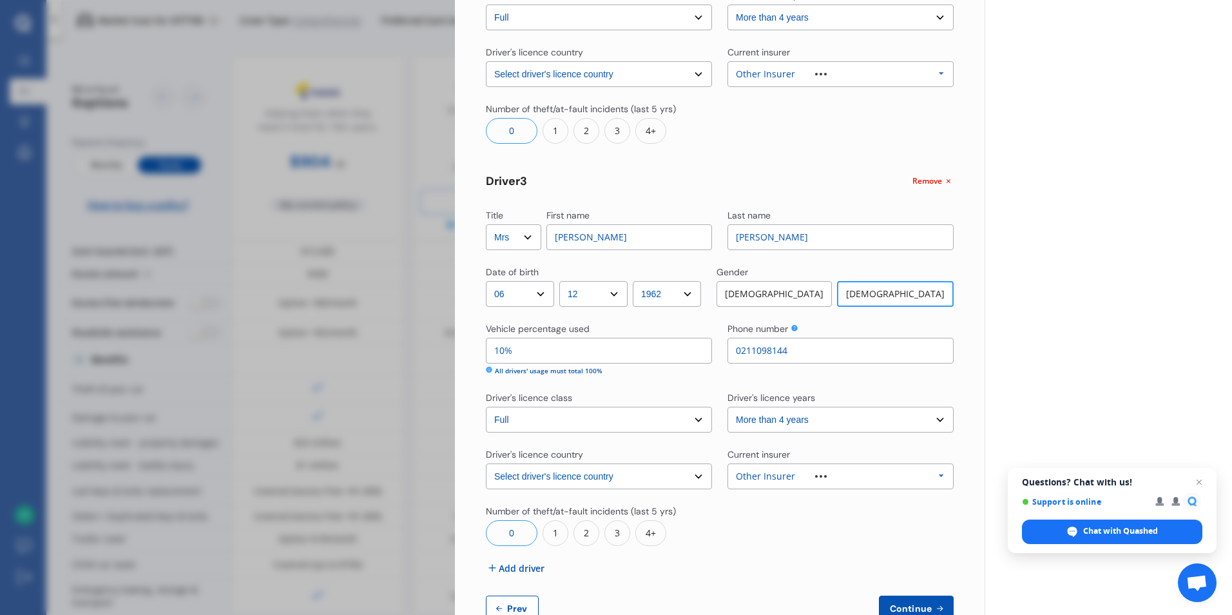
scroll to position [740, 0]
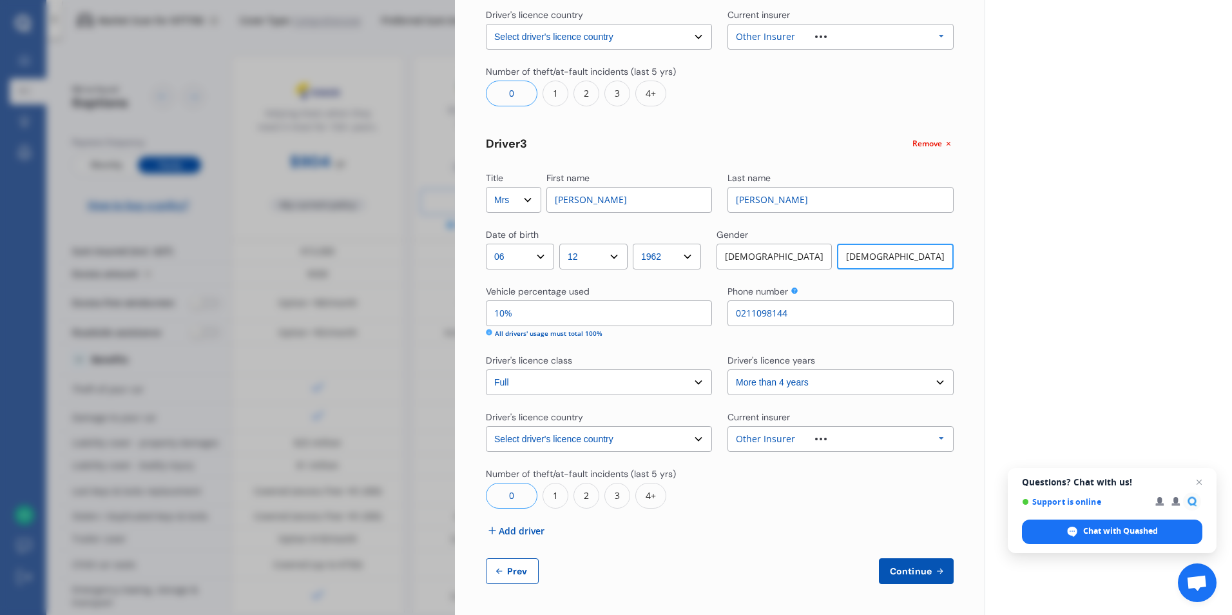
click at [903, 566] on span "Continue" at bounding box center [910, 571] width 47 height 10
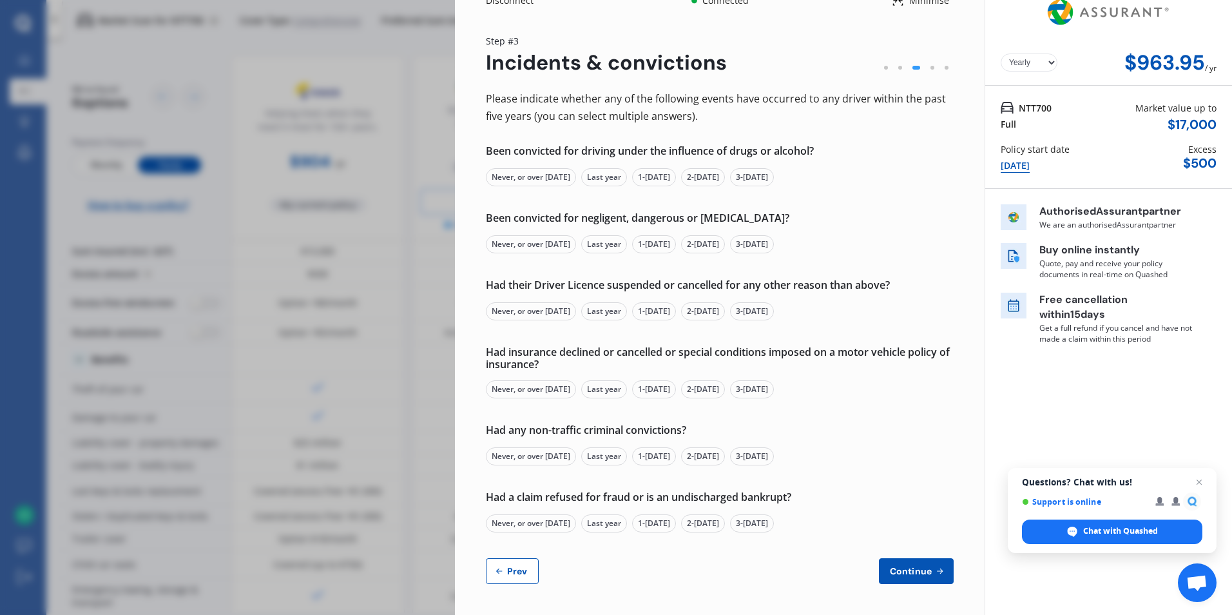
scroll to position [0, 0]
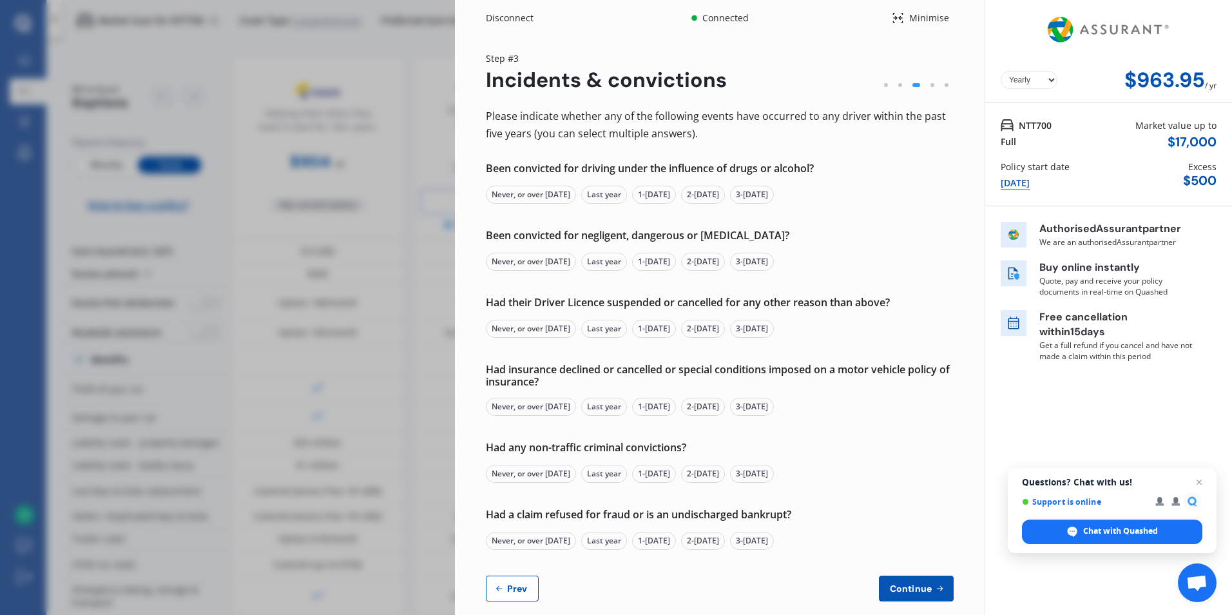
click at [1187, 143] on div "$ 17,000" at bounding box center [1191, 142] width 49 height 15
click at [509, 581] on button "Prev" at bounding box center [512, 588] width 53 height 26
select select "Mr"
select select "18"
select select "02"
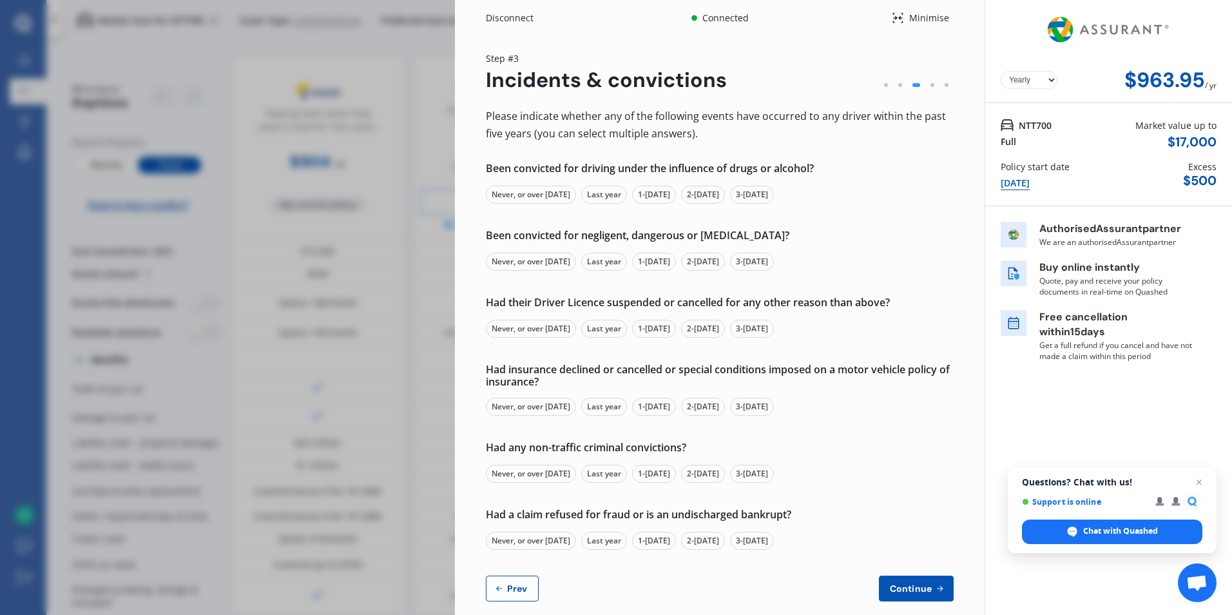
select select "1956"
select select "full"
select select "more than 4 years"
select select "[GEOGRAPHIC_DATA]"
select select "Mrs"
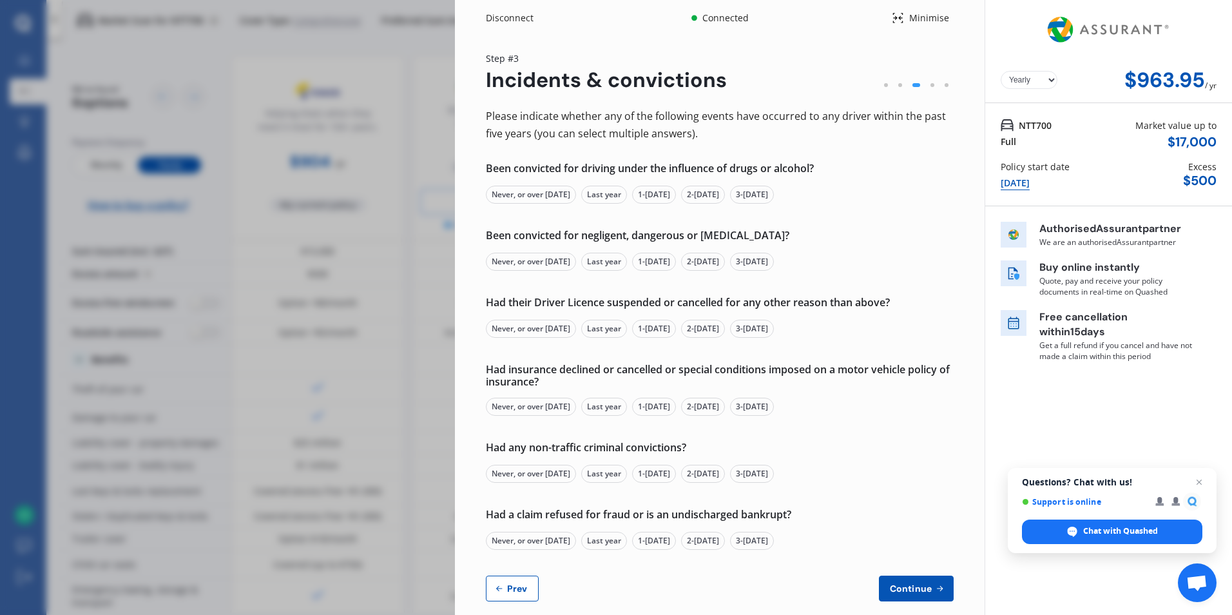
select select "11"
select select "05"
select select "1998"
select select "full"
select select "more than 4 years"
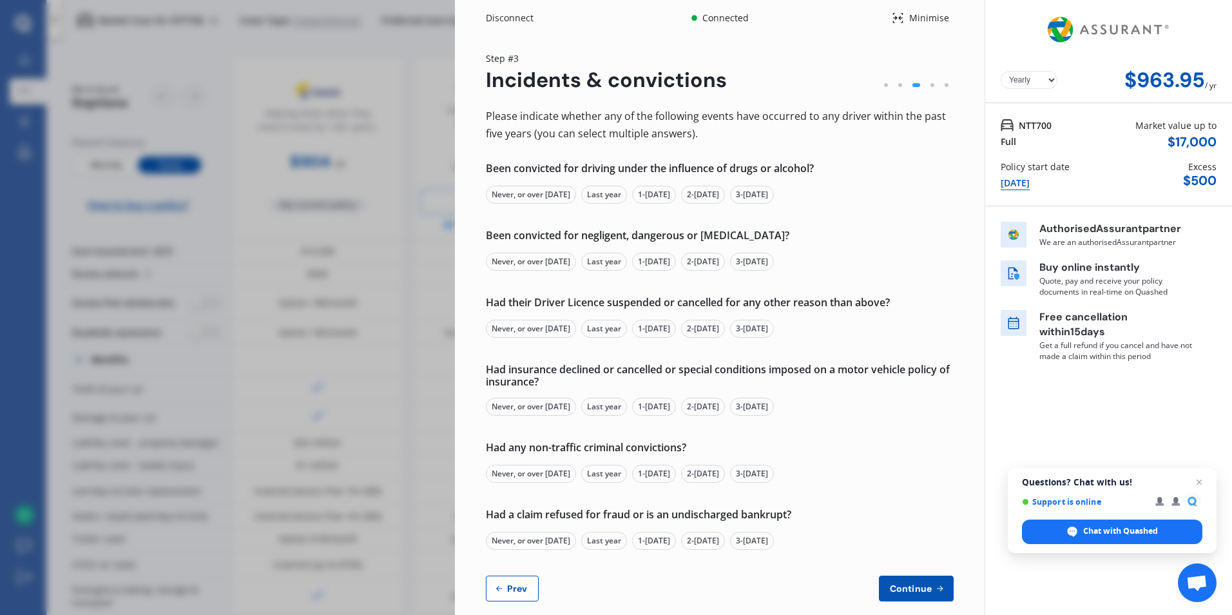
select select "[GEOGRAPHIC_DATA]"
select select "Mrs"
select select "06"
select select "12"
select select "1962"
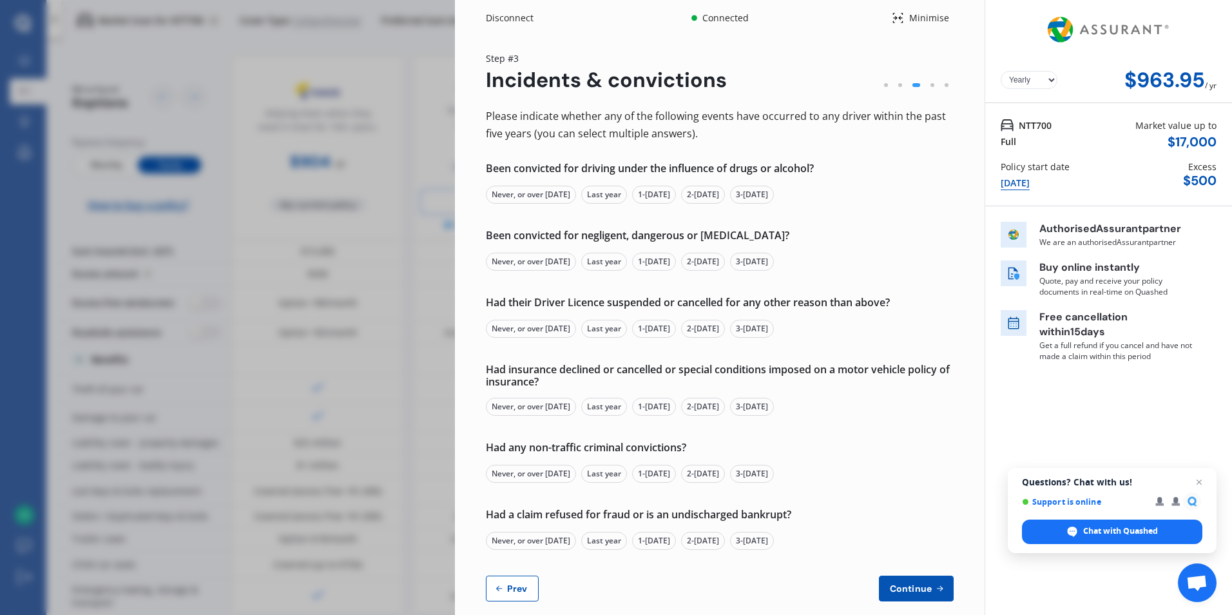
select select "full"
select select "more than 4 years"
select select "[GEOGRAPHIC_DATA]"
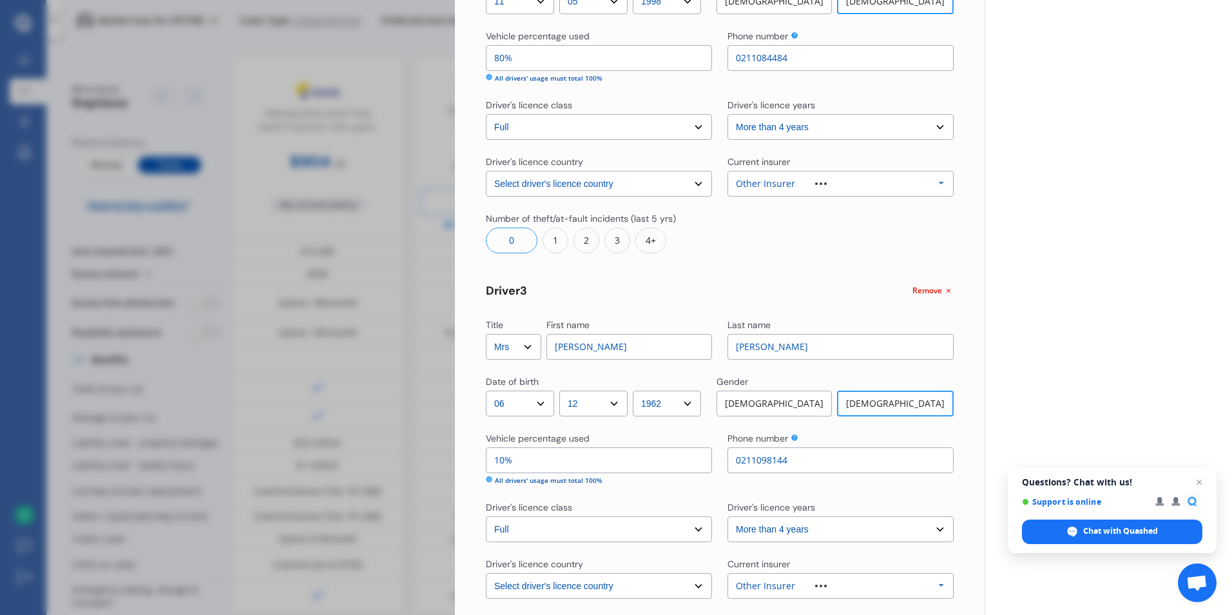
scroll to position [740, 0]
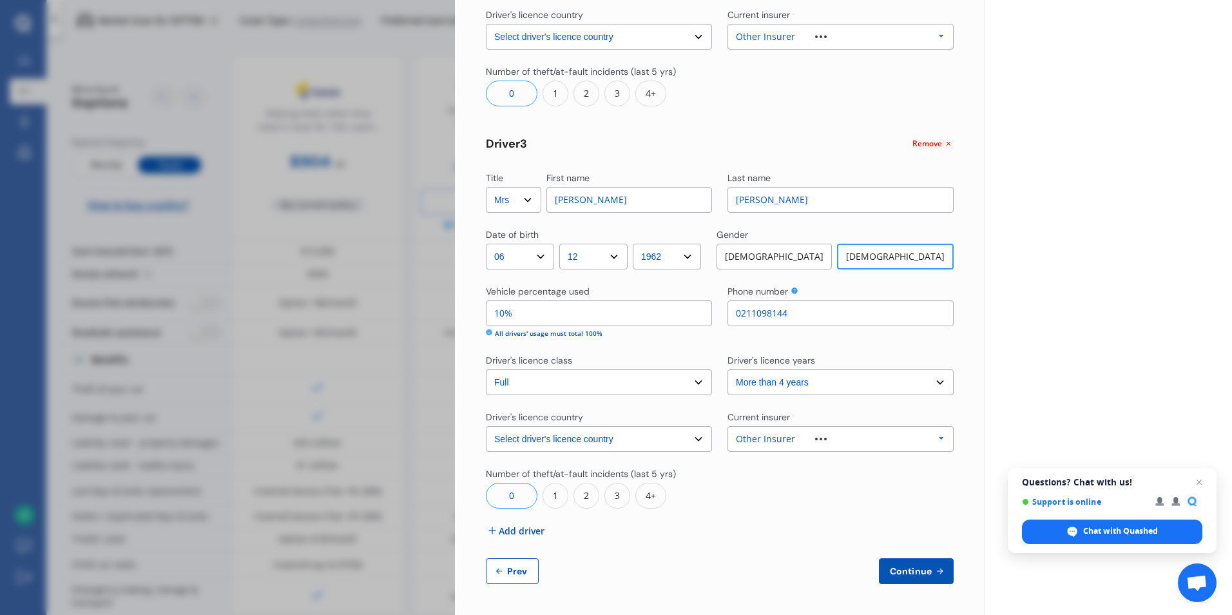
click at [517, 567] on span "Prev" at bounding box center [517, 571] width 26 height 10
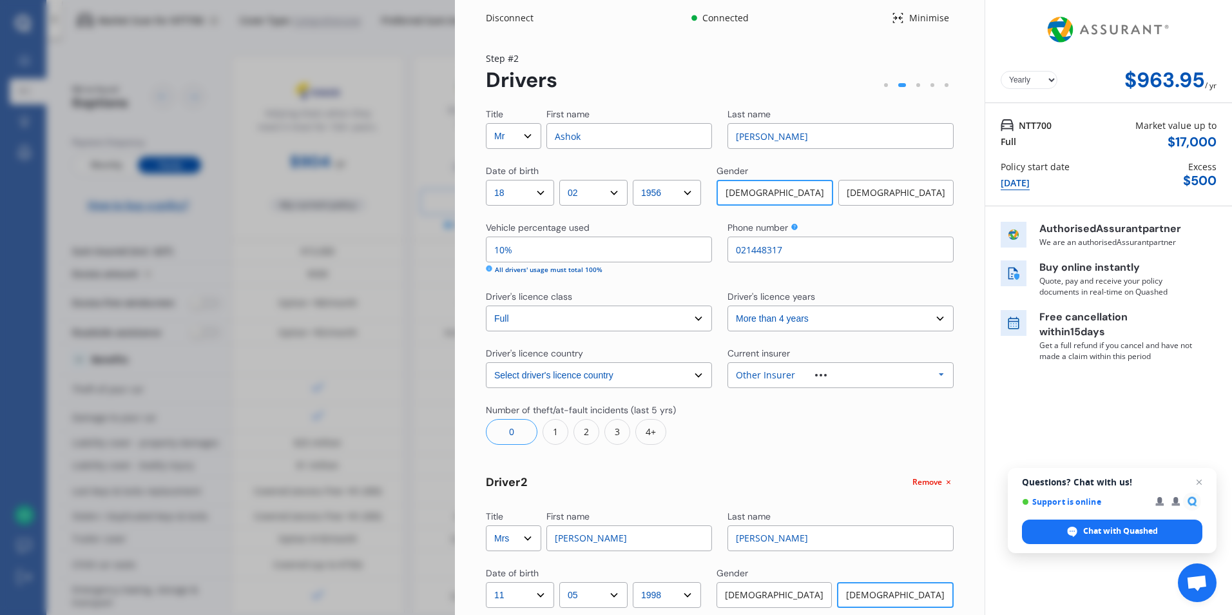
select select "full"
select select "0"
select select "In a garage"
select select "[GEOGRAPHIC_DATA]"
select select "15000"
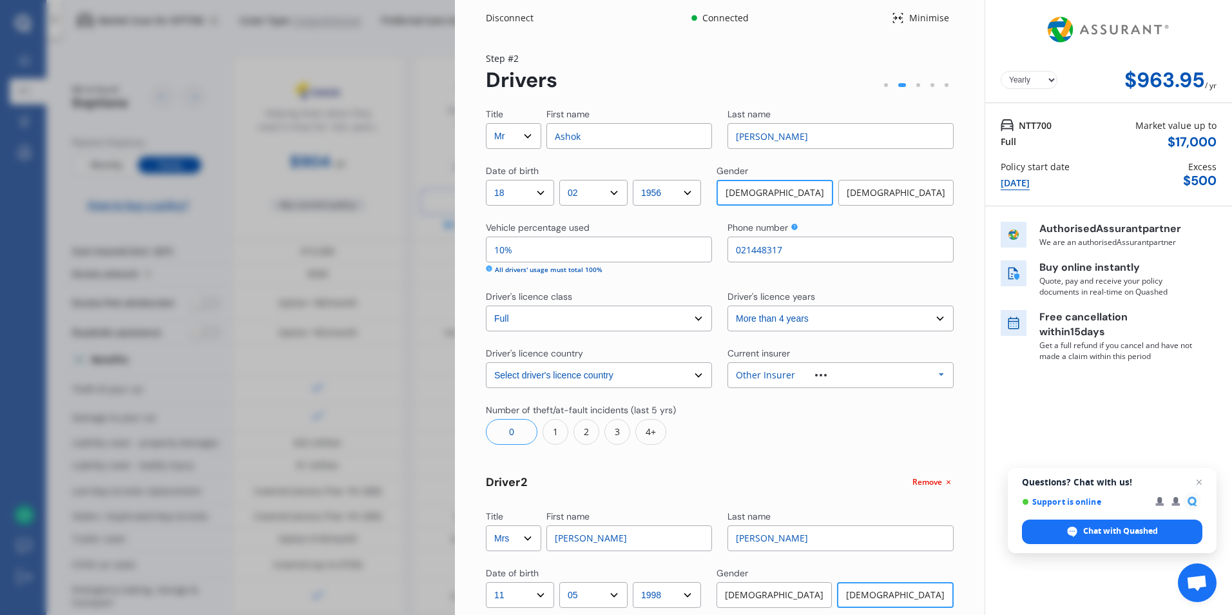
select select "VOLKSWAGEN"
select select "GOLF"
select select "1.4 TSI"
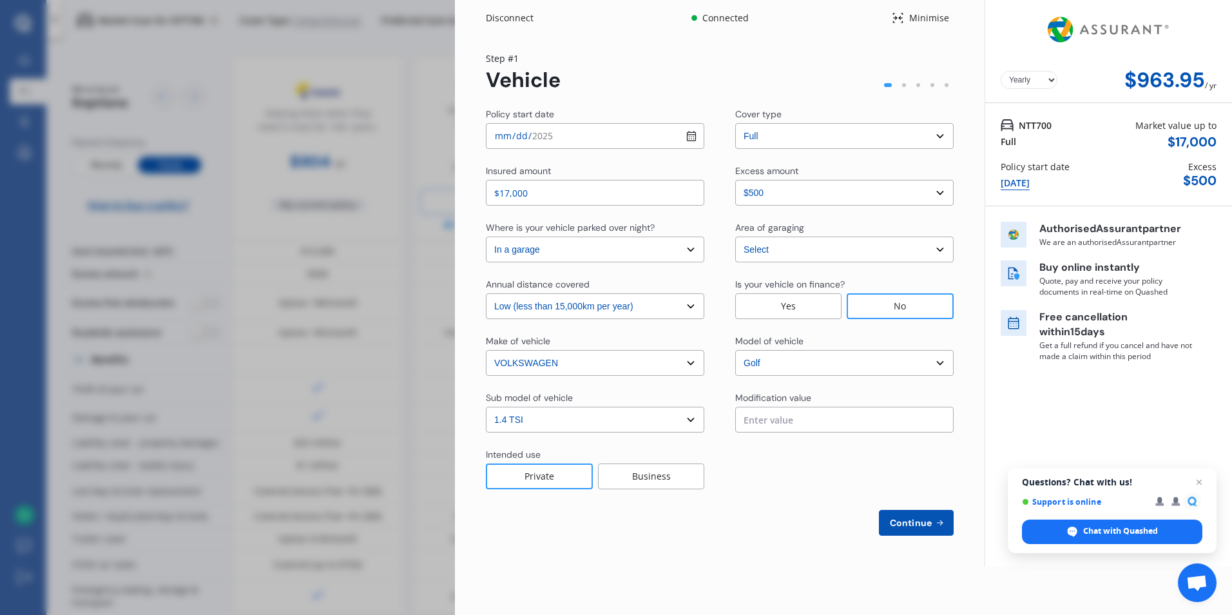
drag, startPoint x: 536, startPoint y: 194, endPoint x: 487, endPoint y: 204, distance: 50.0
click at [487, 204] on input "$17,000" at bounding box center [595, 193] width 218 height 26
type input "$15,600"
drag, startPoint x: 535, startPoint y: 191, endPoint x: 484, endPoint y: 202, distance: 52.6
click at [484, 202] on div "Yearly Monthly $963.95 / yr Step # 1 Vehicle Policy start date [DATE] Cover typ…" at bounding box center [720, 301] width 530 height 530
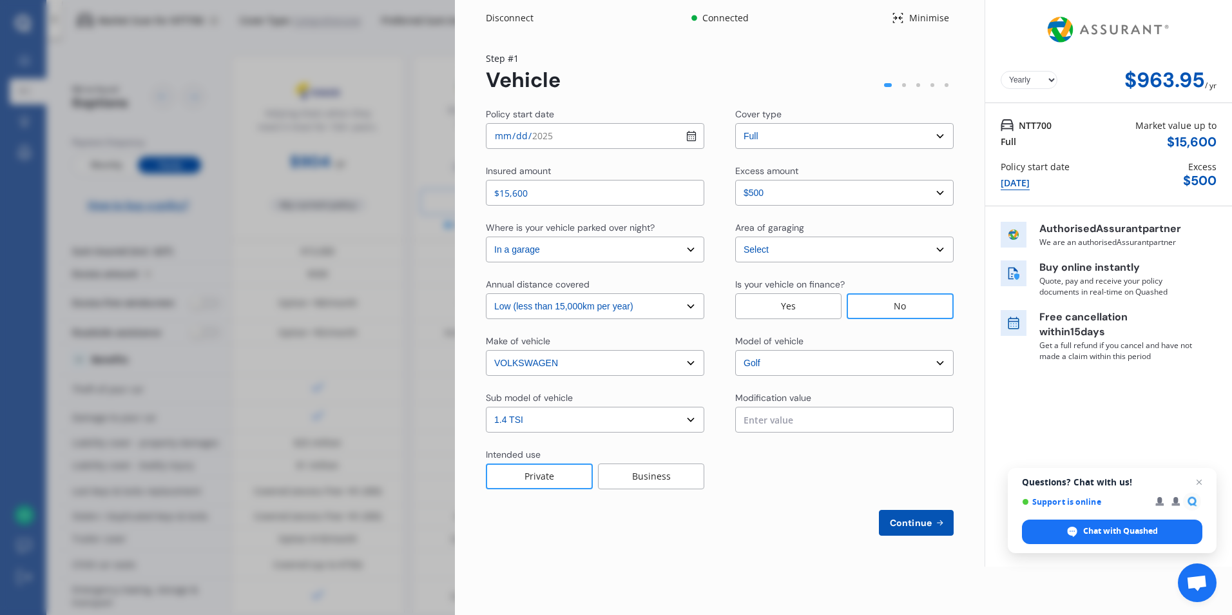
click at [917, 521] on span "Continue" at bounding box center [910, 522] width 47 height 10
select select "Mr"
select select "18"
select select "02"
select select "1956"
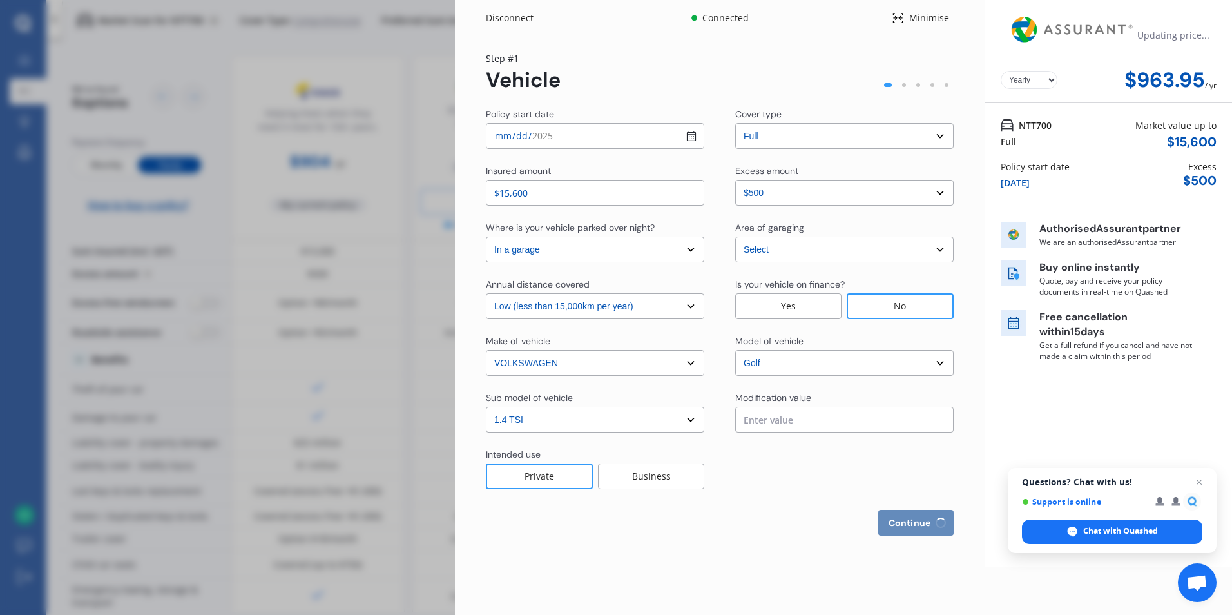
select select "full"
select select "more than 4 years"
select select "[GEOGRAPHIC_DATA]"
select select "Mrs"
select select "11"
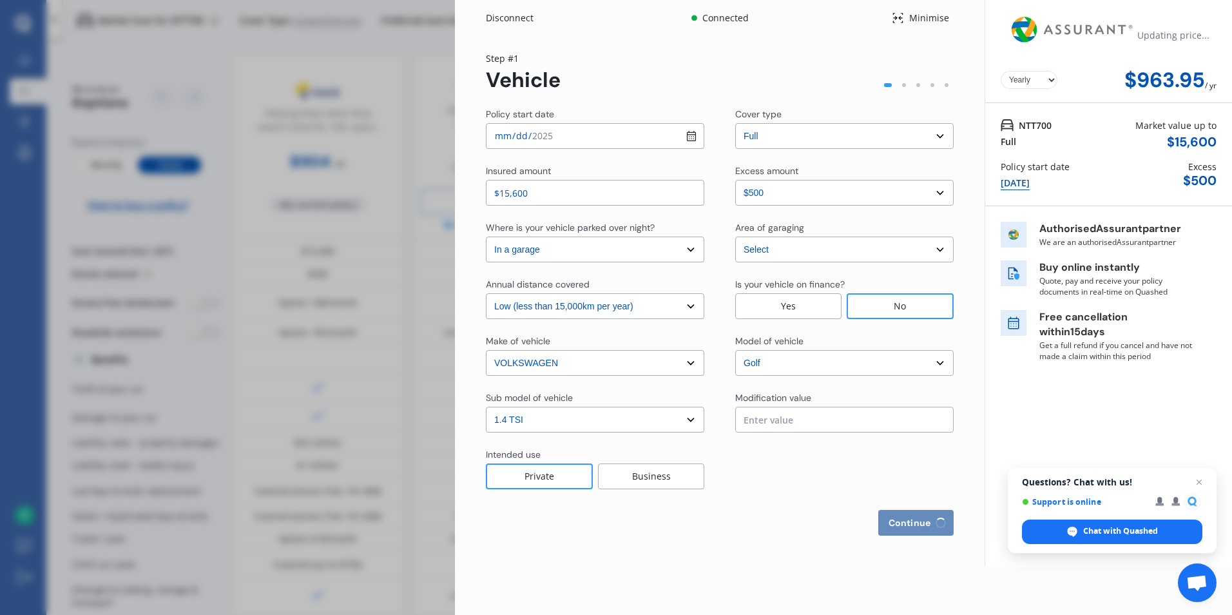
select select "05"
select select "1998"
select select "full"
select select "more than 4 years"
select select "[GEOGRAPHIC_DATA]"
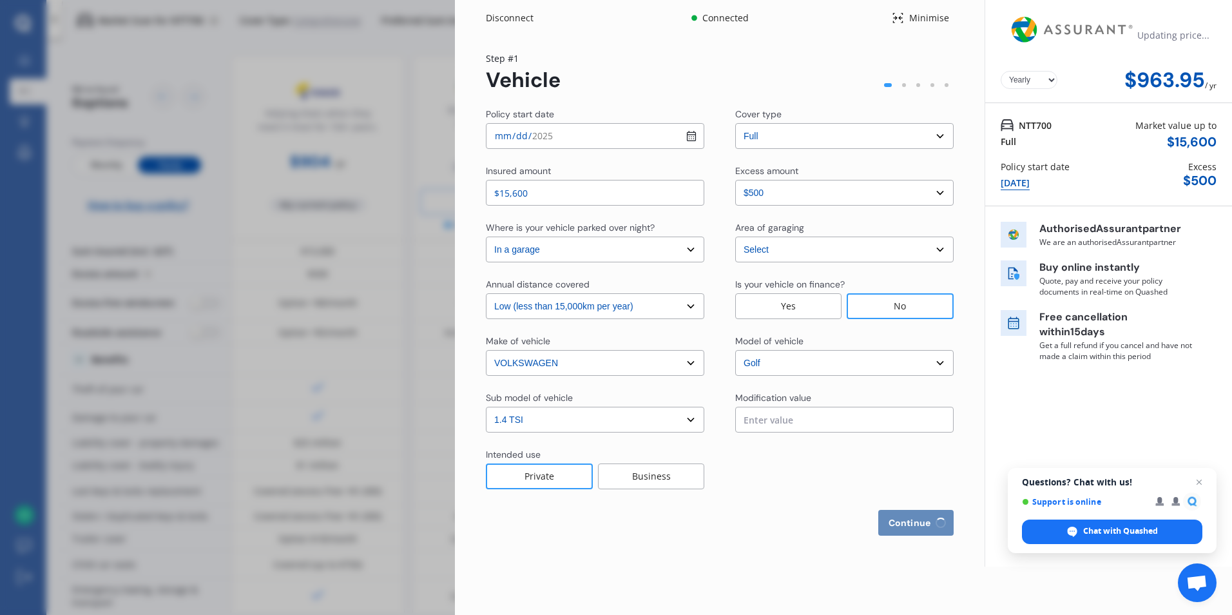
select select "Mrs"
select select "06"
select select "12"
select select "1962"
select select "full"
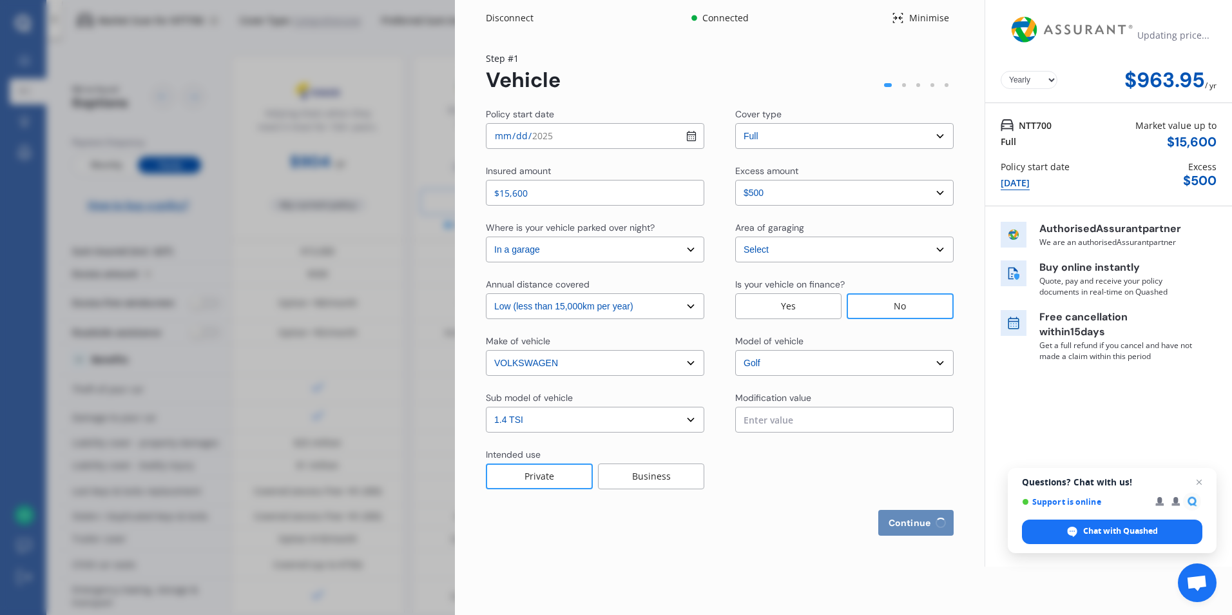
select select "more than 4 years"
select select "[GEOGRAPHIC_DATA]"
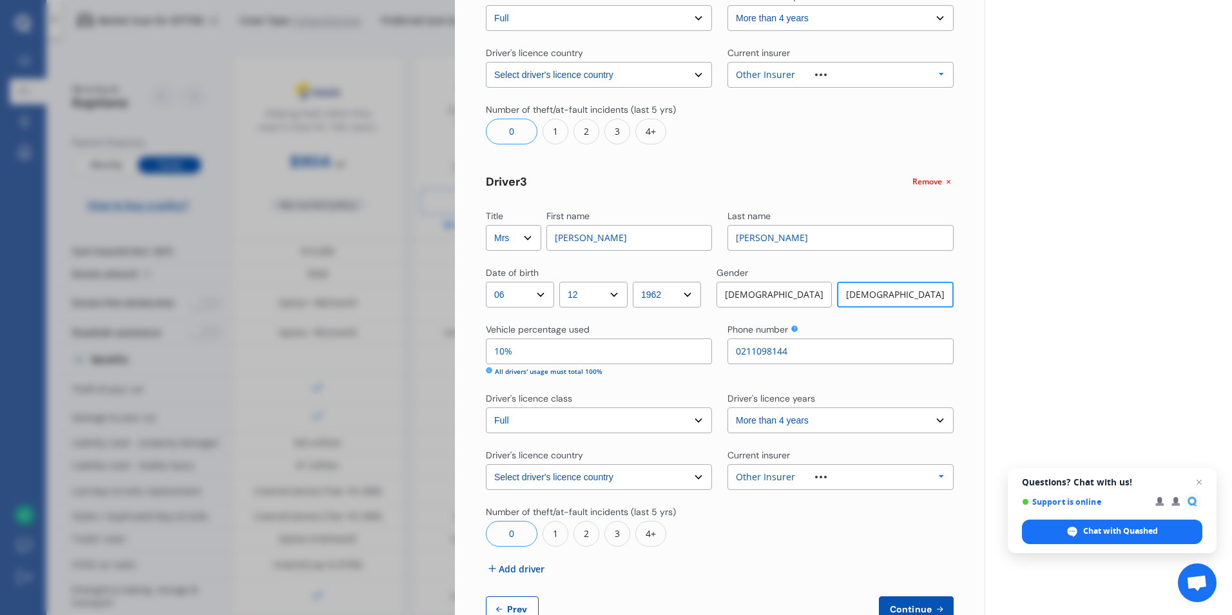
scroll to position [740, 0]
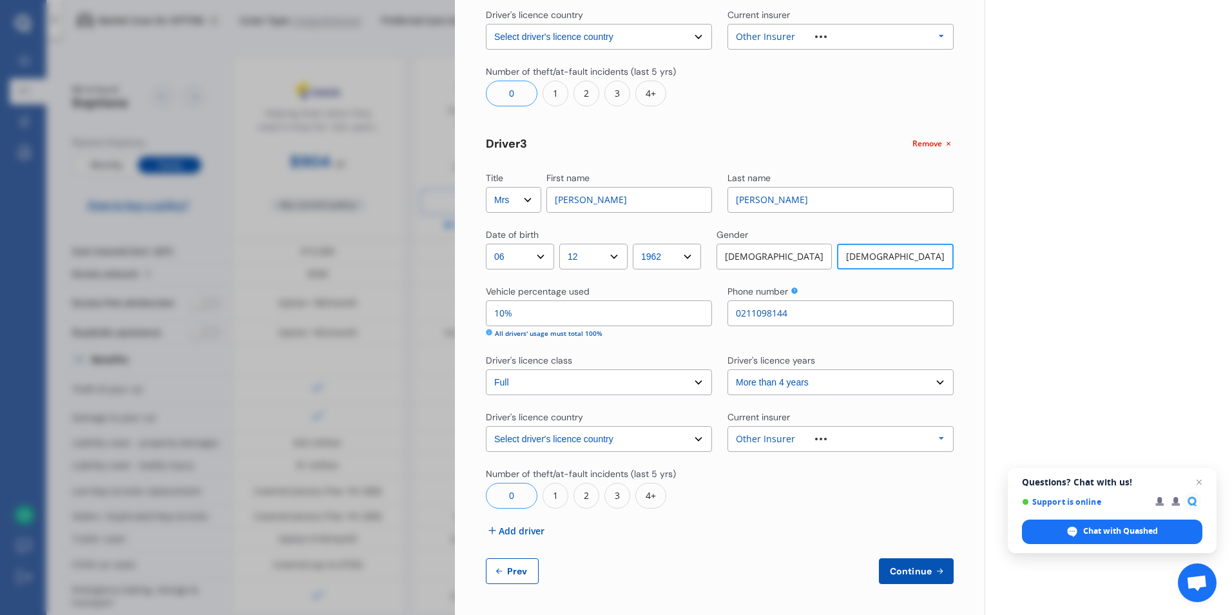
click at [913, 570] on span "Continue" at bounding box center [910, 571] width 47 height 10
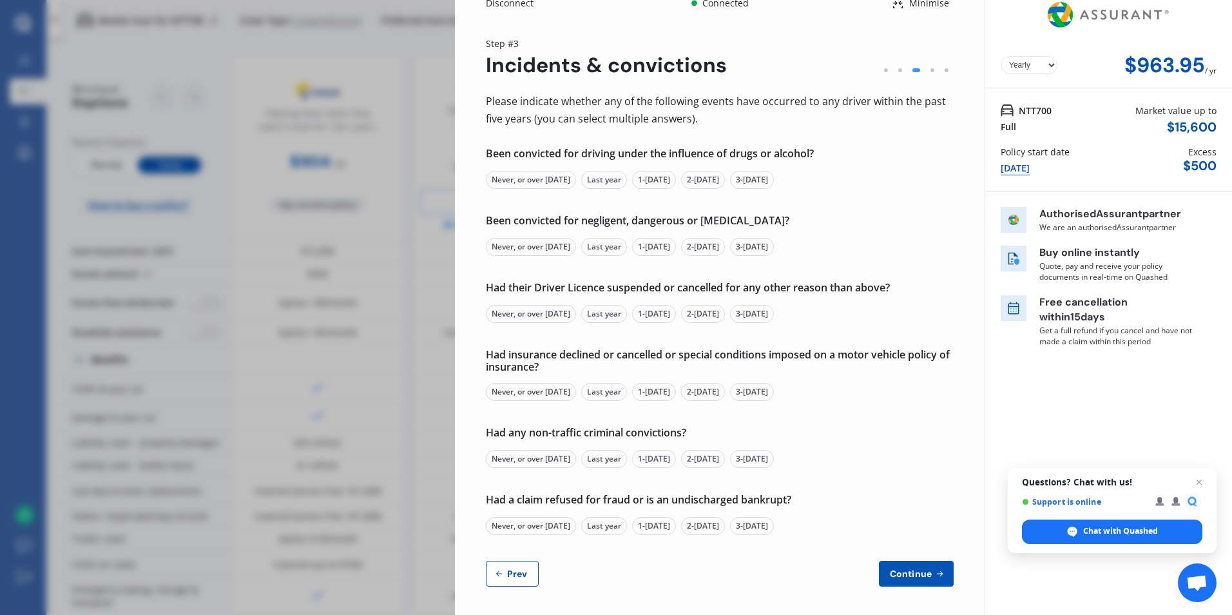
scroll to position [17, 0]
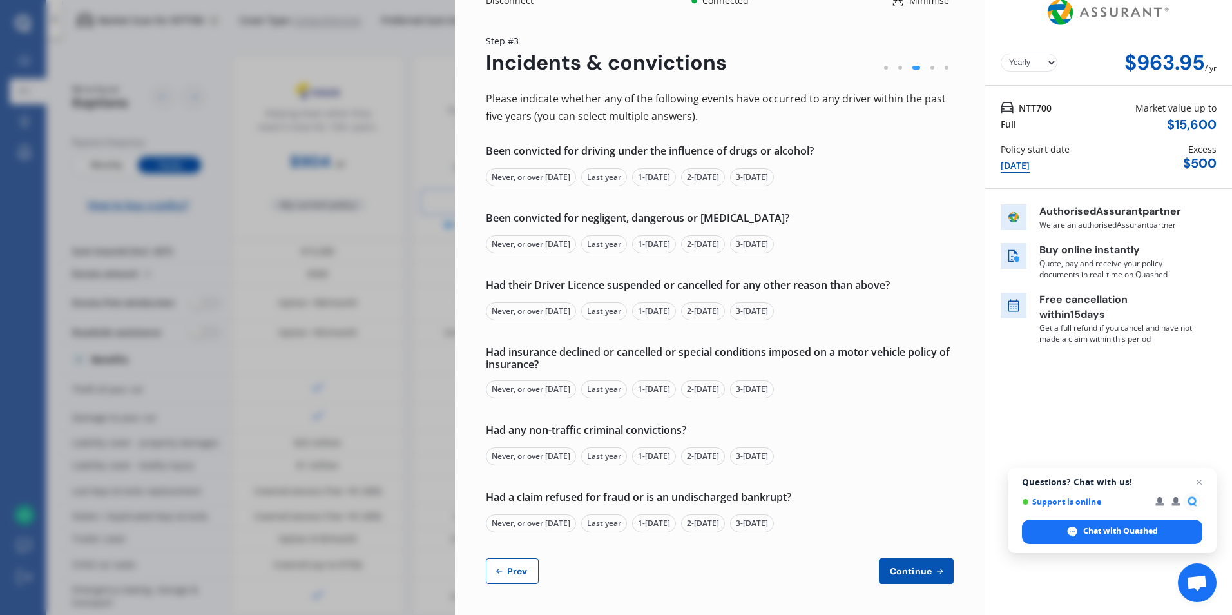
click at [526, 177] on div "Never, or over [DATE]" at bounding box center [531, 177] width 90 height 18
click at [531, 237] on div "Never, or over [DATE]" at bounding box center [531, 244] width 90 height 18
click at [546, 302] on div "Never, or over [DATE]" at bounding box center [531, 311] width 90 height 18
click at [537, 389] on div "Never, or over [DATE]" at bounding box center [531, 389] width 90 height 18
click at [548, 448] on div "Never, or over [DATE]" at bounding box center [531, 456] width 90 height 18
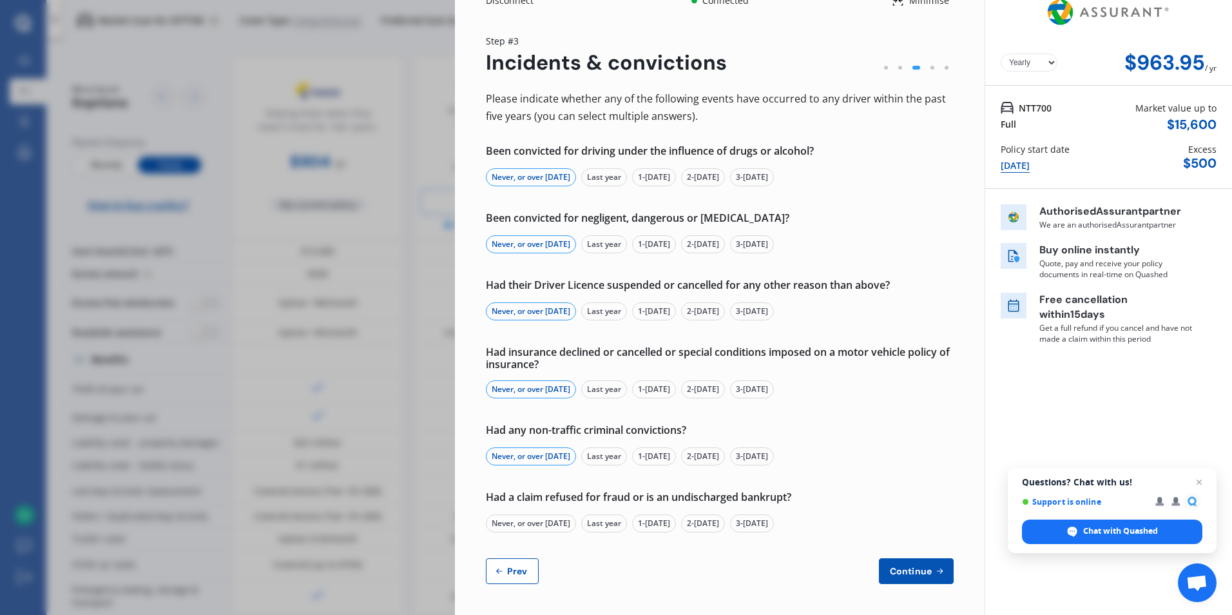
click at [541, 518] on div "Never, or over [DATE]" at bounding box center [531, 523] width 90 height 18
click at [908, 568] on span "Continue" at bounding box center [910, 571] width 47 height 10
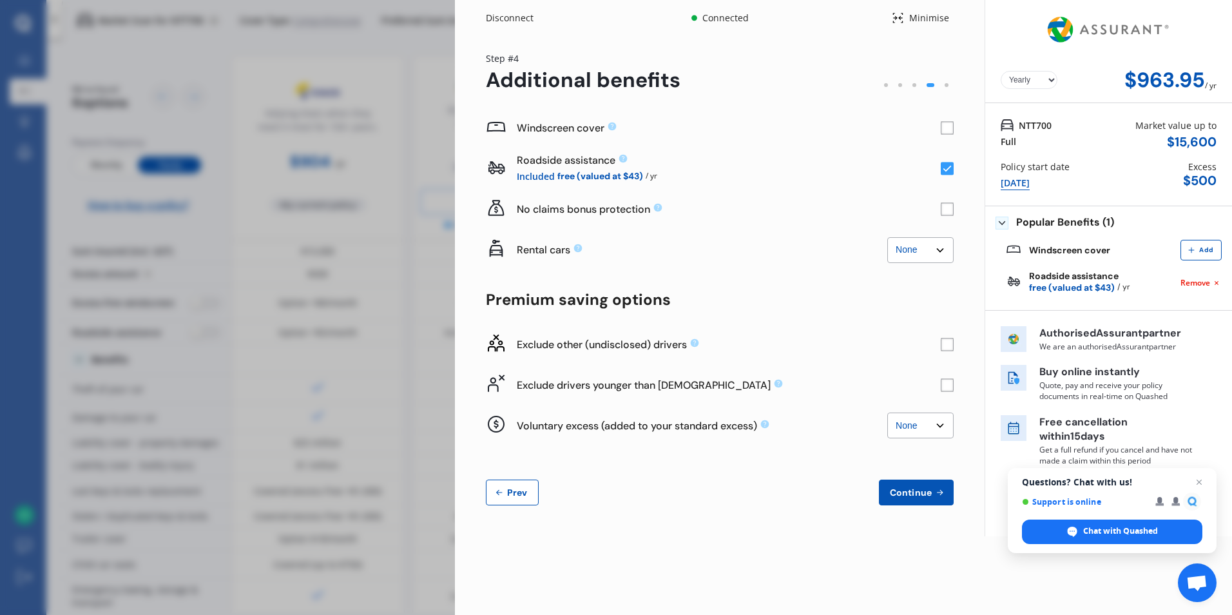
scroll to position [0, 0]
click at [951, 379] on rect at bounding box center [947, 384] width 13 height 13
click at [939, 421] on select "None $500 $1,000" at bounding box center [920, 425] width 66 height 26
click at [944, 343] on rect at bounding box center [947, 344] width 13 height 13
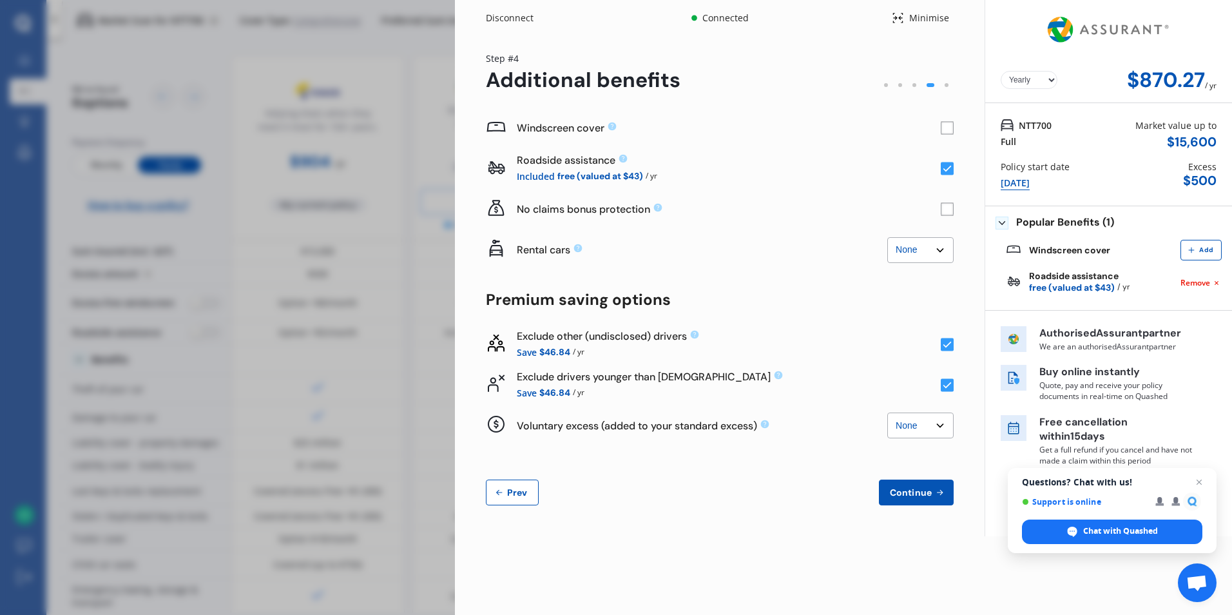
click at [946, 208] on rect at bounding box center [947, 209] width 13 height 13
click at [946, 167] on rect at bounding box center [947, 168] width 13 height 13
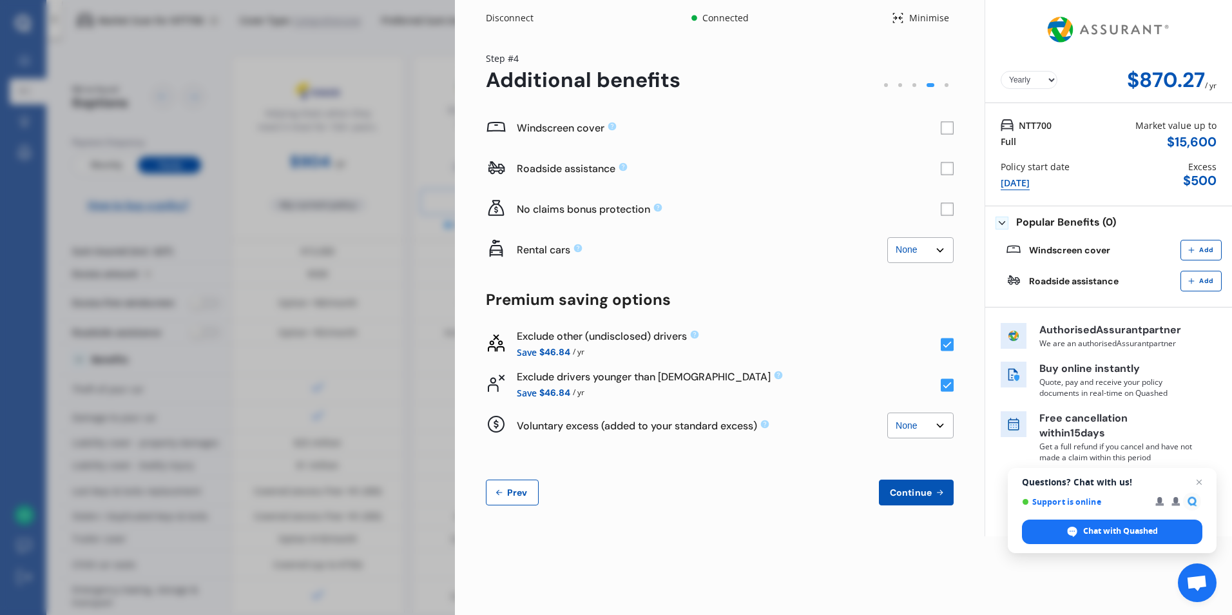
click at [946, 167] on rect at bounding box center [947, 168] width 13 height 13
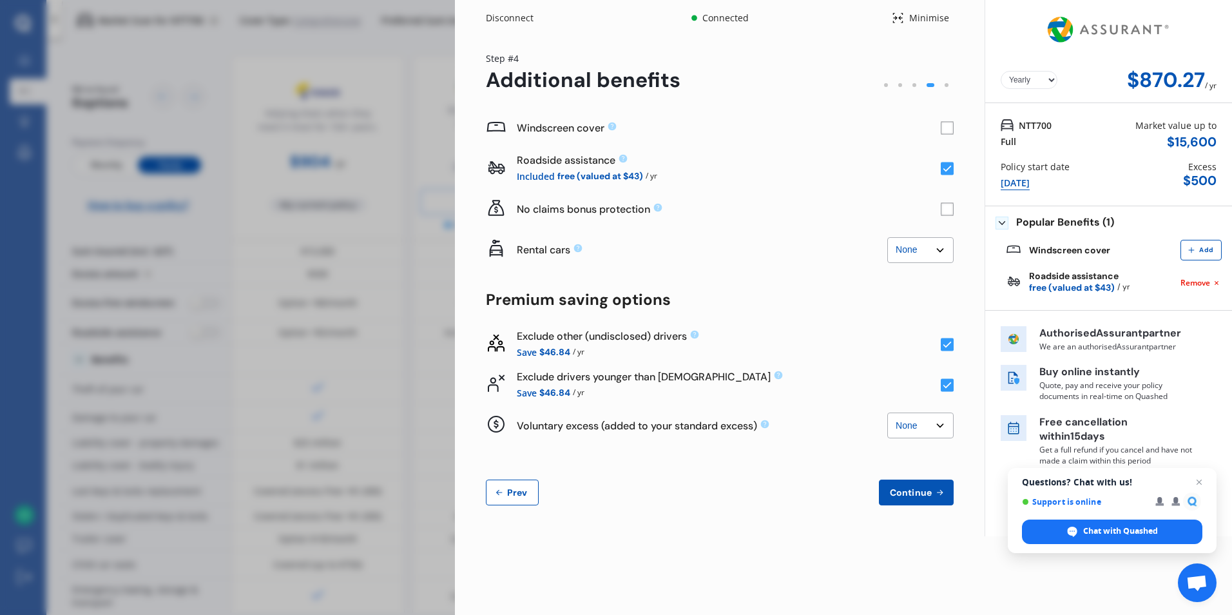
click at [947, 383] on rect at bounding box center [947, 384] width 13 height 13
click at [944, 341] on rect at bounding box center [947, 344] width 13 height 13
click at [939, 423] on select "None $500 $1,000" at bounding box center [920, 425] width 66 height 26
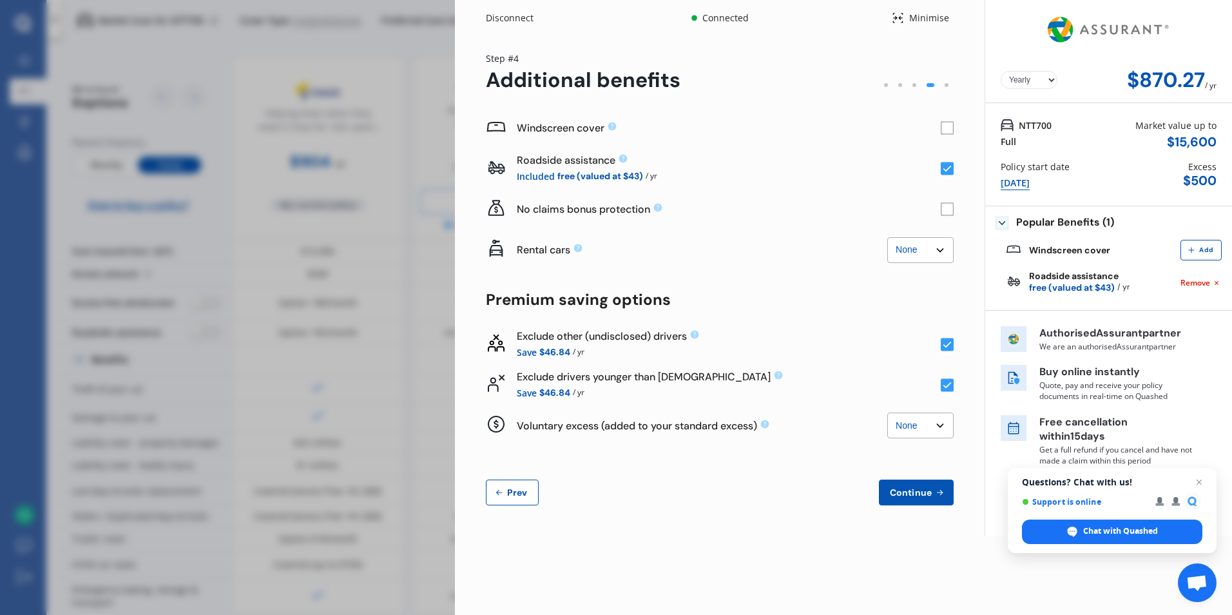
click at [939, 423] on select "None $500 $1,000" at bounding box center [920, 425] width 66 height 26
click at [1200, 169] on div "Excess" at bounding box center [1202, 167] width 28 height 14
click at [513, 487] on span "Prev" at bounding box center [517, 492] width 26 height 10
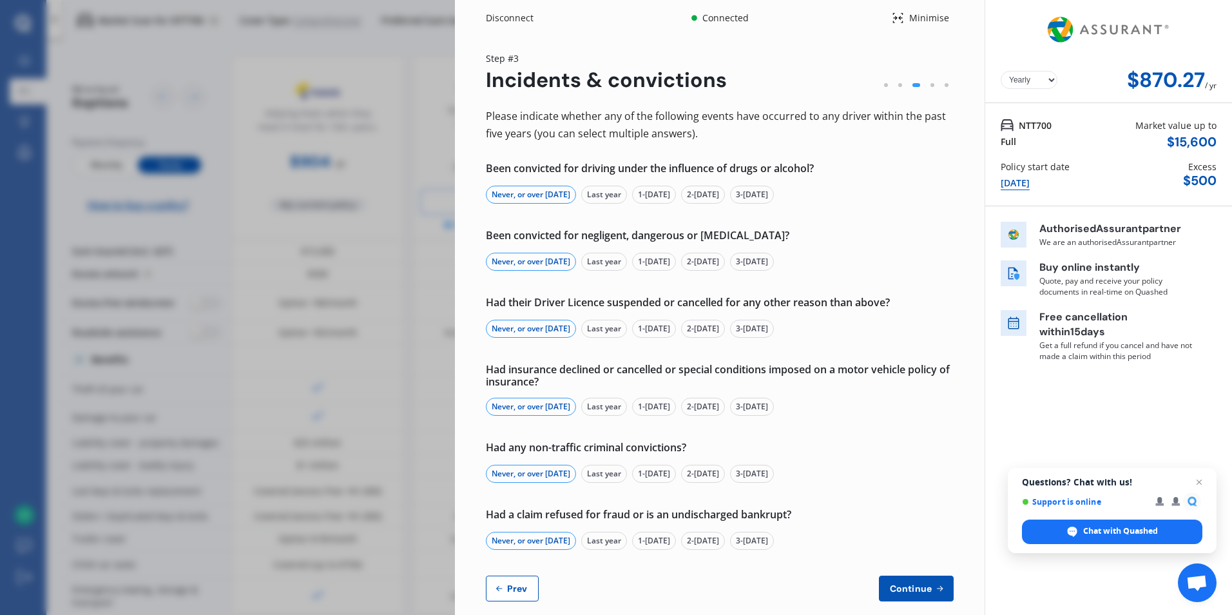
click at [508, 588] on span "Prev" at bounding box center [517, 588] width 26 height 10
select select "Mr"
select select "18"
select select "02"
select select "1956"
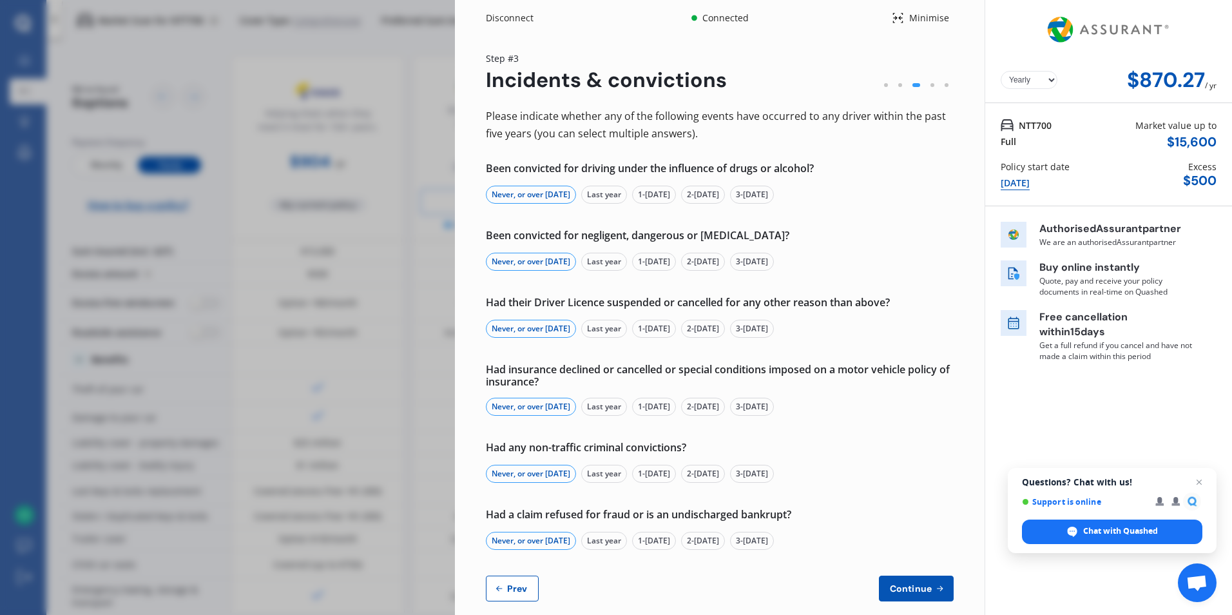
select select "full"
select select "more than 4 years"
select select "[GEOGRAPHIC_DATA]"
select select "Mrs"
select select "11"
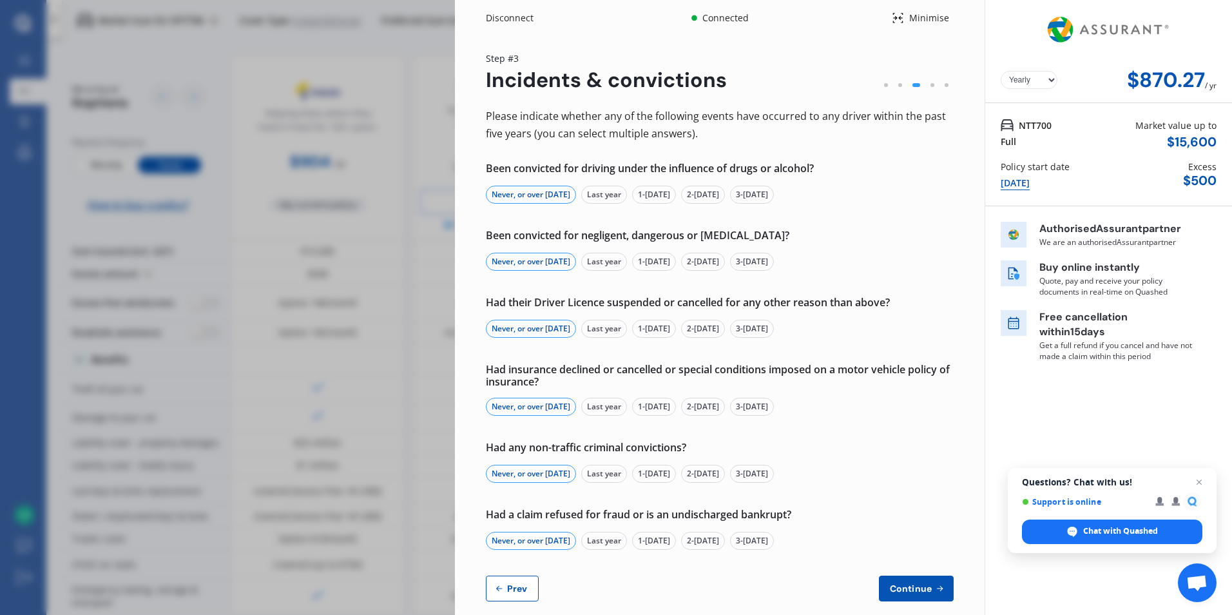
select select "05"
select select "1998"
select select "full"
select select "more than 4 years"
select select "[GEOGRAPHIC_DATA]"
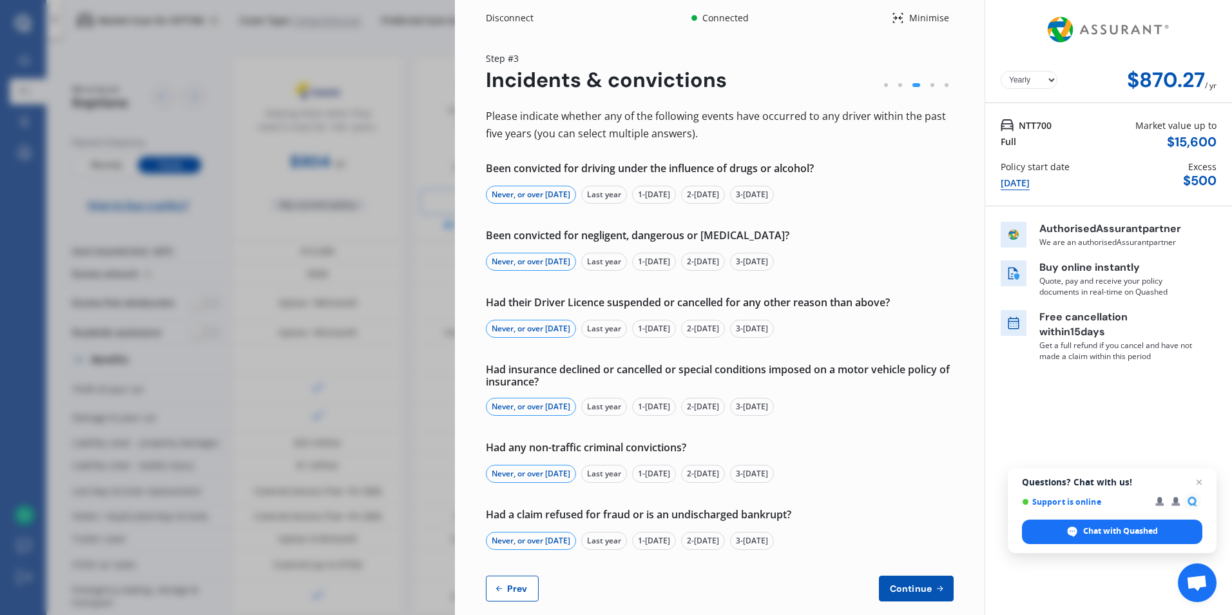
select select "Mrs"
select select "06"
select select "12"
select select "1962"
select select "full"
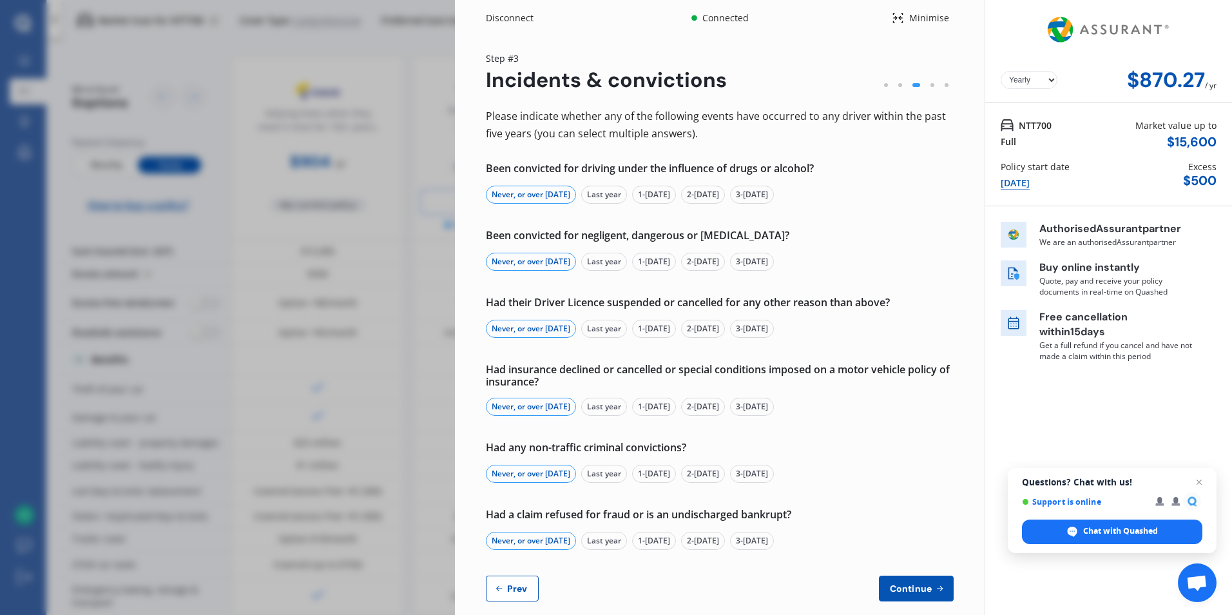
select select "more than 4 years"
select select "[GEOGRAPHIC_DATA]"
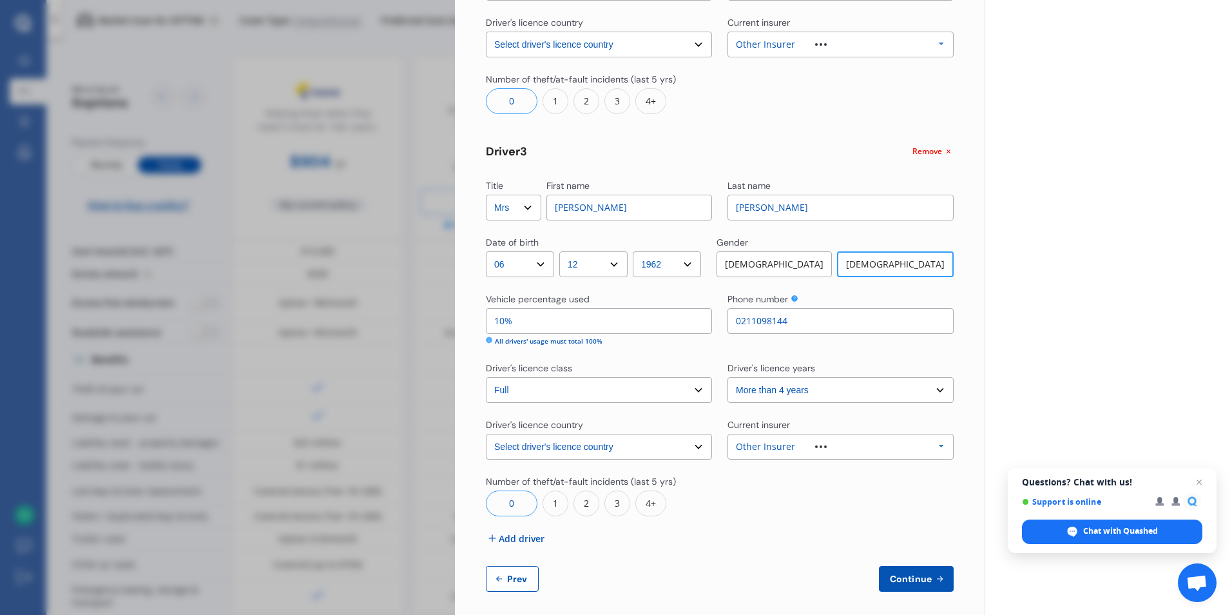
scroll to position [740, 0]
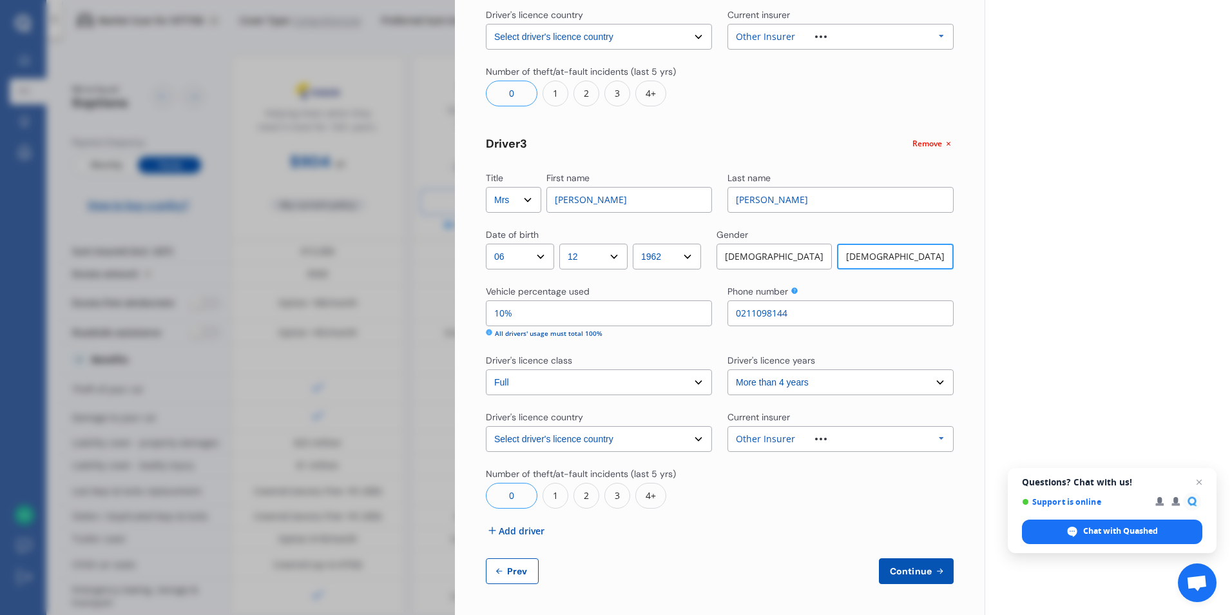
click at [515, 569] on span "Prev" at bounding box center [517, 571] width 26 height 10
select select "full"
select select "0"
select select "In a garage"
select select "[GEOGRAPHIC_DATA]"
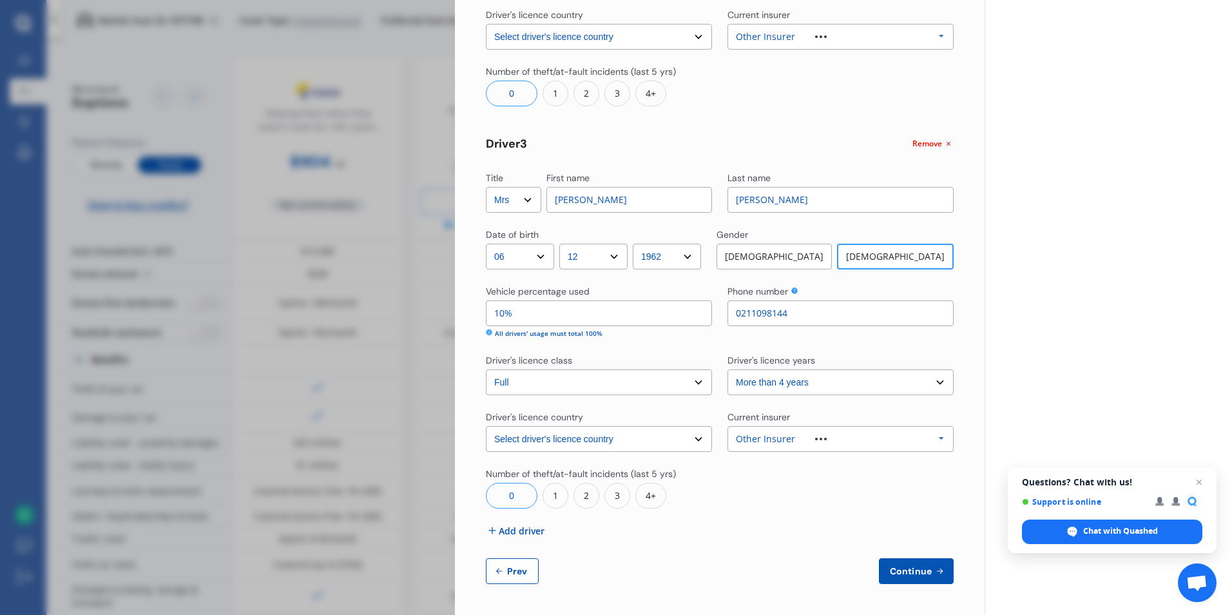
select select "15000"
select select "VOLKSWAGEN"
select select "GOLF"
select select "1.4 TSI"
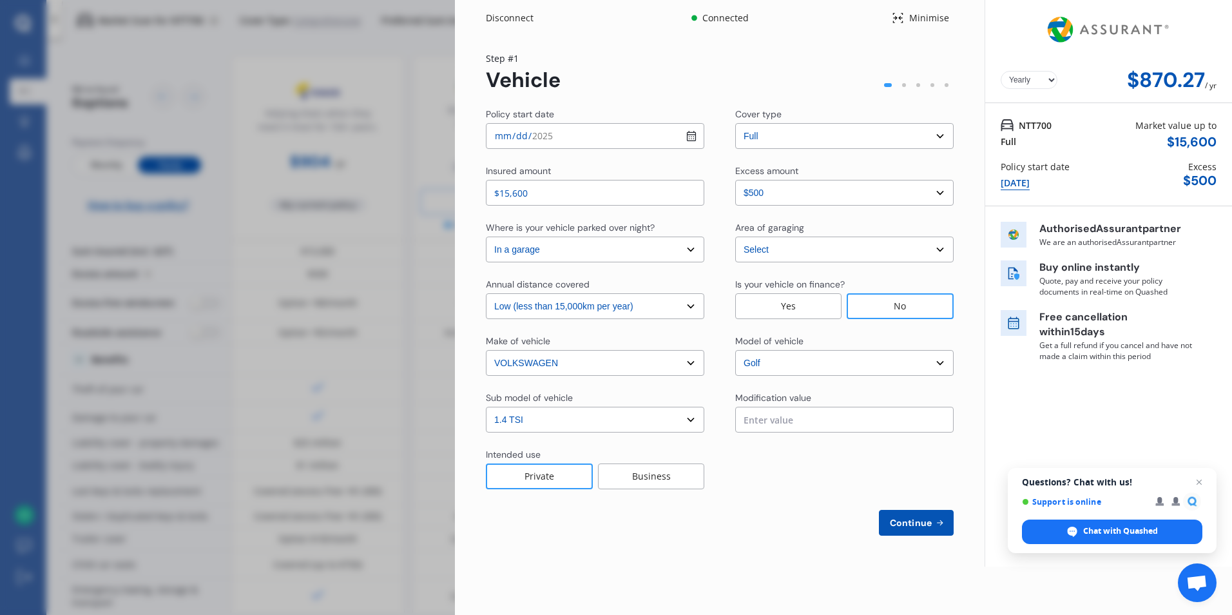
scroll to position [0, 0]
click at [938, 191] on select "Select excess amount $500 $1,000 $1,500" at bounding box center [844, 193] width 218 height 26
select select "500.00"
click at [735, 180] on select "Select excess amount $500 $1,000 $1,500" at bounding box center [844, 193] width 218 height 26
click at [902, 522] on span "Continue" at bounding box center [910, 522] width 47 height 10
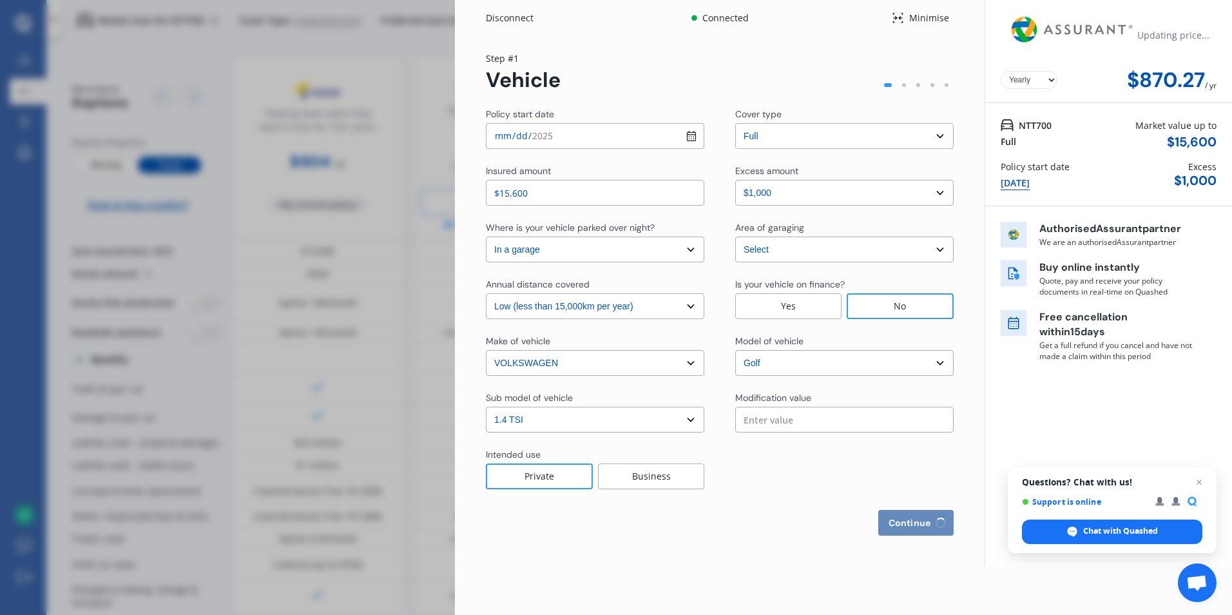
select select "Mr"
select select "18"
select select "02"
select select "1956"
select select "full"
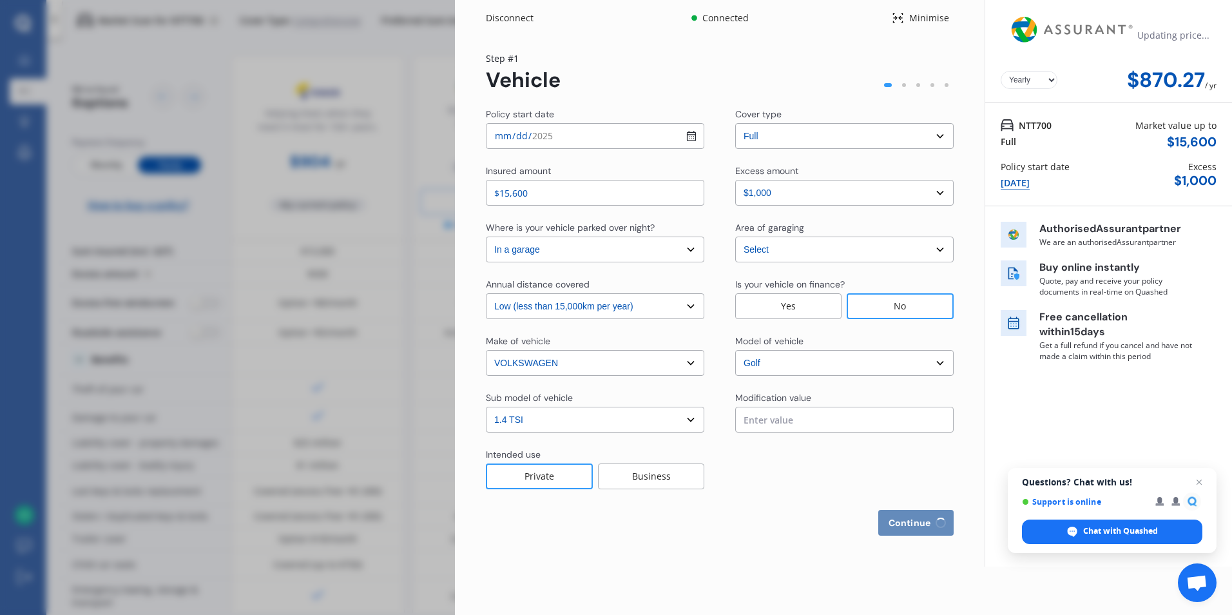
select select "more than 4 years"
select select "[GEOGRAPHIC_DATA]"
select select "Mrs"
select select "11"
select select "05"
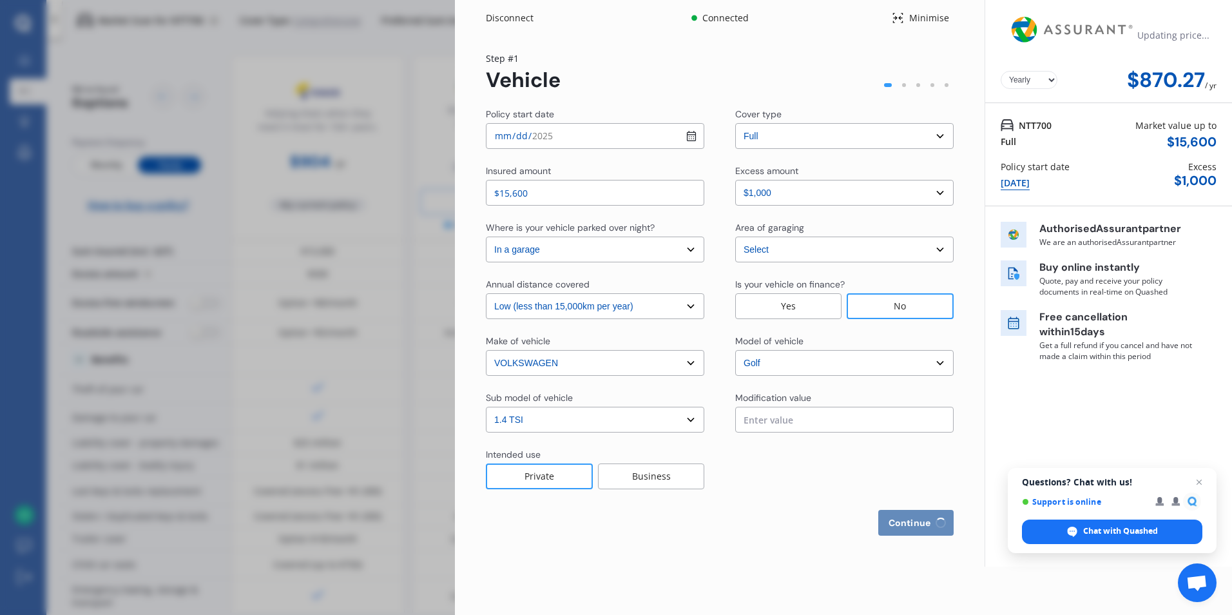
select select "1998"
select select "full"
select select "more than 4 years"
select select "[GEOGRAPHIC_DATA]"
select select "Mrs"
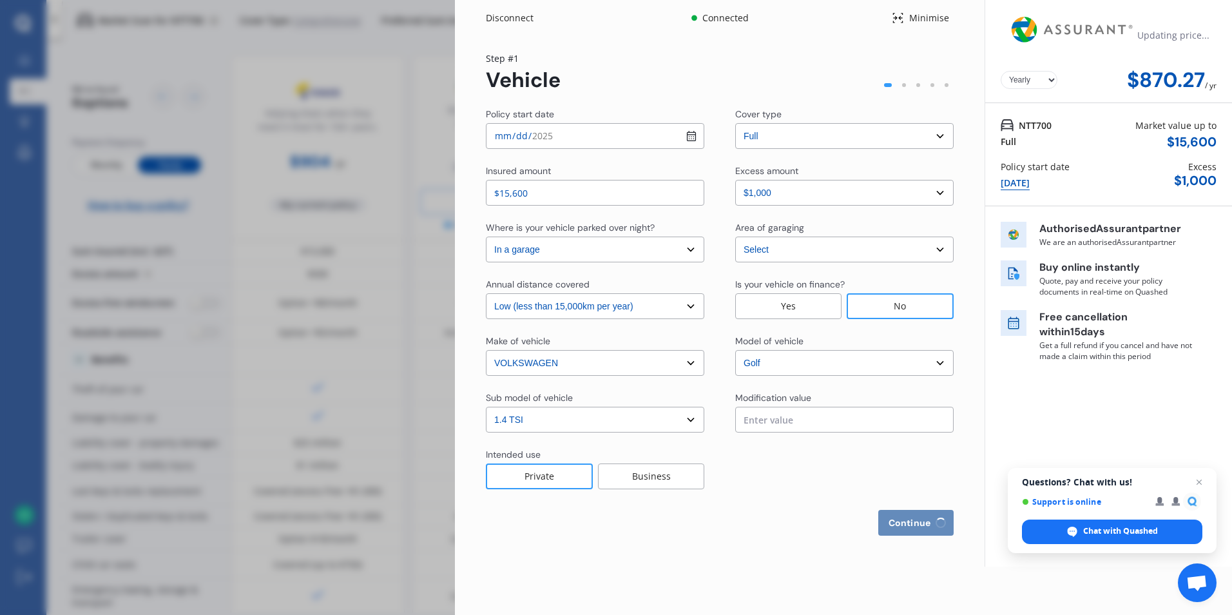
select select "06"
select select "12"
select select "1962"
select select "full"
select select "more than 4 years"
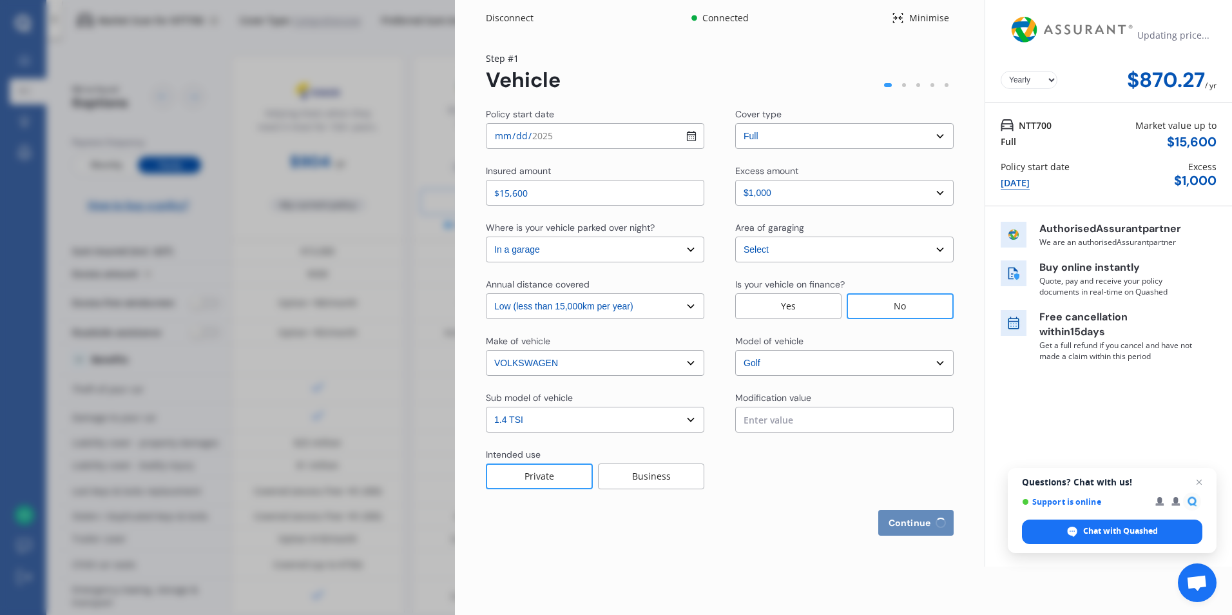
select select "[GEOGRAPHIC_DATA]"
